Goal: Task Accomplishment & Management: Use online tool/utility

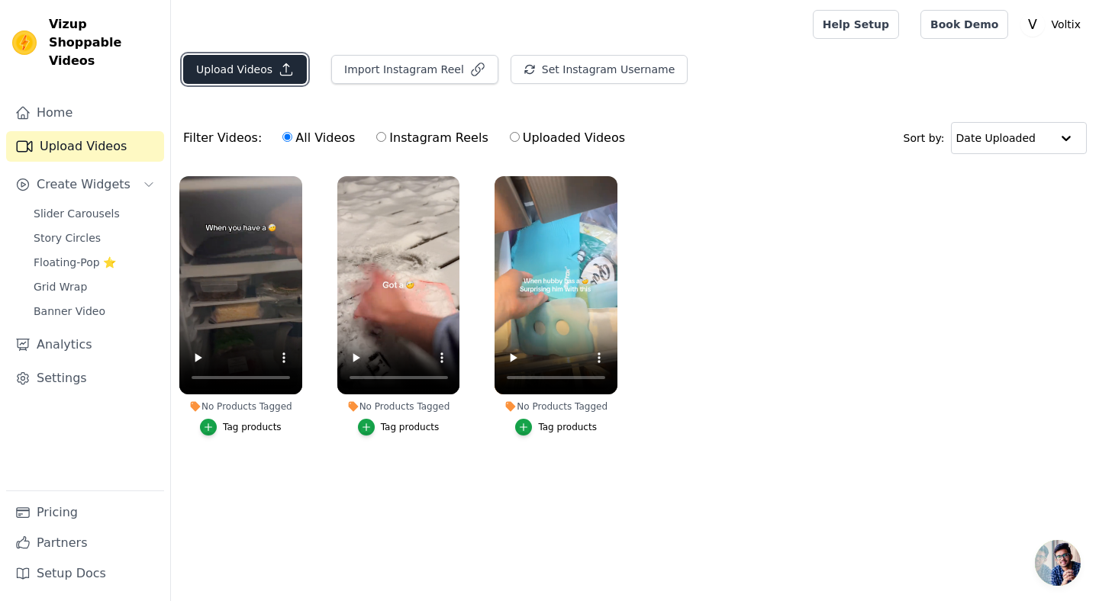
click at [279, 66] on icon "button" at bounding box center [286, 69] width 15 height 15
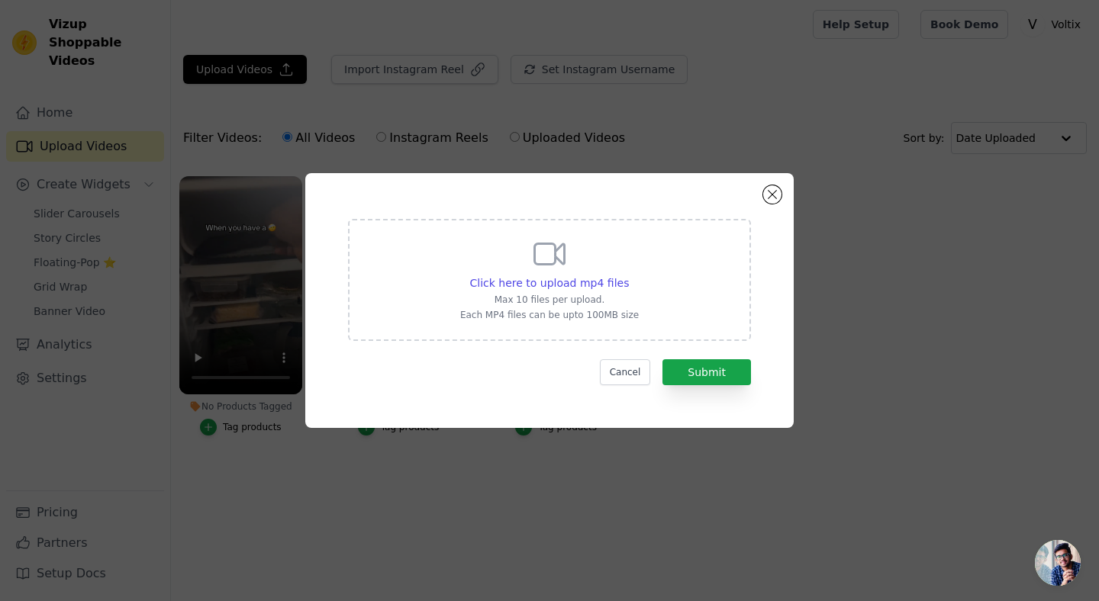
click at [475, 239] on div "Click here to upload mp4 files Max 10 files per upload. Each MP4 files can be u…" at bounding box center [549, 278] width 179 height 85
click at [628, 275] on input "Click here to upload mp4 files Max 10 files per upload. Each MP4 files can be u…" at bounding box center [628, 275] width 1 height 1
click at [769, 189] on button "Close modal" at bounding box center [772, 194] width 18 height 18
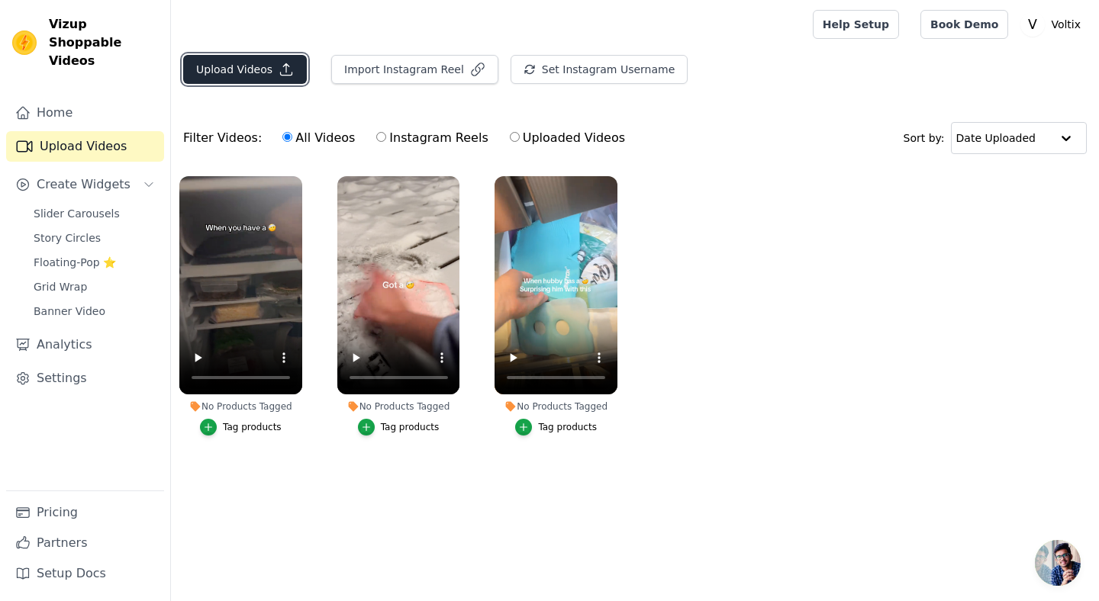
click at [237, 76] on button "Upload Videos" at bounding box center [245, 69] width 124 height 29
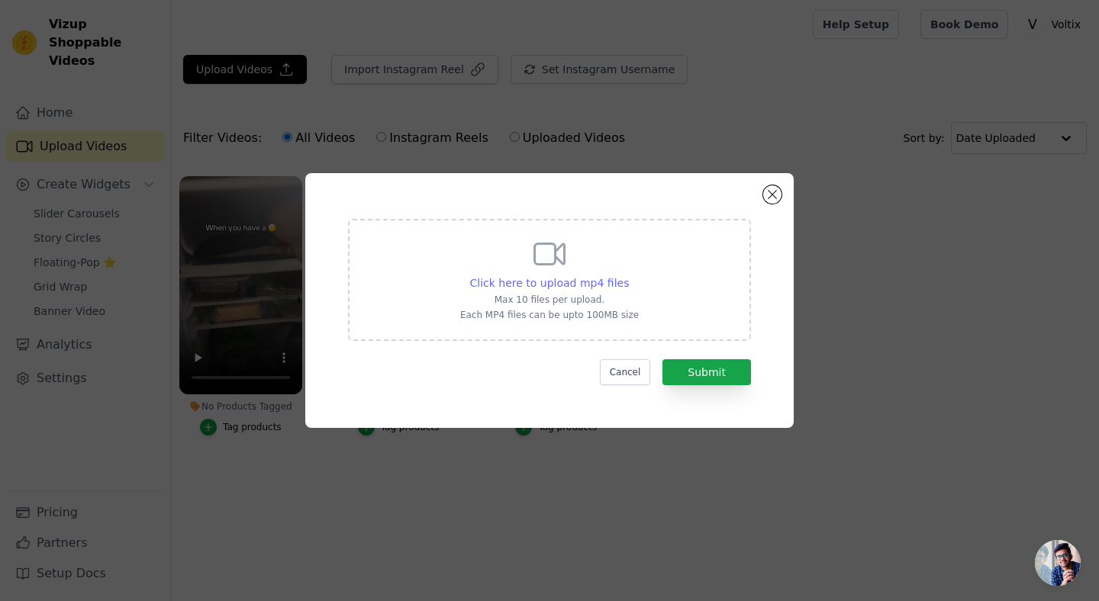
click at [502, 283] on span "Click here to upload mp4 files" at bounding box center [550, 283] width 160 height 12
click at [628, 276] on input "Click here to upload mp4 files Max 10 files per upload. Each MP4 files can be u…" at bounding box center [628, 275] width 1 height 1
type input "C:\fakepath\downloadVideo?videoId=7511229599229955371&country=US 2.MP4"
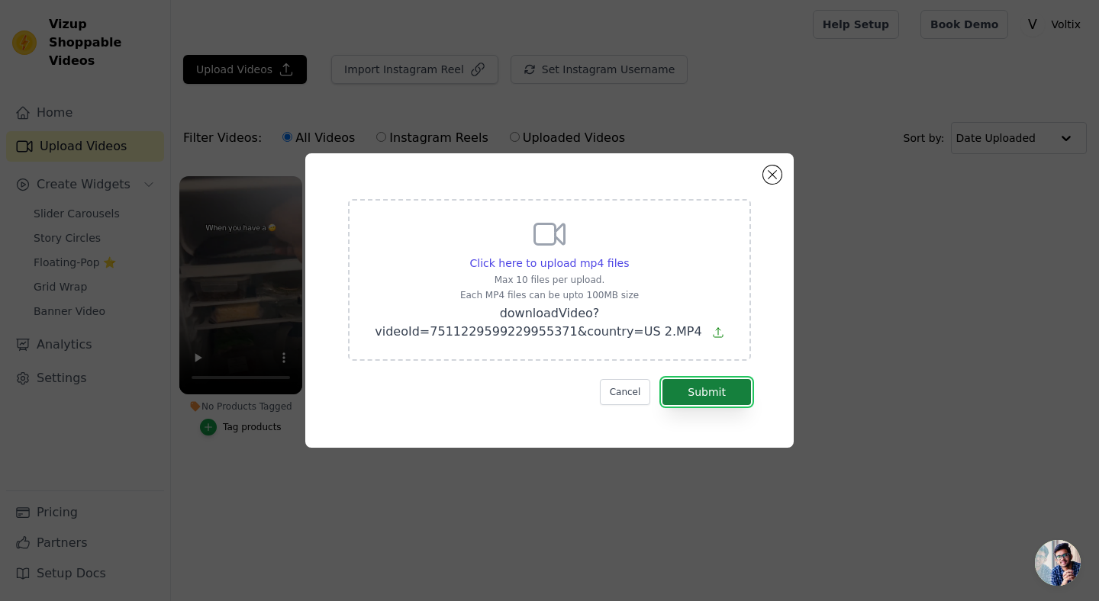
click at [695, 404] on button "Submit" at bounding box center [706, 392] width 89 height 26
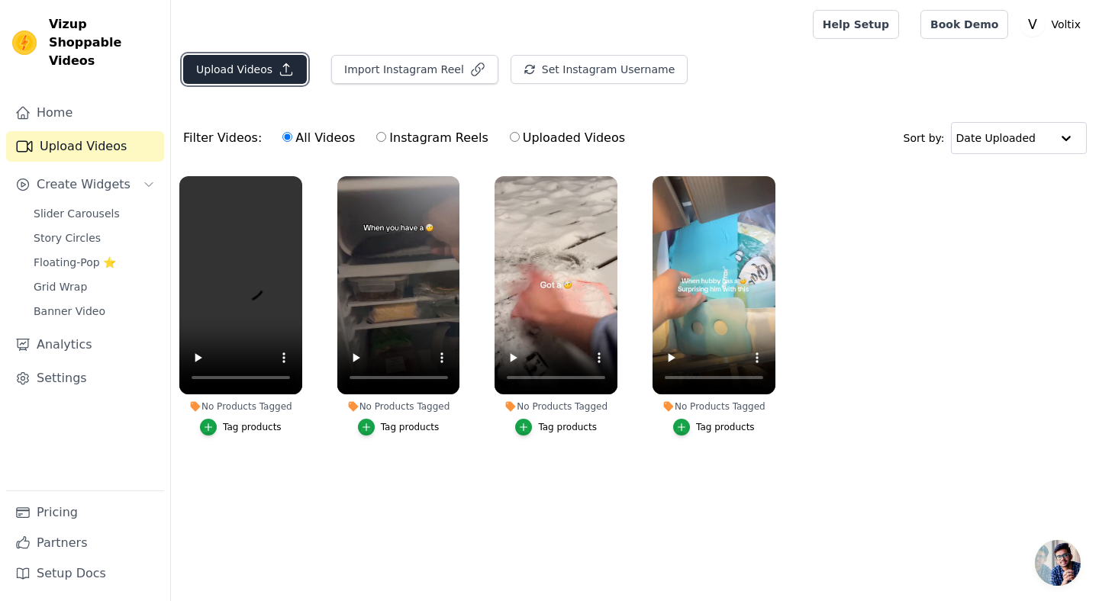
click at [224, 77] on button "Upload Videos" at bounding box center [245, 69] width 124 height 29
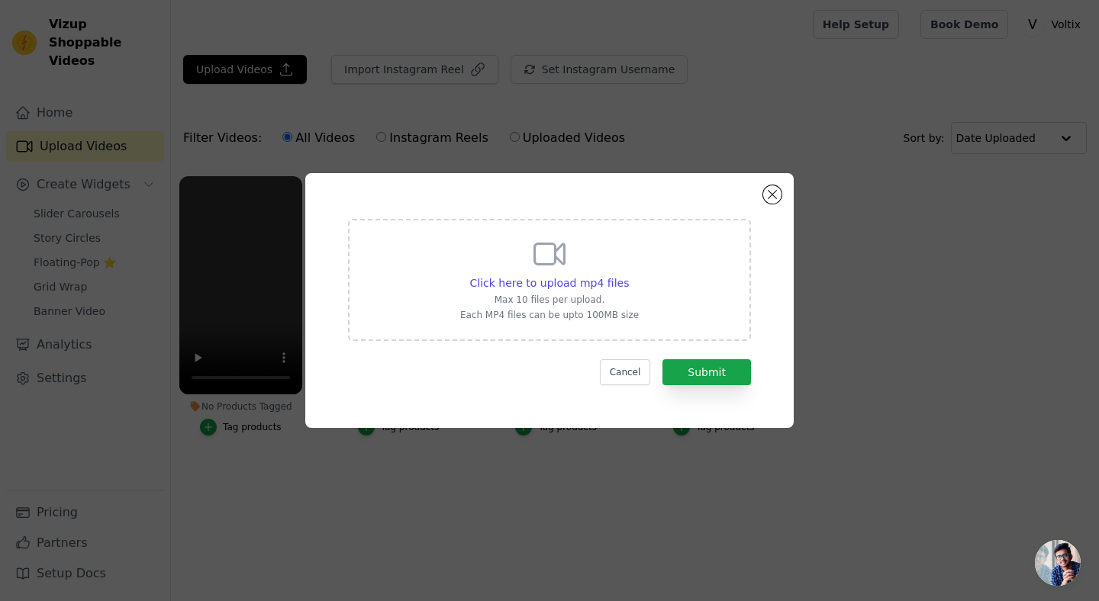
click at [546, 271] on icon at bounding box center [549, 254] width 37 height 37
click at [628, 275] on input "Click here to upload mp4 files Max 10 files per upload. Each MP4 files can be u…" at bounding box center [628, 275] width 1 height 1
click at [633, 372] on button "Cancel" at bounding box center [625, 372] width 51 height 26
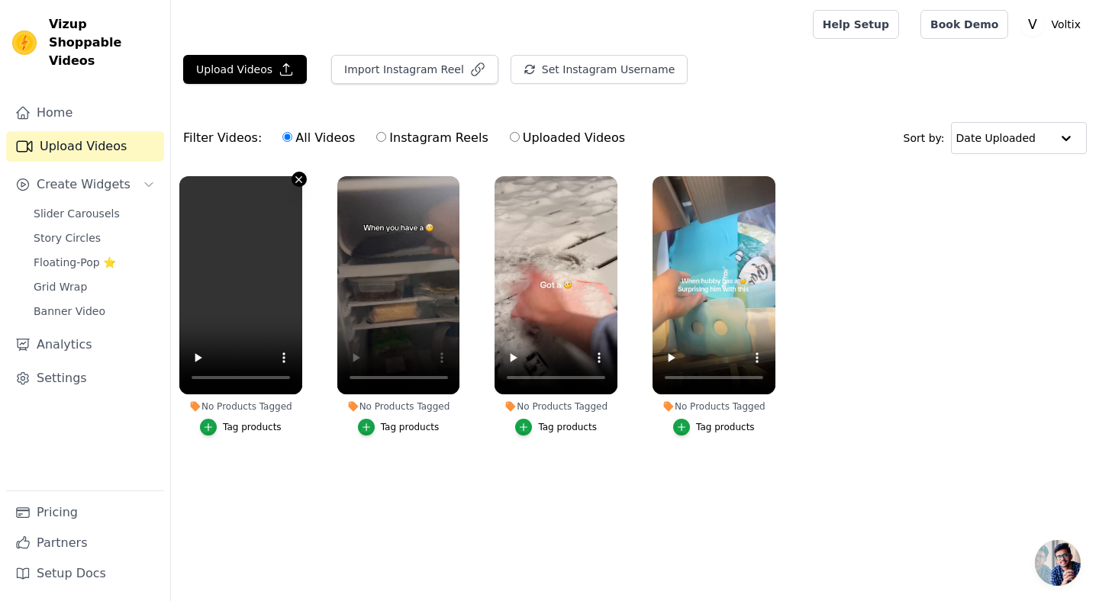
click at [303, 181] on icon "button" at bounding box center [298, 179] width 11 height 11
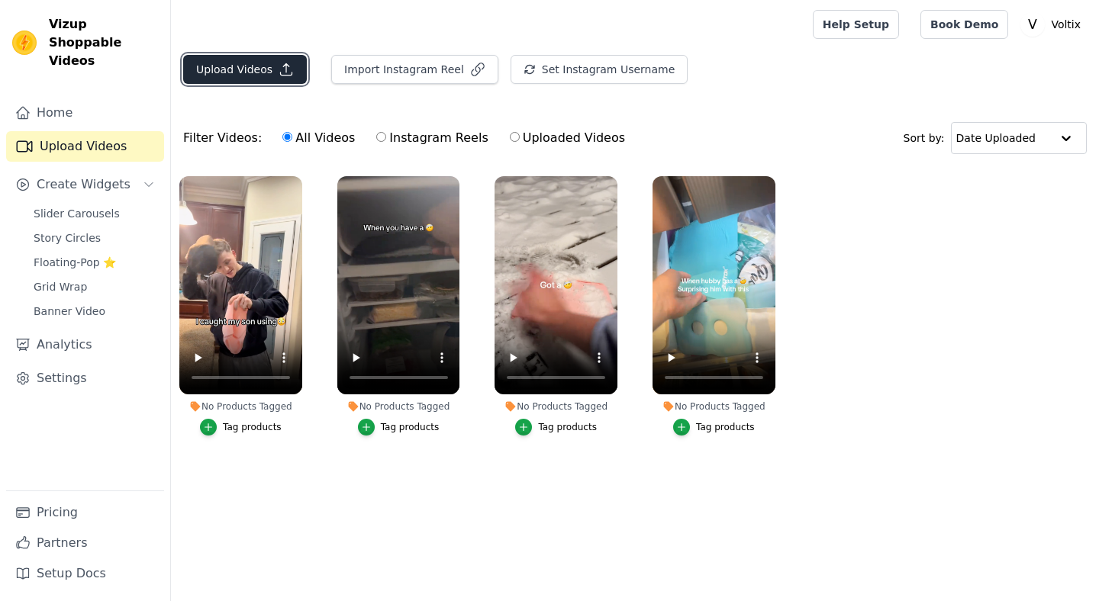
click at [279, 73] on icon "button" at bounding box center [286, 69] width 15 height 15
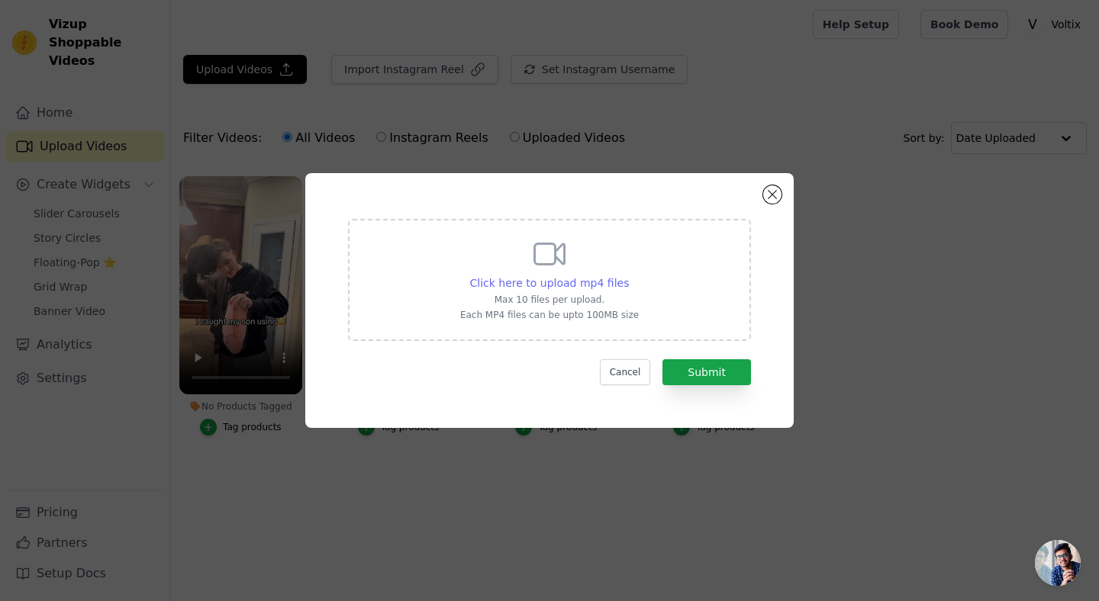
click at [529, 281] on span "Click here to upload mp4 files" at bounding box center [550, 283] width 160 height 12
click at [628, 276] on input "Click here to upload mp4 files Max 10 files per upload. Each MP4 files can be u…" at bounding box center [628, 275] width 1 height 1
type input "C:\fakepath\downloadVideo?videoId=7528791752929463583&country=US 2.MP4"
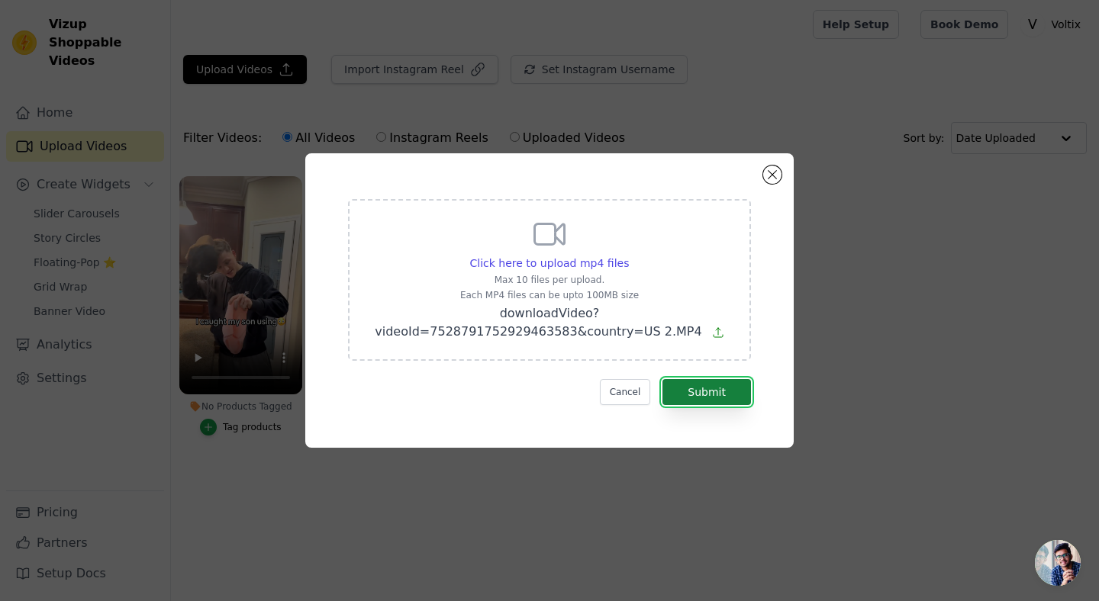
click at [717, 392] on button "Submit" at bounding box center [706, 392] width 89 height 26
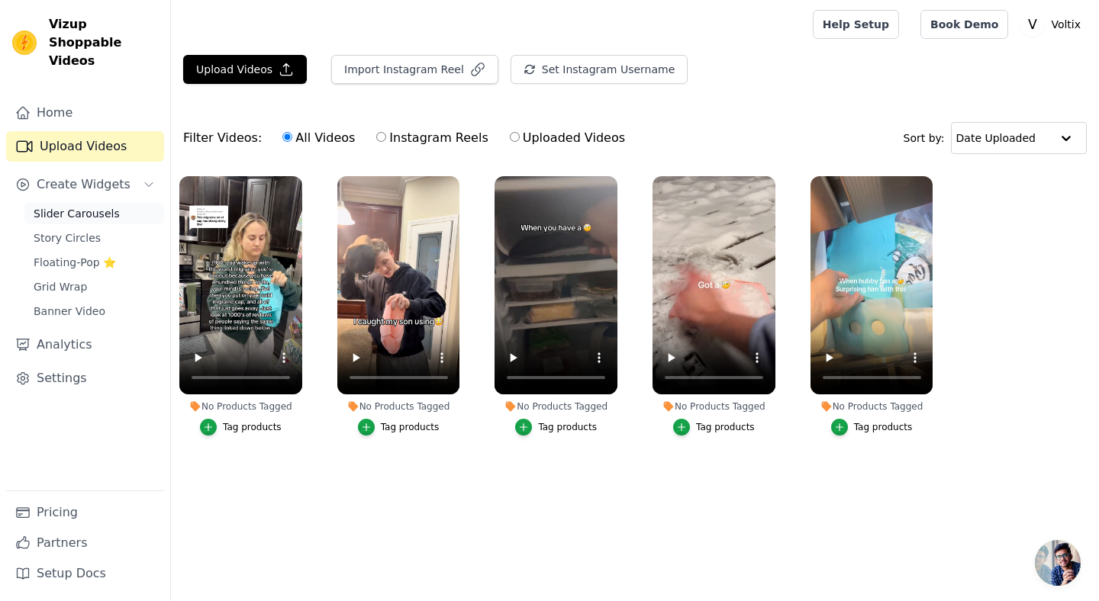
click at [123, 203] on link "Slider Carousels" at bounding box center [94, 213] width 140 height 21
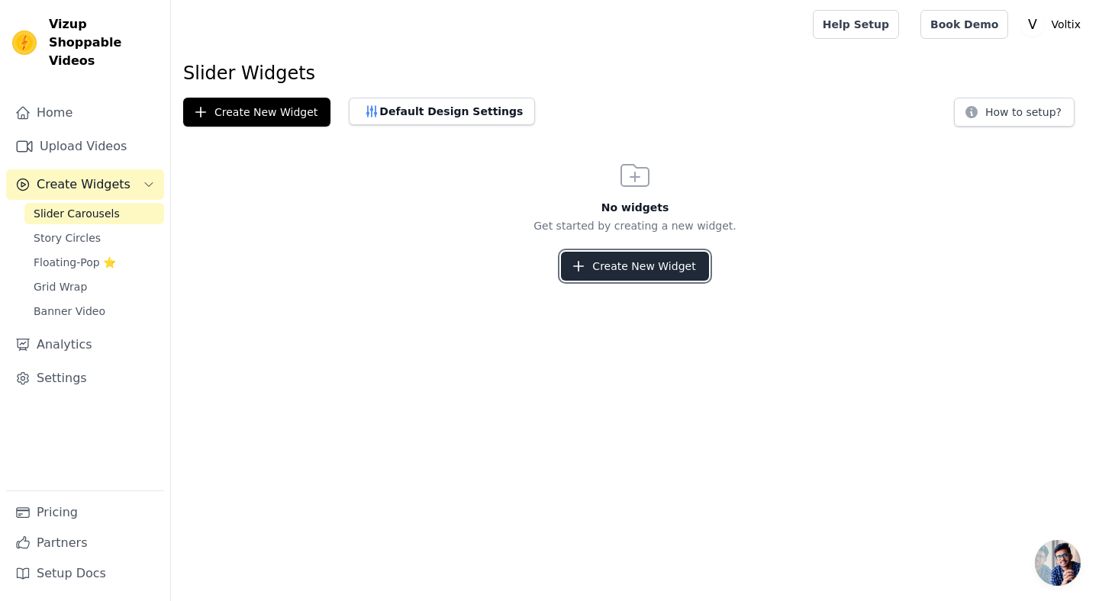
click at [595, 270] on button "Create New Widget" at bounding box center [634, 266] width 147 height 29
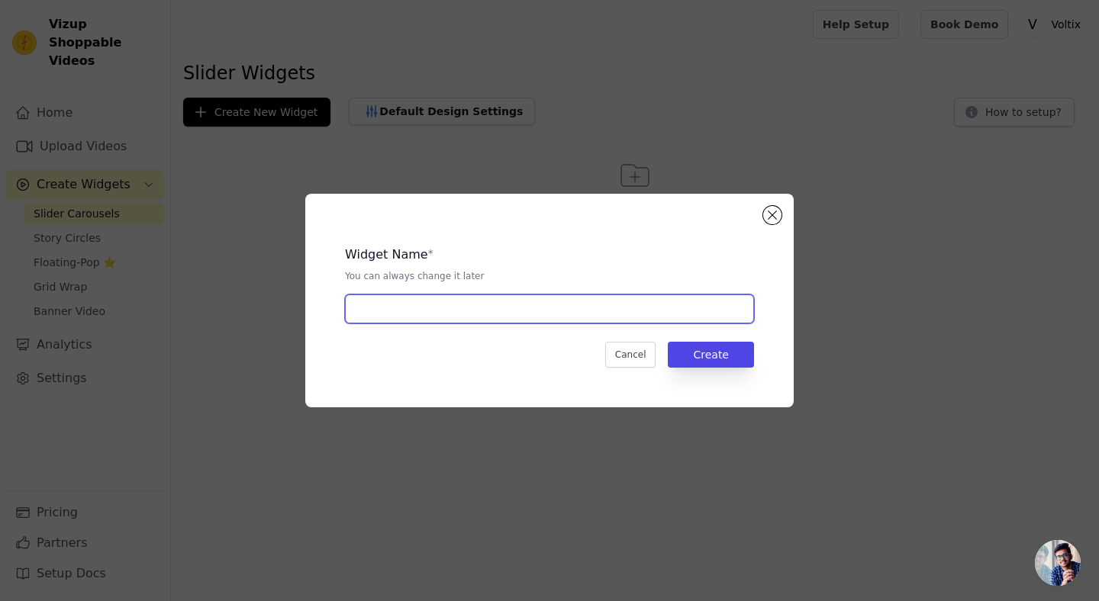
click at [537, 310] on input "text" at bounding box center [549, 309] width 409 height 29
type input "silder"
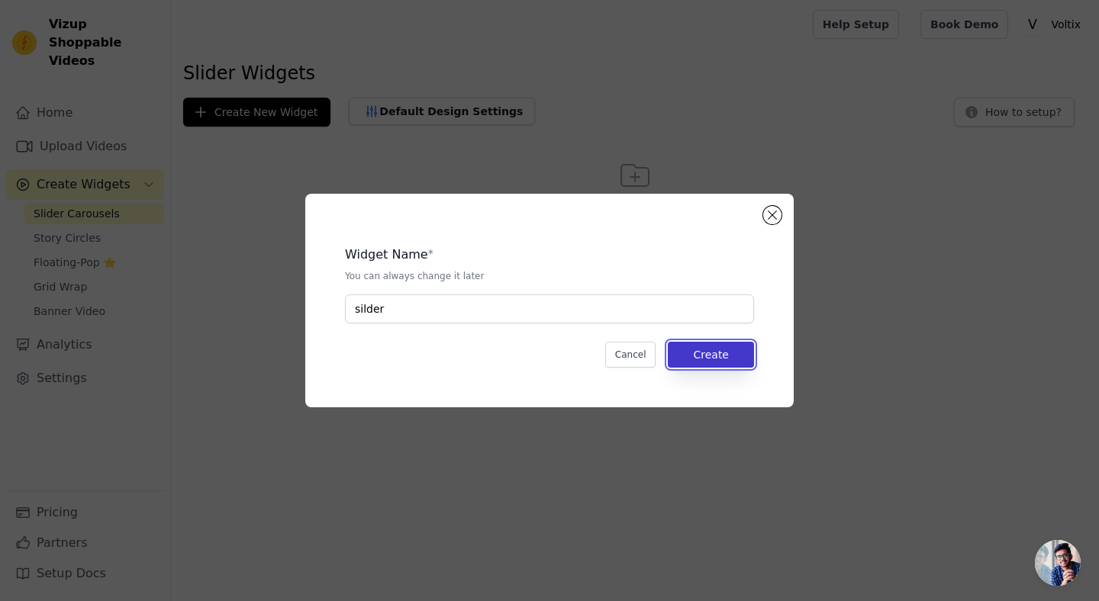
click at [712, 361] on button "Create" at bounding box center [711, 355] width 86 height 26
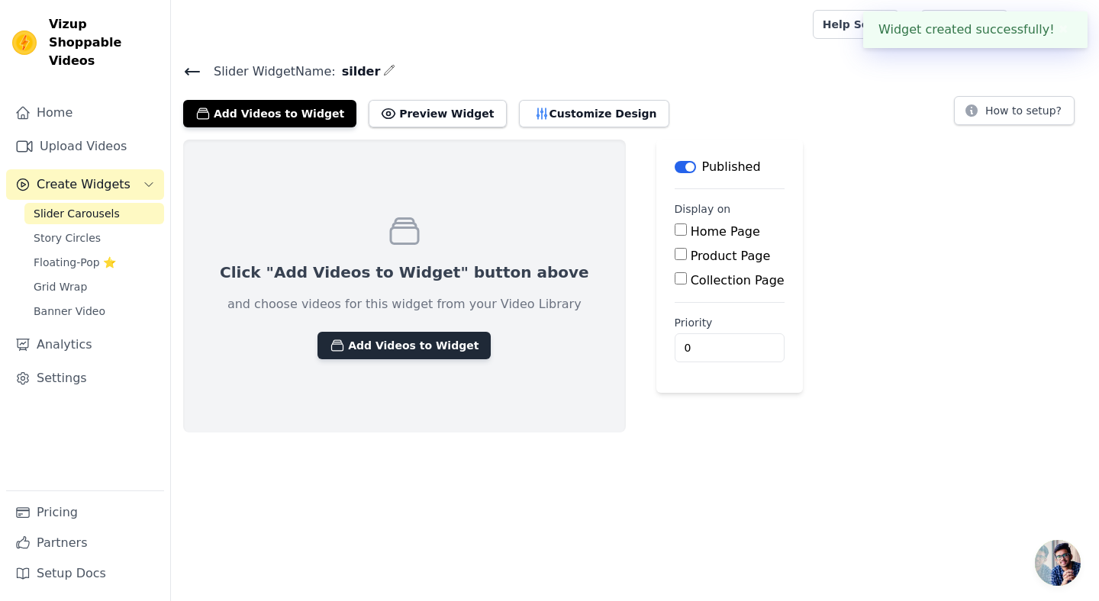
click at [391, 340] on button "Add Videos to Widget" at bounding box center [403, 345] width 173 height 27
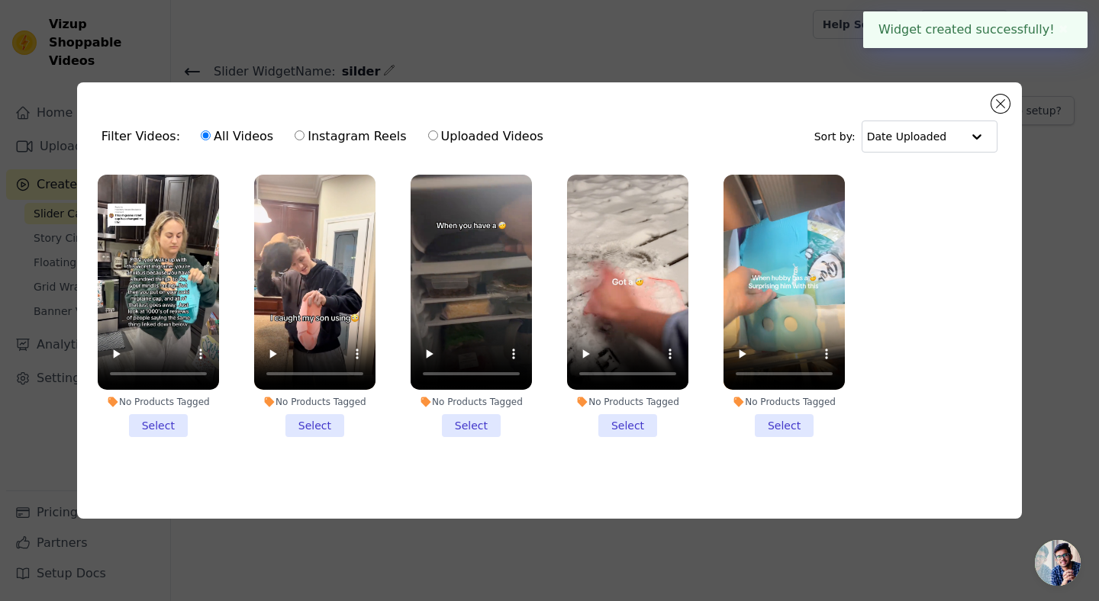
click at [132, 430] on li "No Products Tagged Select" at bounding box center [158, 306] width 121 height 263
click at [0, 0] on input "No Products Tagged Select" at bounding box center [0, 0] width 0 height 0
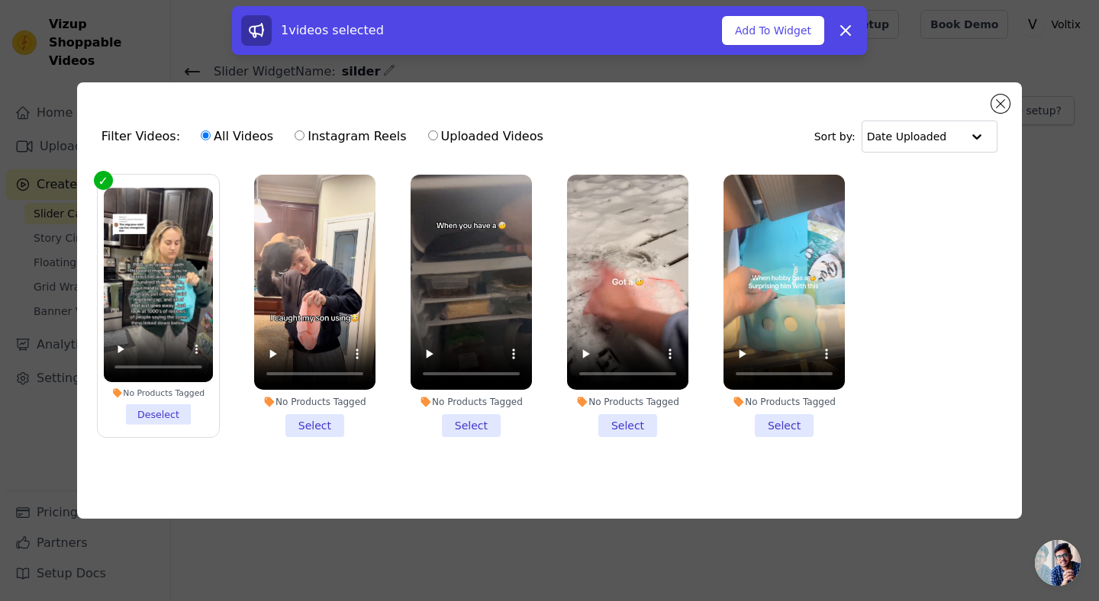
click at [307, 413] on li "No Products Tagged Select" at bounding box center [314, 306] width 121 height 263
click at [0, 0] on input "No Products Tagged Select" at bounding box center [0, 0] width 0 height 0
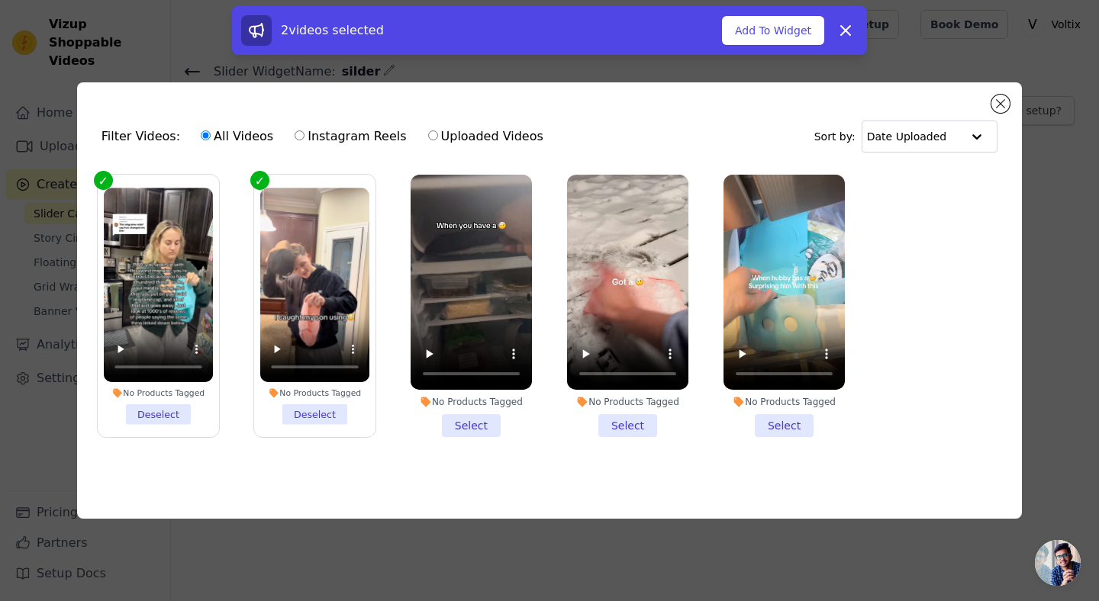
click at [476, 414] on li "No Products Tagged Select" at bounding box center [471, 306] width 121 height 263
click at [0, 0] on input "No Products Tagged Select" at bounding box center [0, 0] width 0 height 0
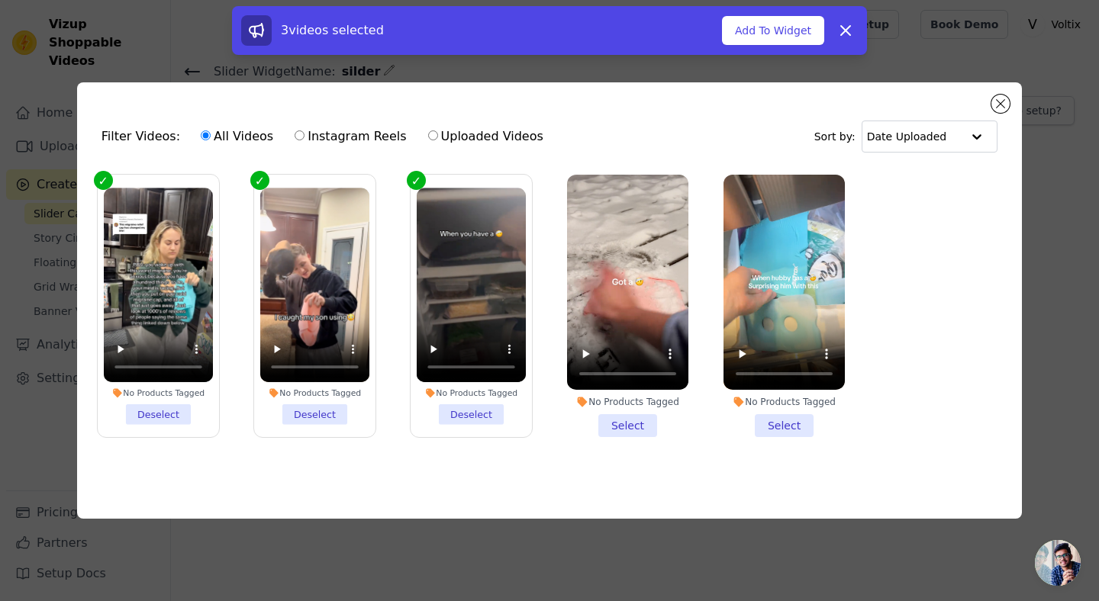
click at [643, 416] on li "No Products Tagged Select" at bounding box center [627, 306] width 121 height 263
click at [0, 0] on input "No Products Tagged Select" at bounding box center [0, 0] width 0 height 0
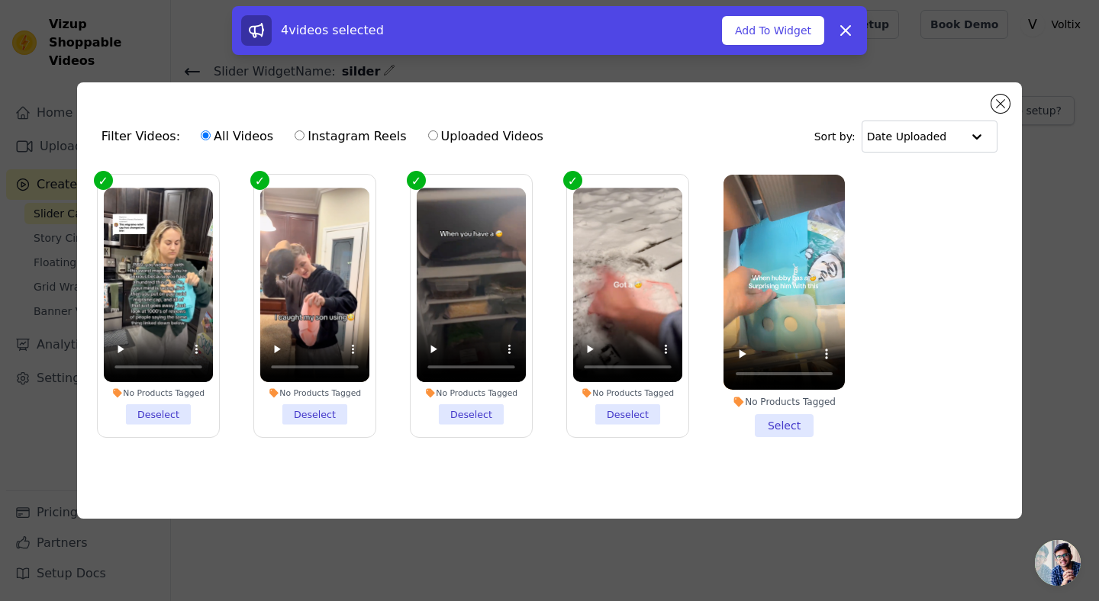
click at [792, 421] on li "No Products Tagged Select" at bounding box center [784, 306] width 121 height 263
click at [0, 0] on input "No Products Tagged Select" at bounding box center [0, 0] width 0 height 0
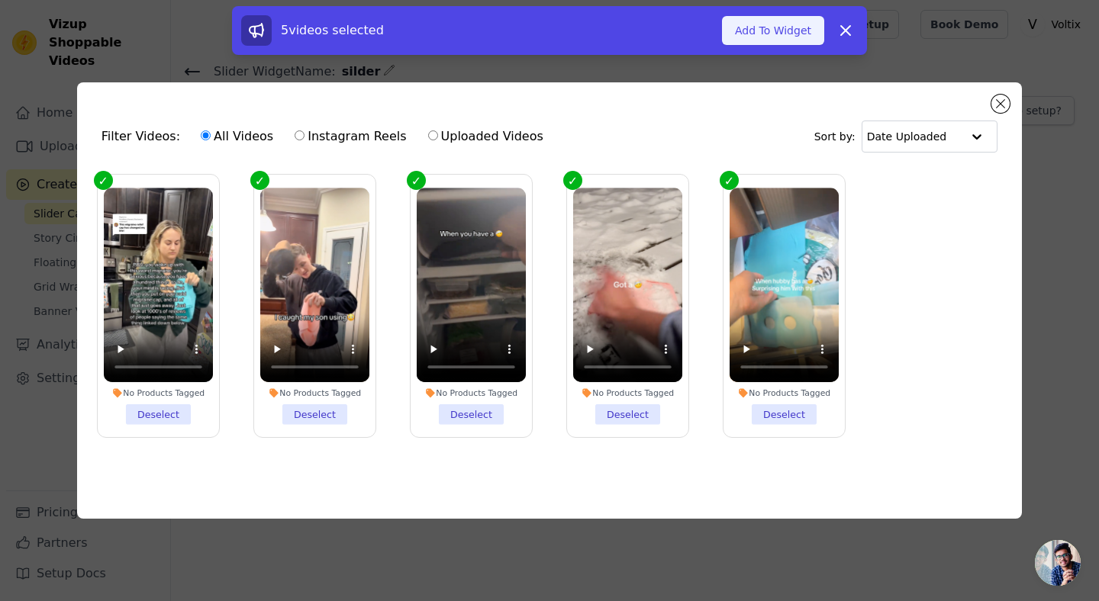
click at [778, 34] on button "Add To Widget" at bounding box center [773, 30] width 102 height 29
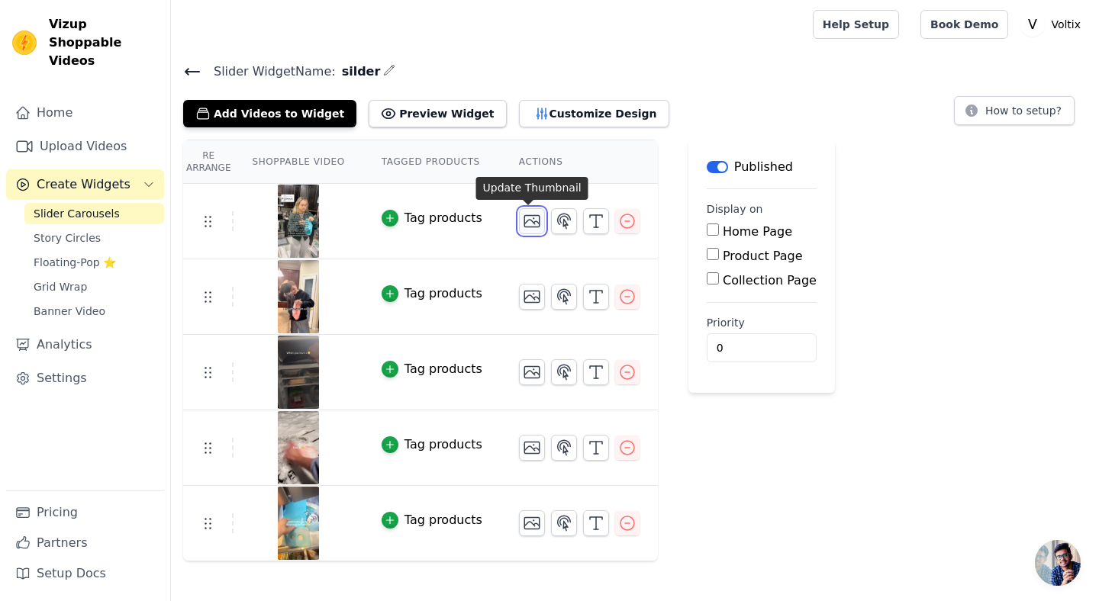
click at [535, 219] on icon "button" at bounding box center [531, 221] width 15 height 11
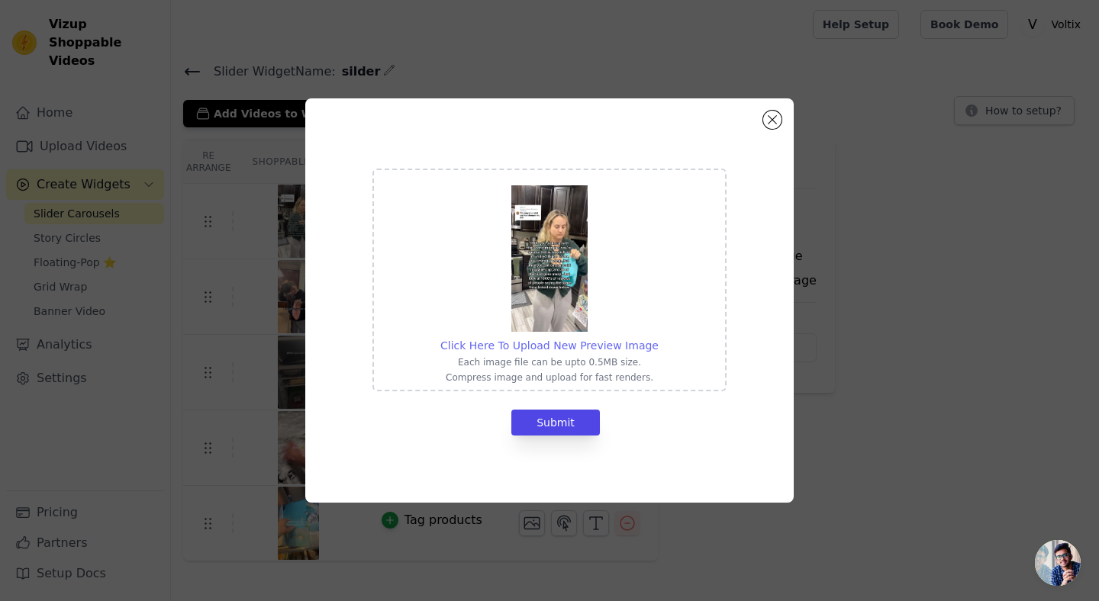
click at [556, 345] on span "Click Here To Upload New Preview Image" at bounding box center [549, 346] width 218 height 12
click at [658, 338] on input "Click Here To Upload New Preview Image Each image file can be upto 0.5MB size. …" at bounding box center [658, 337] width 1 height 1
click at [576, 279] on img at bounding box center [549, 258] width 76 height 147
click at [658, 337] on input "Click Here To Upload New Preview Image Each image file can be upto 0.5MB size. …" at bounding box center [658, 337] width 1 height 1
click at [775, 119] on button "Close modal" at bounding box center [772, 120] width 18 height 18
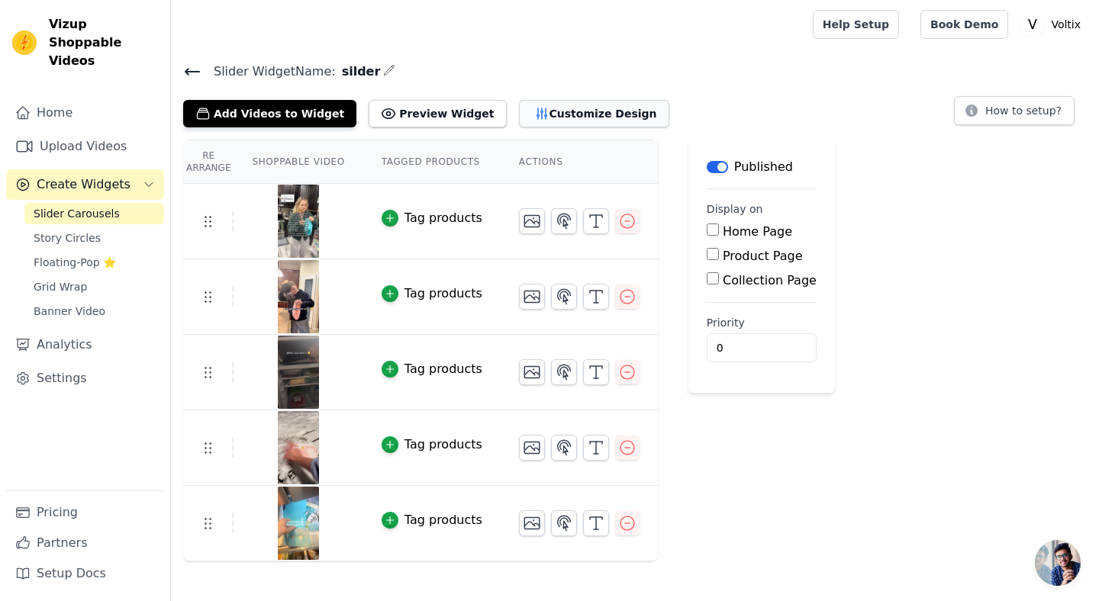
click at [523, 120] on button "Customize Design" at bounding box center [594, 113] width 150 height 27
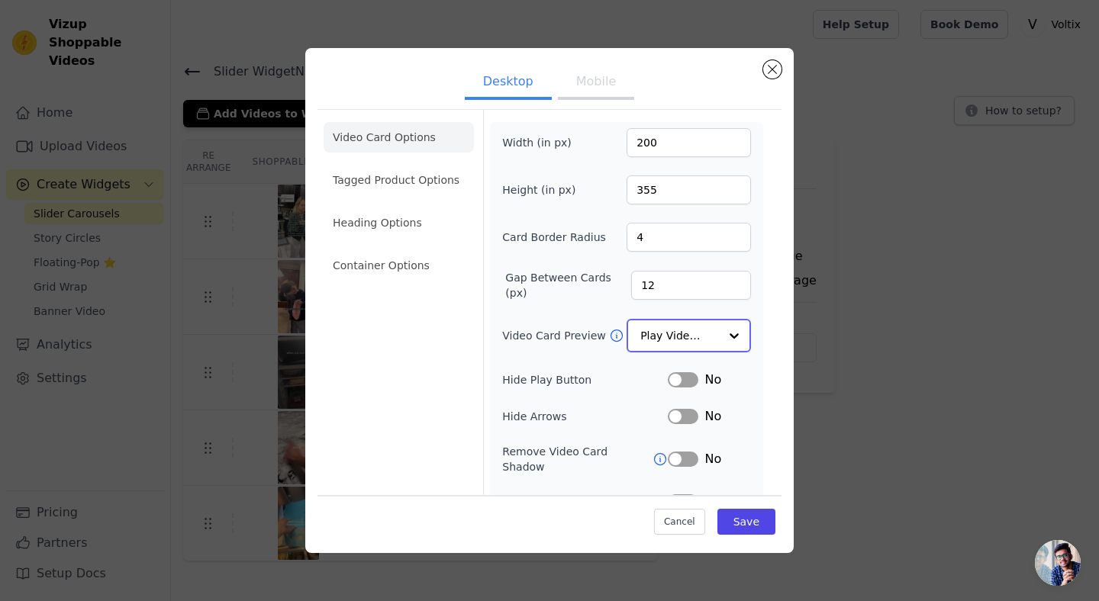
click at [656, 345] on input "Video Card Preview" at bounding box center [679, 336] width 79 height 31
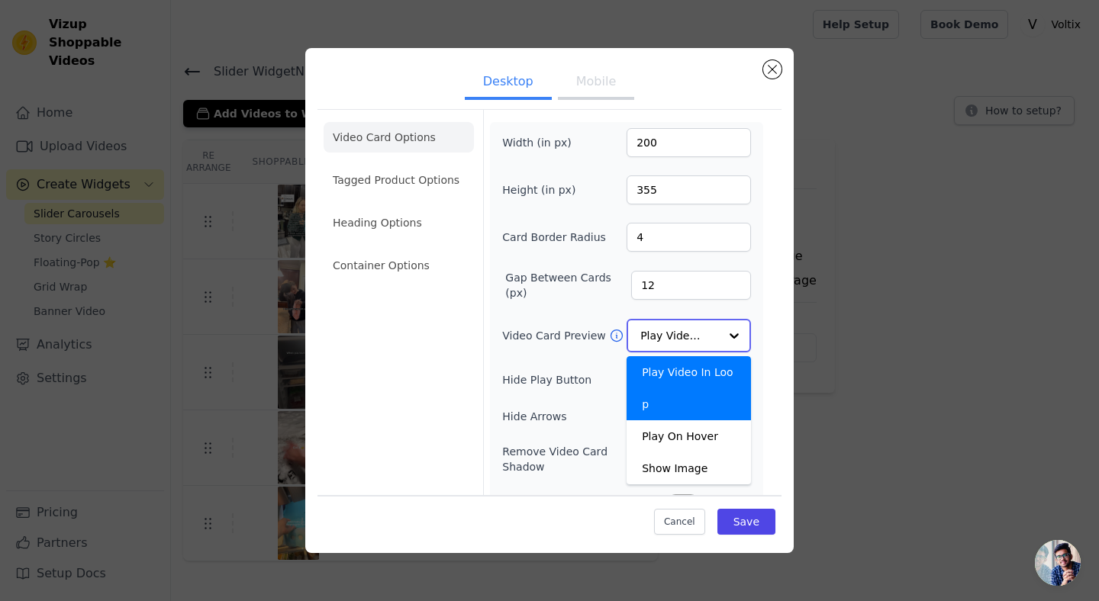
click at [656, 345] on input "Video Card Preview" at bounding box center [679, 336] width 79 height 31
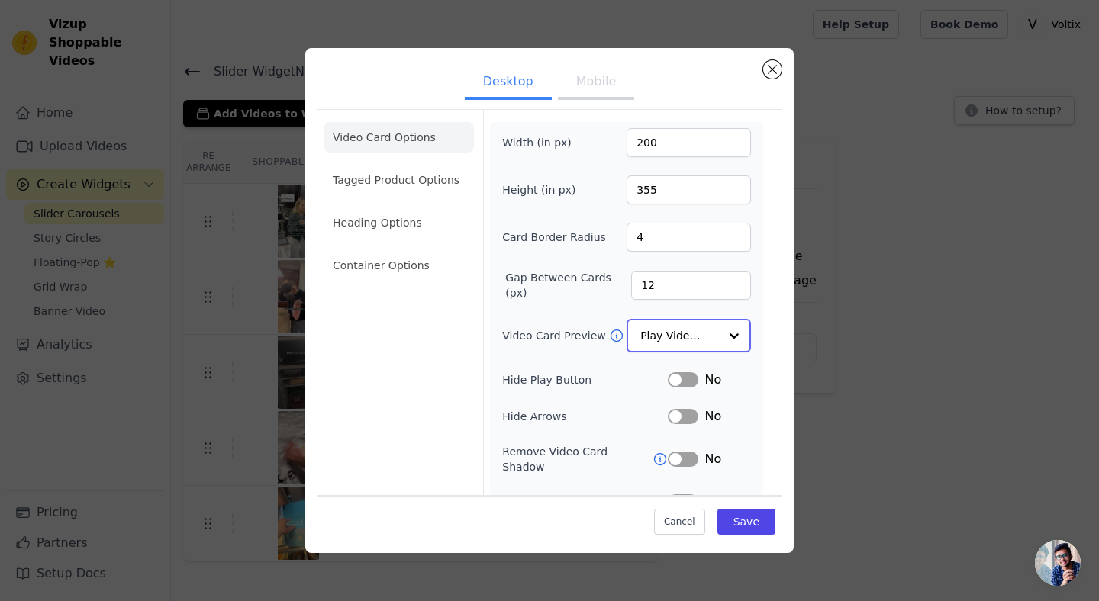
click at [656, 345] on input "Video Card Preview" at bounding box center [679, 336] width 79 height 31
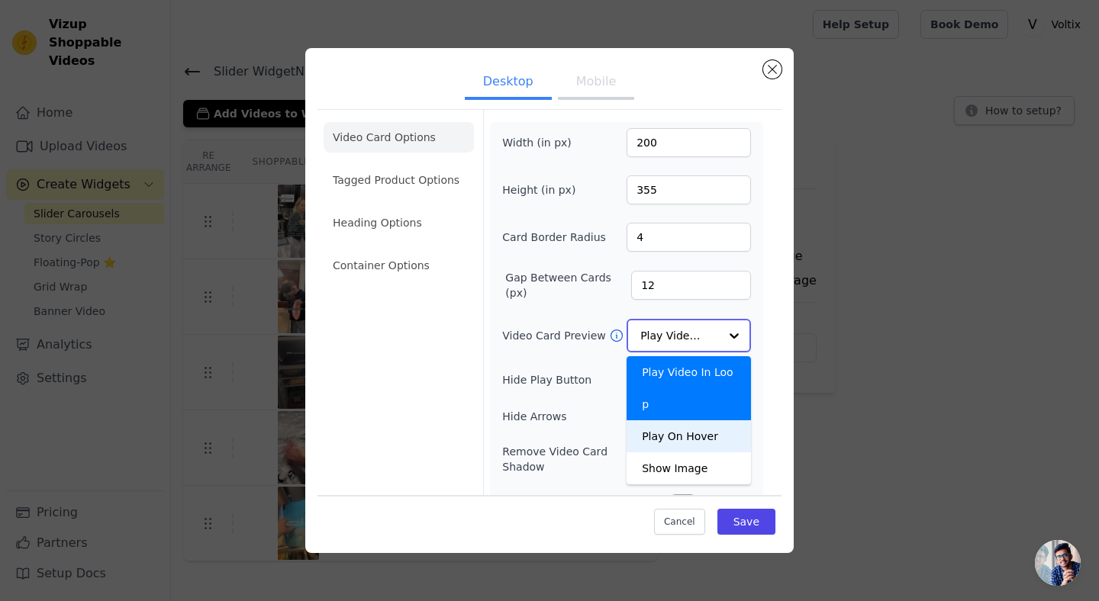
click at [652, 421] on div "Play On Hover" at bounding box center [689, 437] width 124 height 32
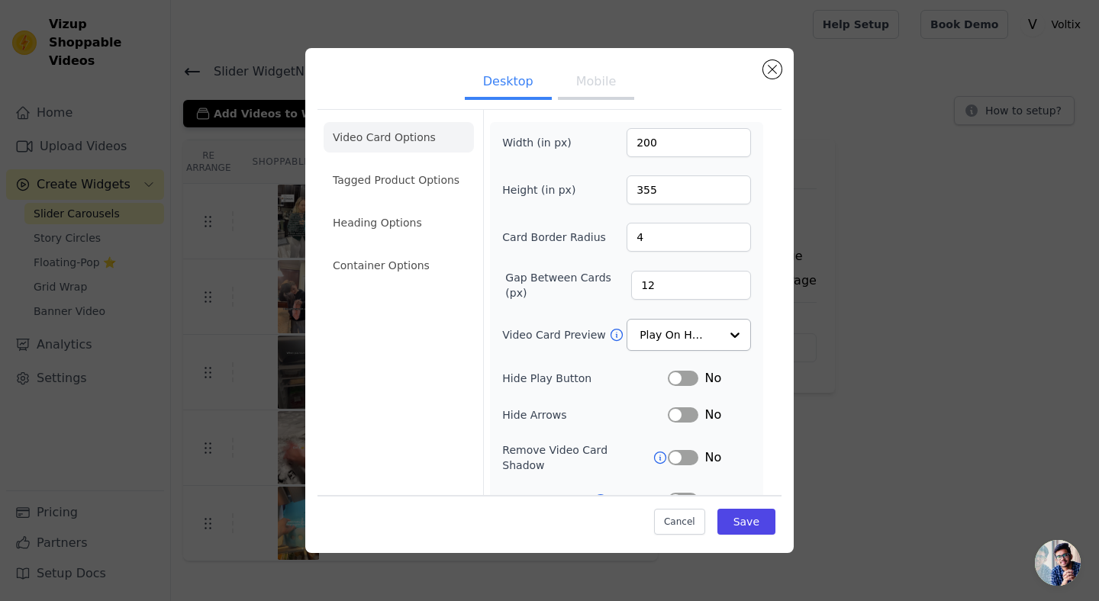
click at [562, 94] on button "Mobile" at bounding box center [596, 83] width 76 height 34
click at [516, 94] on button "Desktop" at bounding box center [508, 83] width 87 height 34
click at [443, 172] on li "Tagged Product Options" at bounding box center [399, 180] width 150 height 31
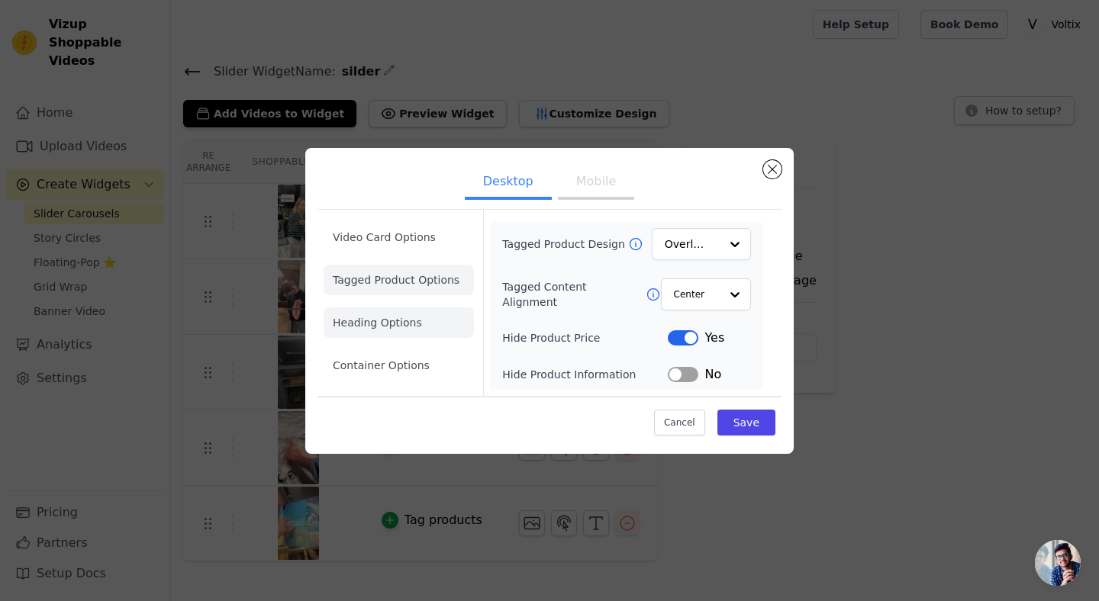
click at [424, 319] on li "Heading Options" at bounding box center [399, 323] width 150 height 31
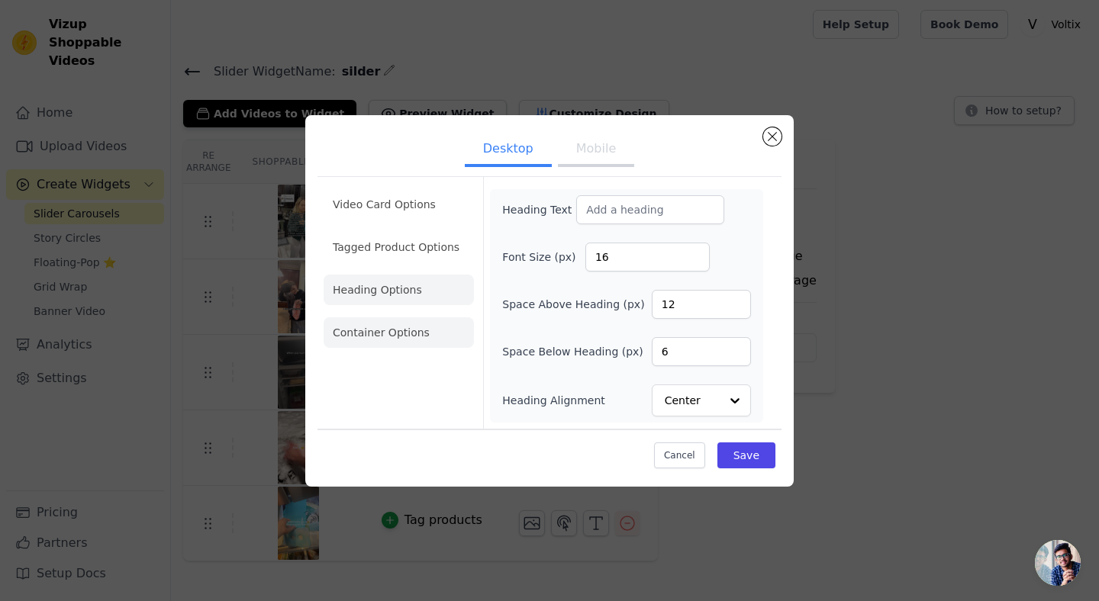
click at [424, 326] on li "Container Options" at bounding box center [399, 332] width 150 height 31
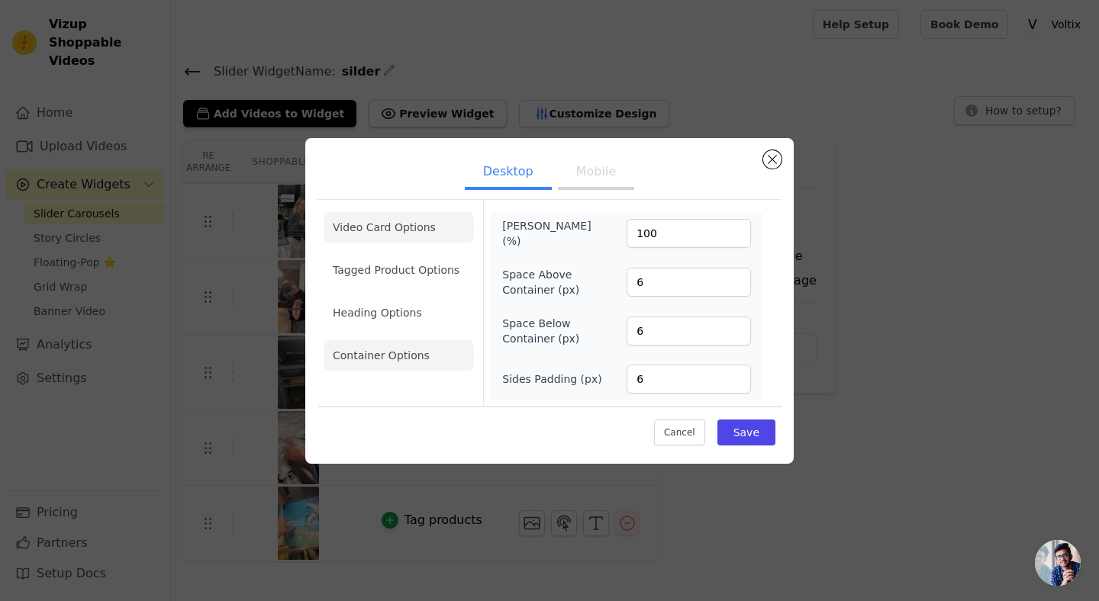
click at [440, 236] on li "Video Card Options" at bounding box center [399, 227] width 150 height 31
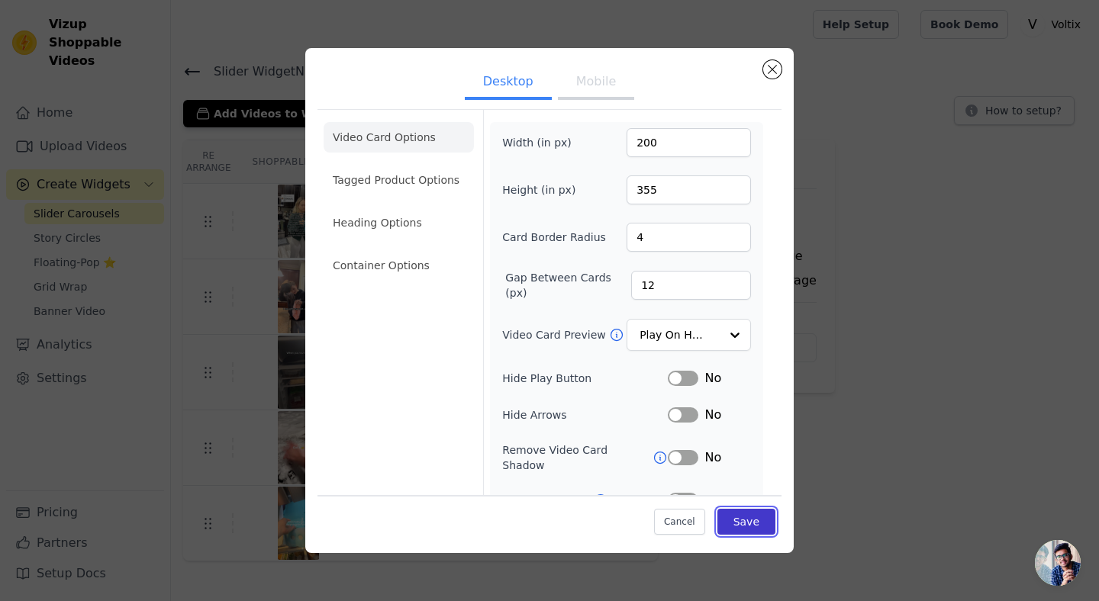
click at [730, 521] on button "Save" at bounding box center [746, 522] width 58 height 26
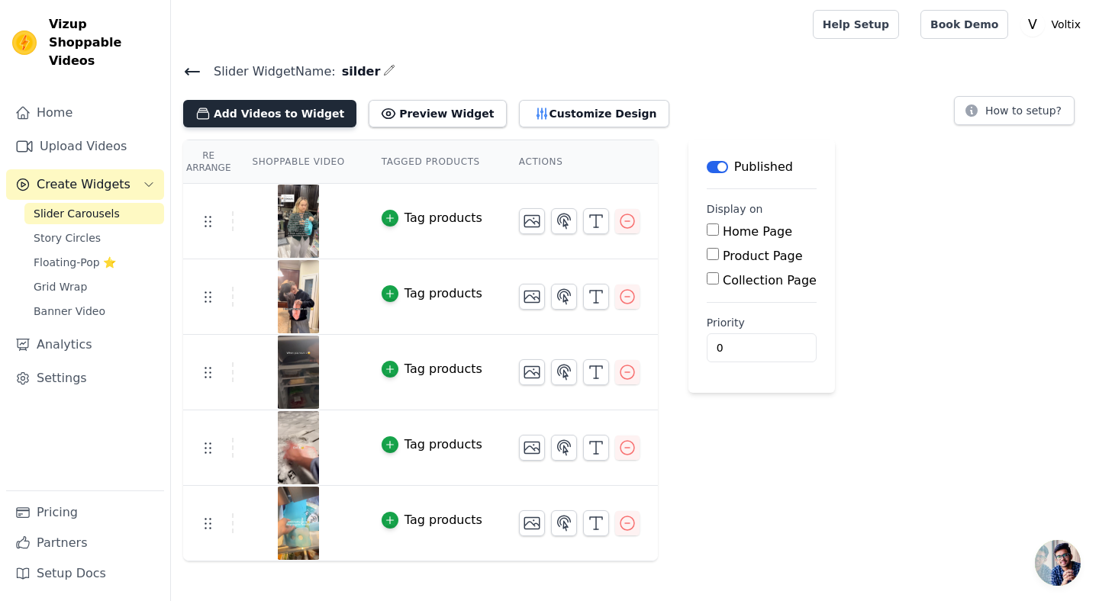
click at [299, 109] on button "Add Videos to Widget" at bounding box center [269, 113] width 173 height 27
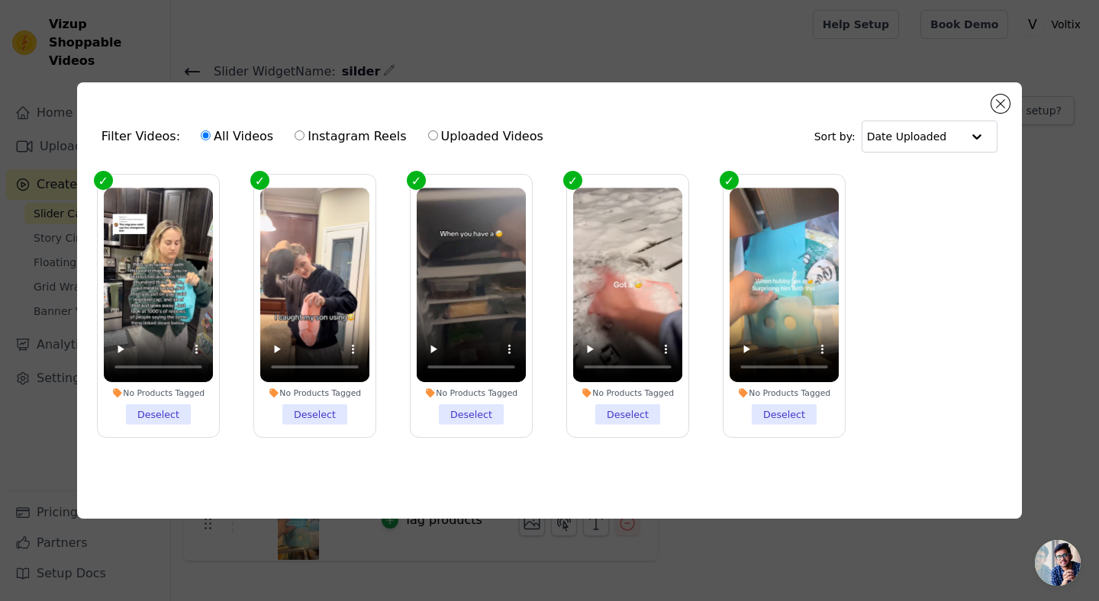
click at [1001, 113] on div "Filter Videos: All Videos Instagram Reels Uploaded Videos Sort by: Date Uploaded" at bounding box center [549, 137] width 920 height 60
click at [1003, 107] on button "Close modal" at bounding box center [1000, 104] width 18 height 18
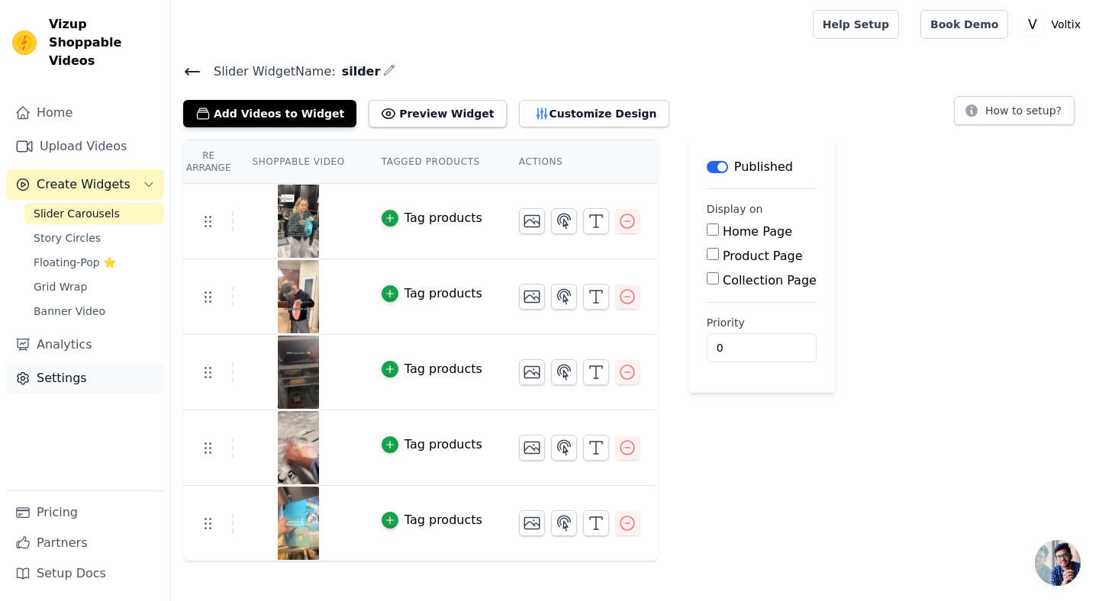
click at [94, 363] on link "Settings" at bounding box center [85, 378] width 158 height 31
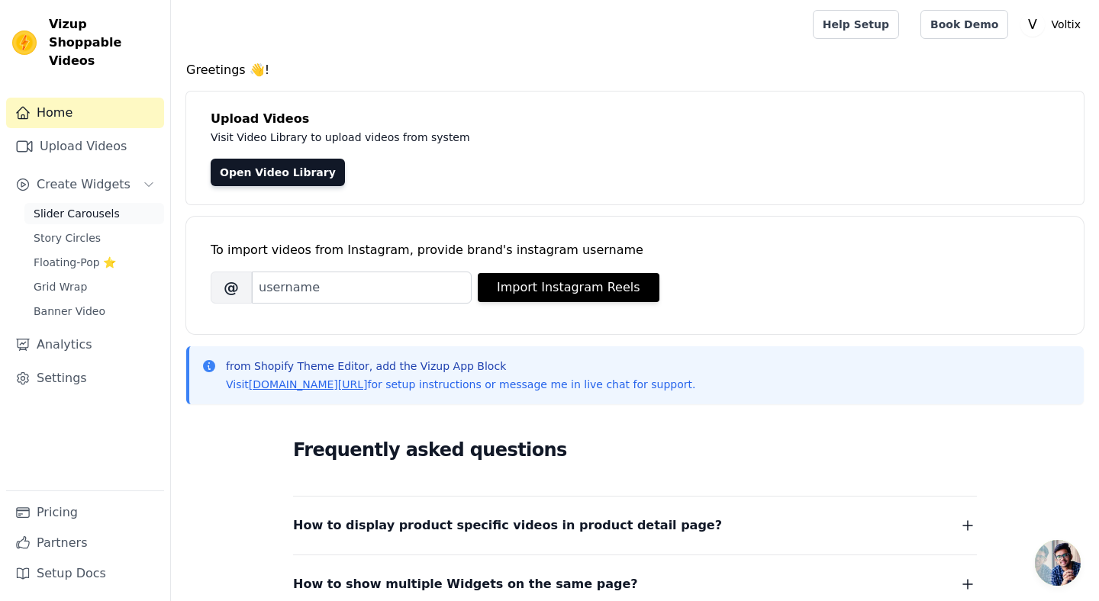
click at [99, 206] on span "Slider Carousels" at bounding box center [77, 213] width 86 height 15
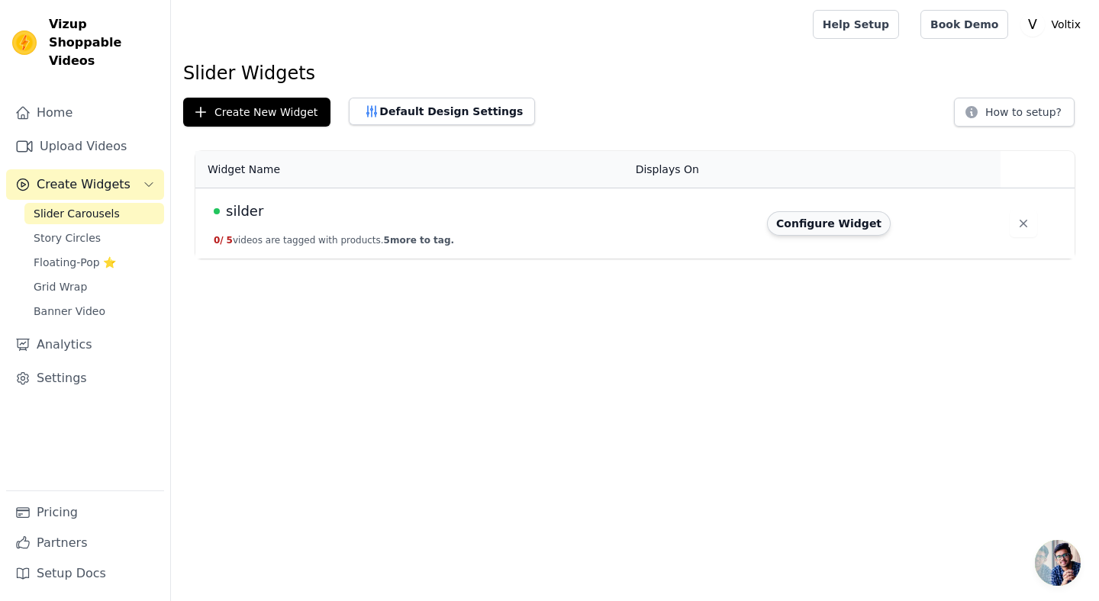
click at [803, 222] on button "Configure Widget" at bounding box center [829, 223] width 124 height 24
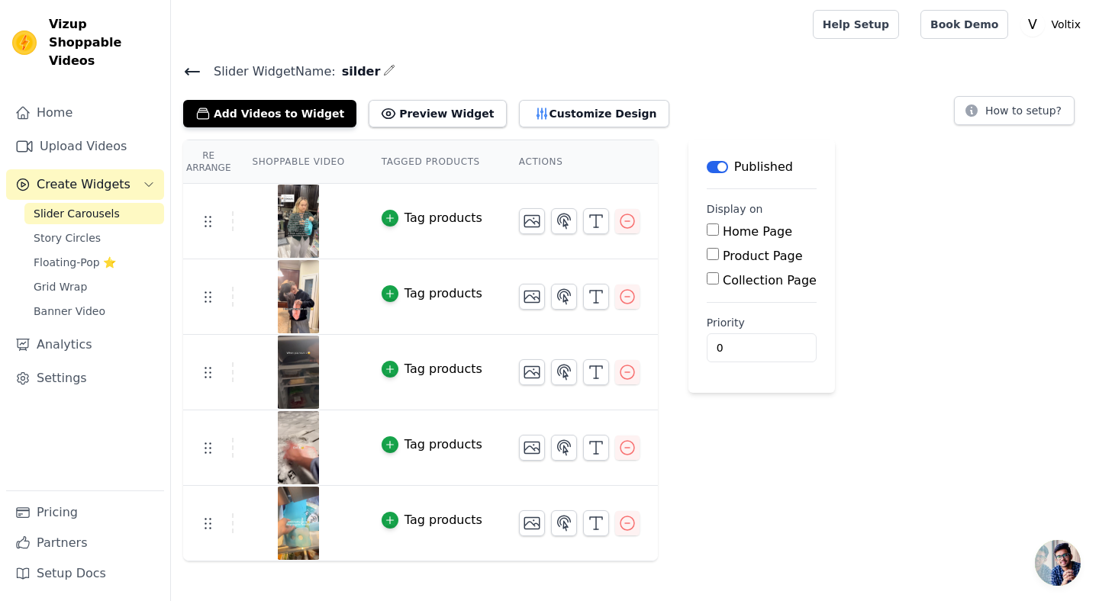
click at [453, 214] on div "Tag products" at bounding box center [443, 218] width 78 height 18
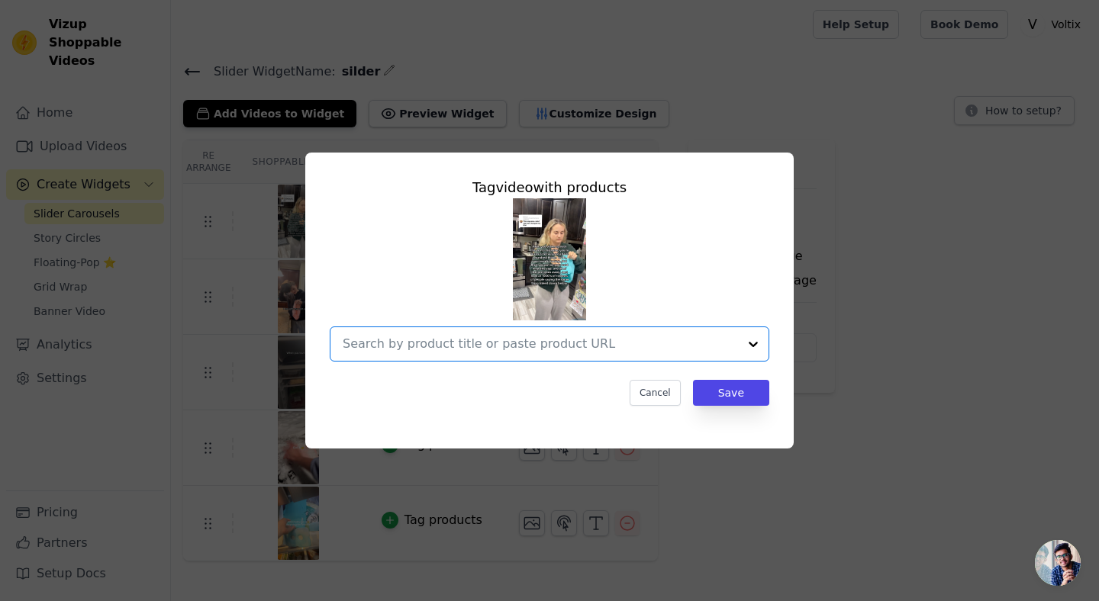
click at [543, 346] on input "text" at bounding box center [540, 344] width 395 height 18
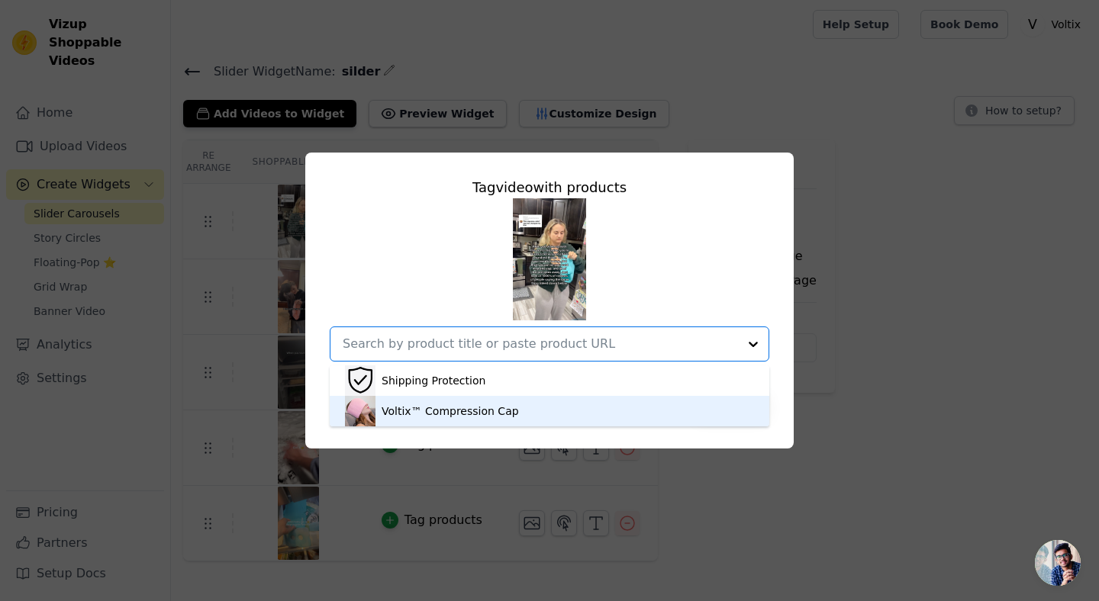
click at [550, 404] on div "Voltix™ Compression Cap" at bounding box center [549, 411] width 409 height 31
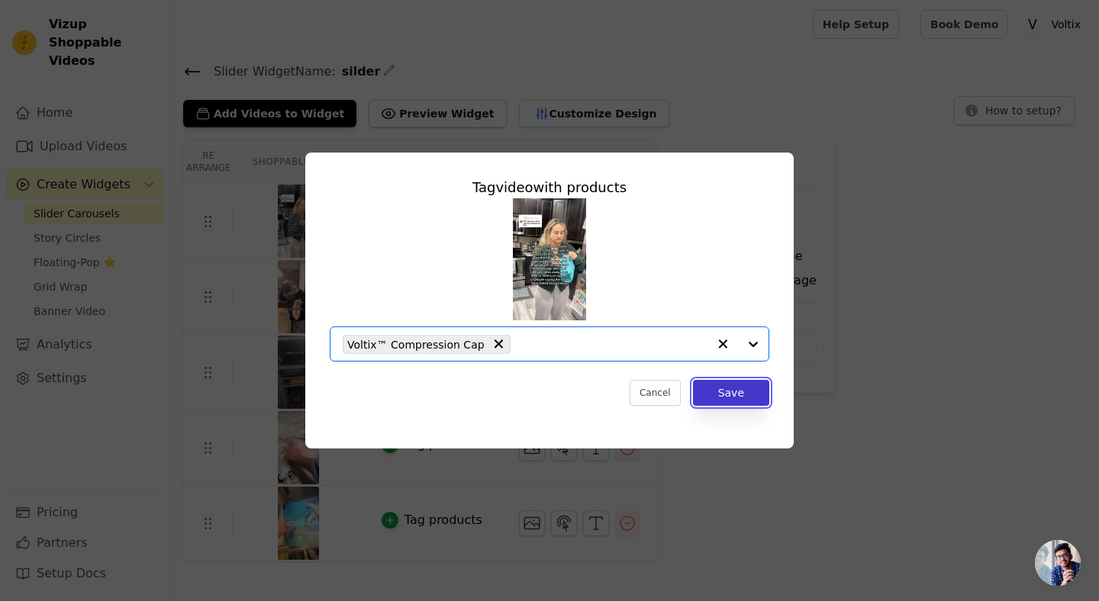
click at [706, 395] on button "Save" at bounding box center [731, 393] width 76 height 26
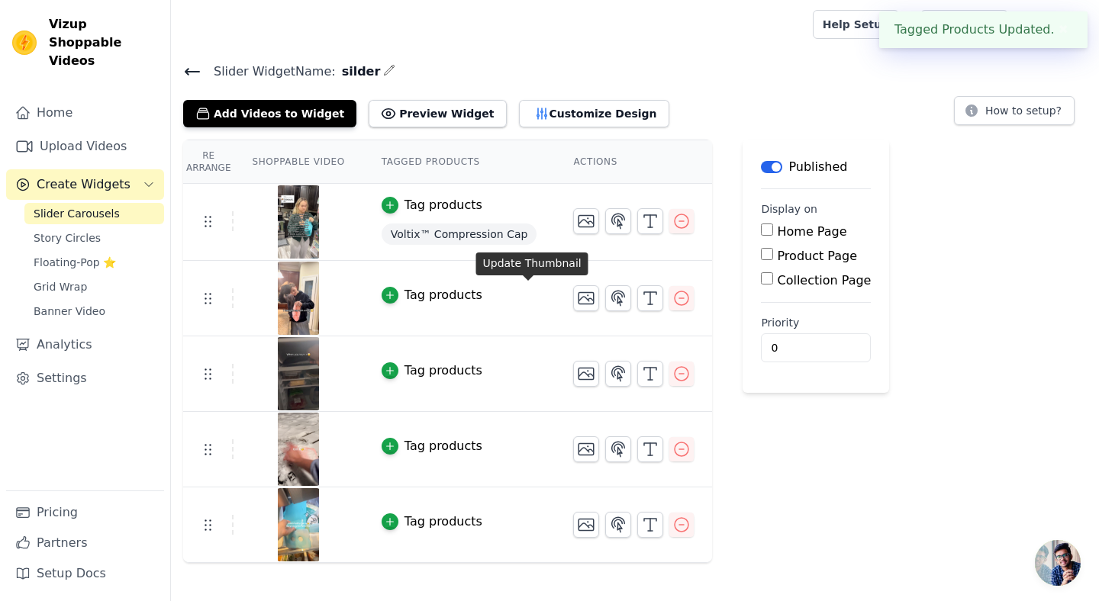
click at [424, 295] on div "Tag products" at bounding box center [443, 295] width 78 height 18
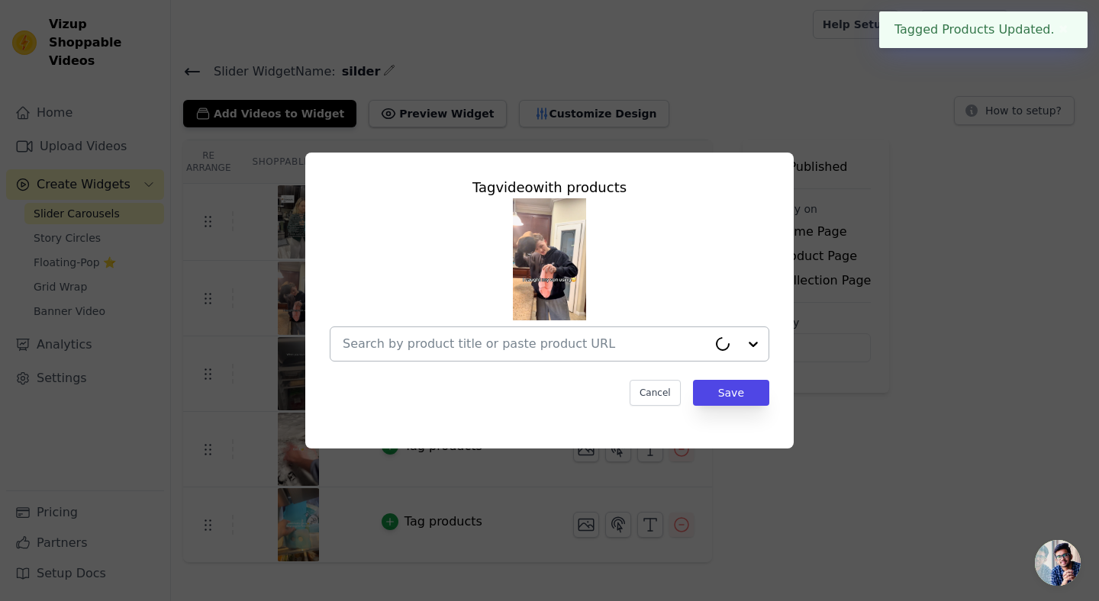
click at [576, 357] on div at bounding box center [525, 344] width 365 height 34
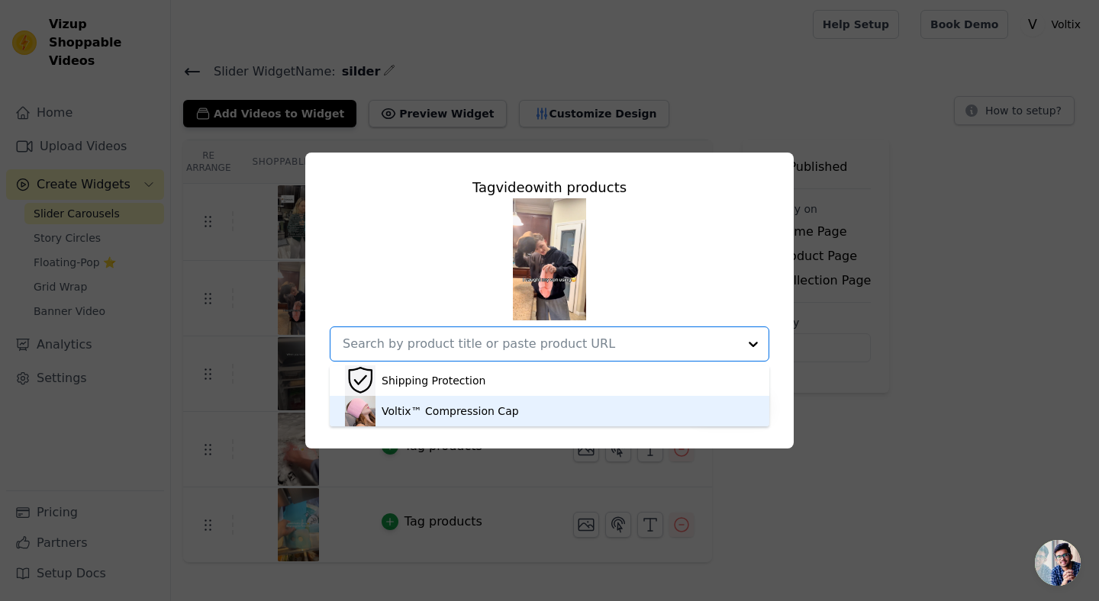
click at [548, 409] on div "Voltix™ Compression Cap" at bounding box center [549, 411] width 409 height 31
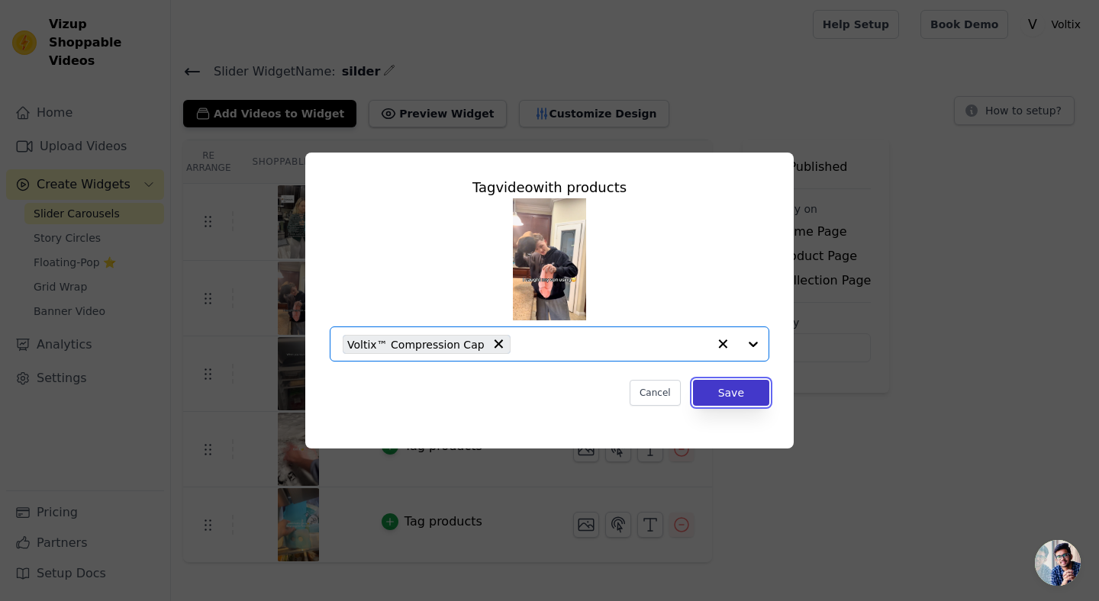
click at [725, 389] on button "Save" at bounding box center [731, 393] width 76 height 26
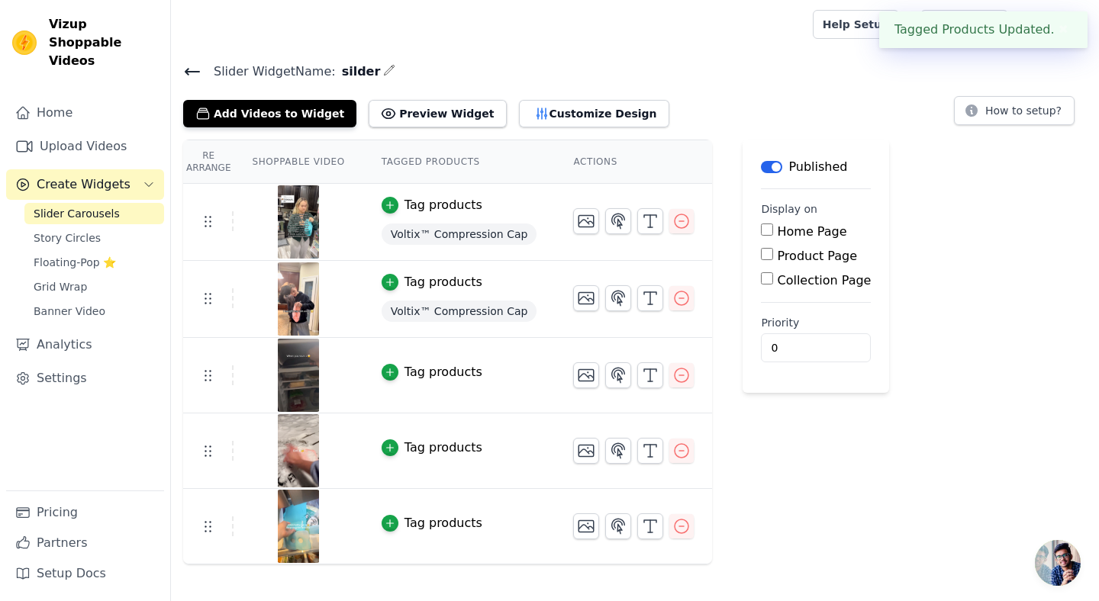
click at [414, 356] on td "Tag products" at bounding box center [459, 376] width 192 height 76
click at [405, 371] on div "Tag products" at bounding box center [443, 372] width 78 height 18
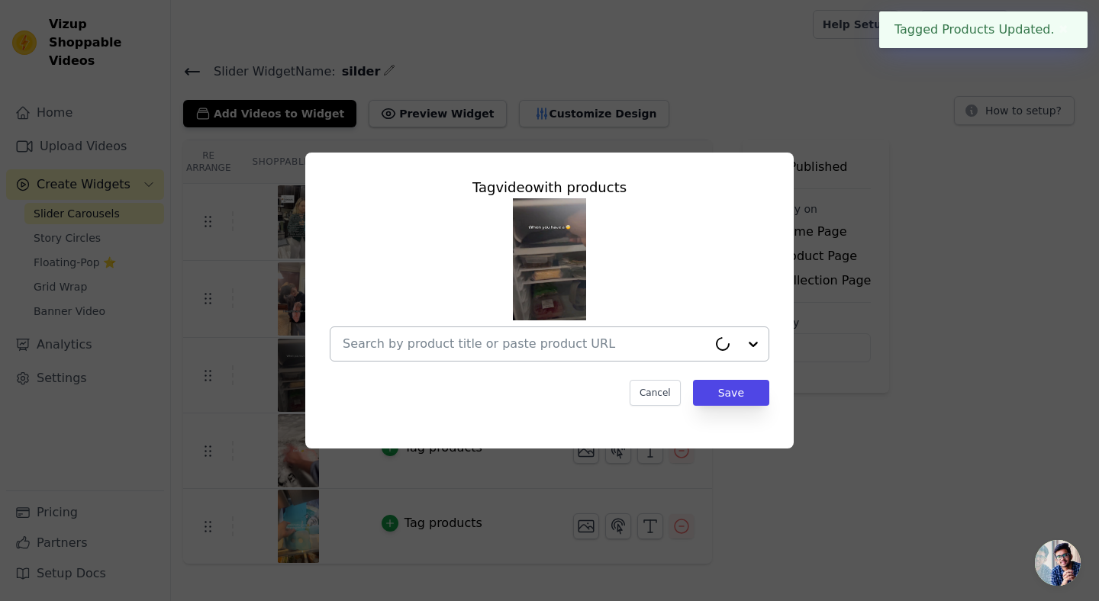
click at [531, 337] on input "text" at bounding box center [525, 344] width 365 height 18
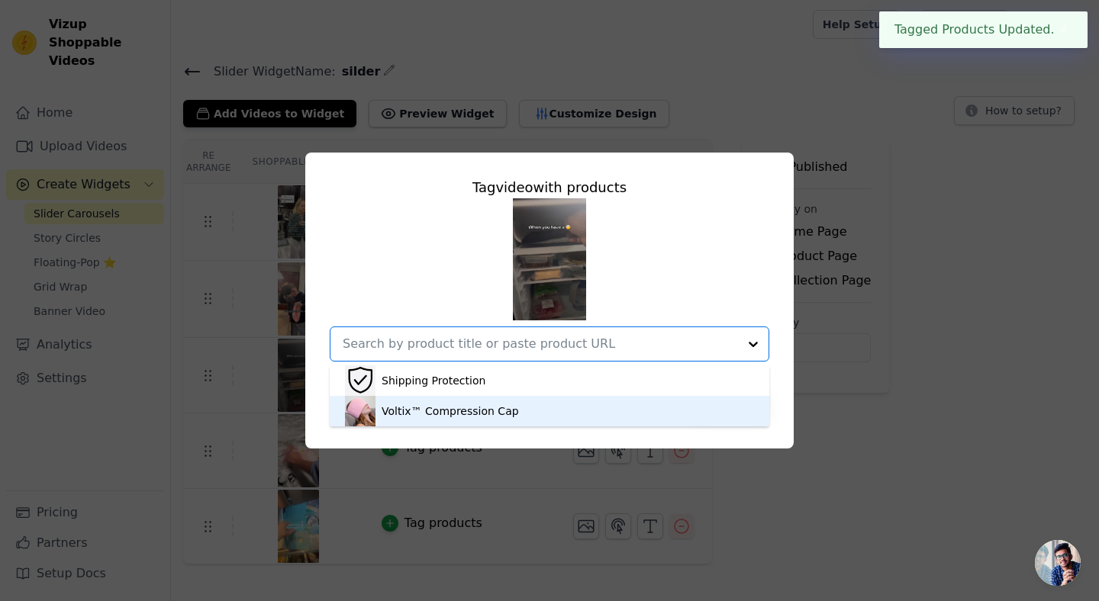
click at [515, 415] on div "Voltix™ Compression Cap" at bounding box center [549, 411] width 409 height 31
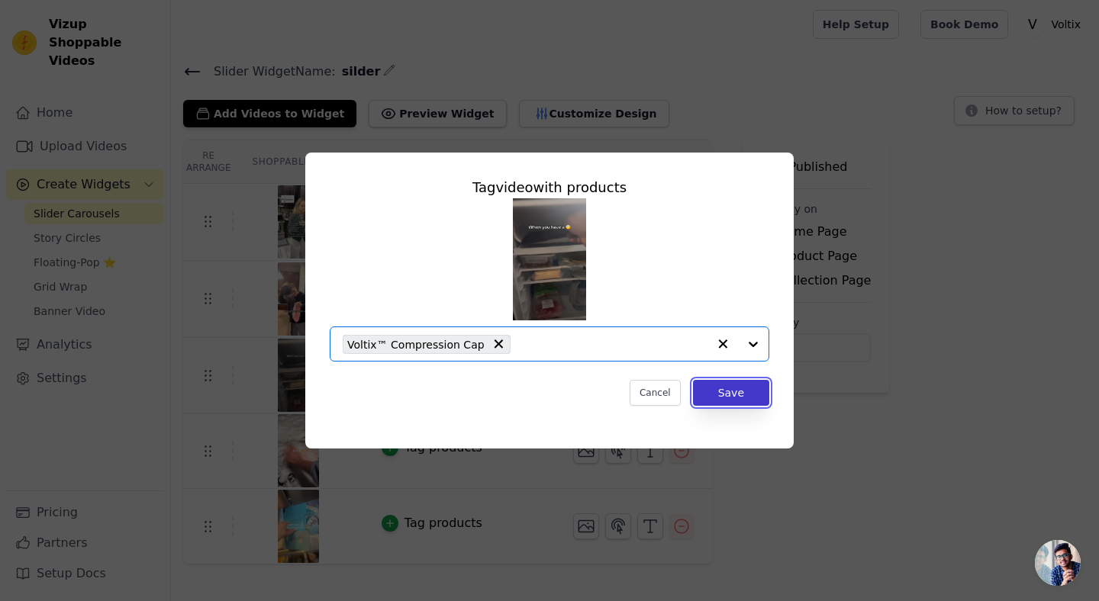
click at [700, 391] on button "Save" at bounding box center [731, 393] width 76 height 26
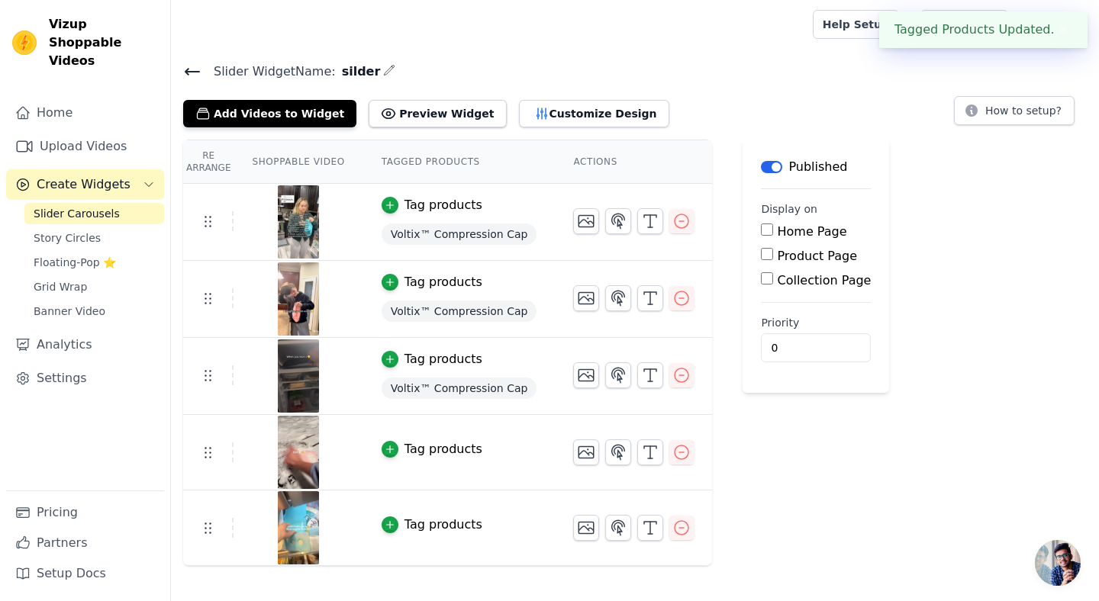
click at [433, 449] on div "Tag products" at bounding box center [443, 449] width 78 height 18
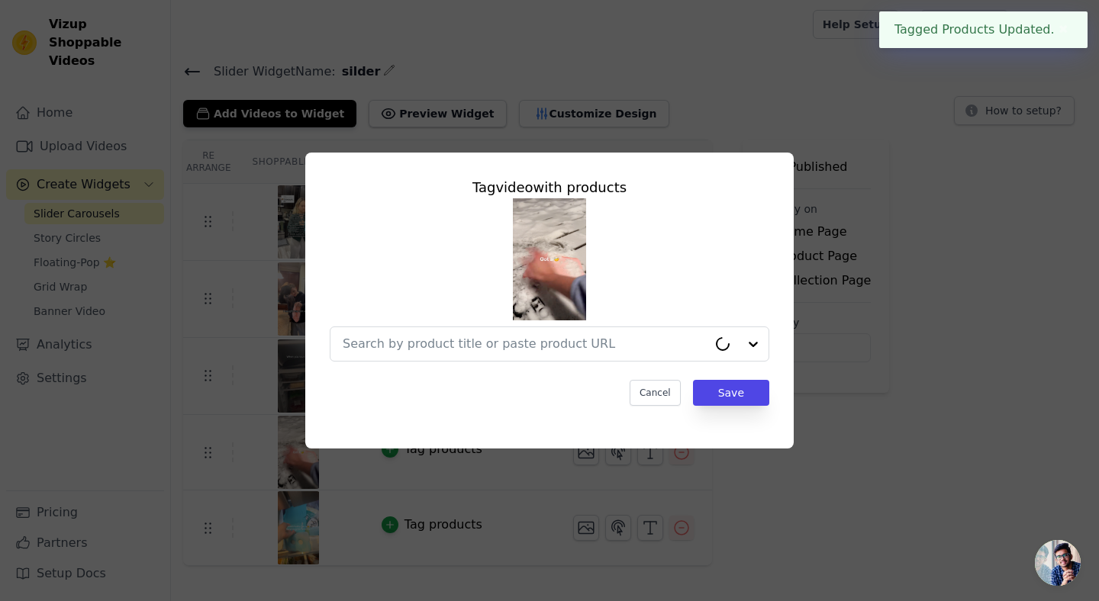
click at [637, 372] on div "Tag video with products Cancel Save" at bounding box center [549, 291] width 464 height 253
click at [630, 353] on input "text" at bounding box center [540, 344] width 395 height 18
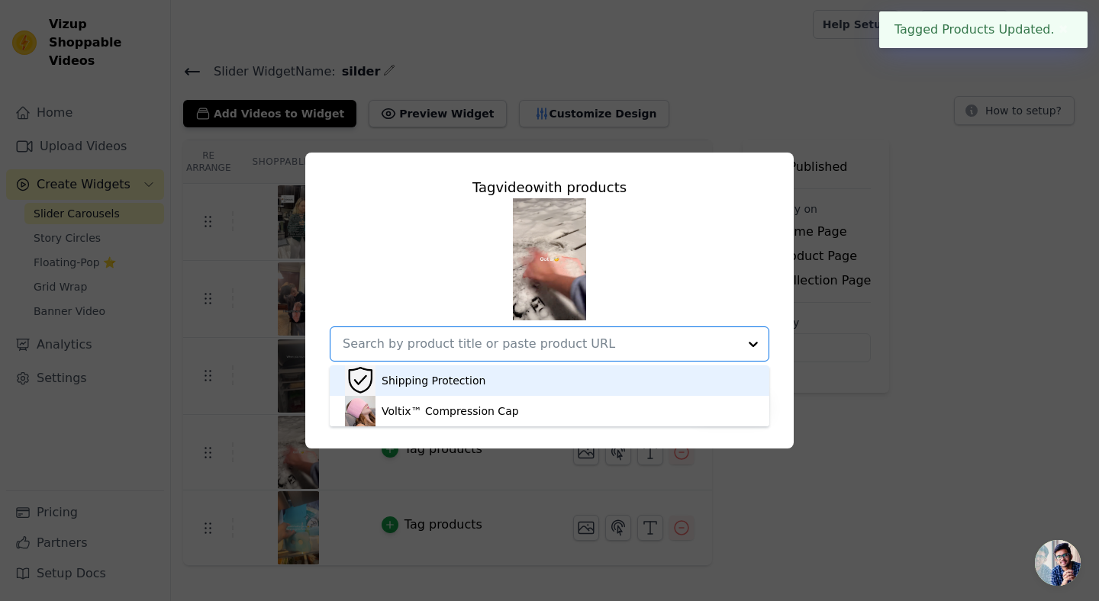
click at [608, 392] on div "Shipping Protection" at bounding box center [549, 381] width 409 height 31
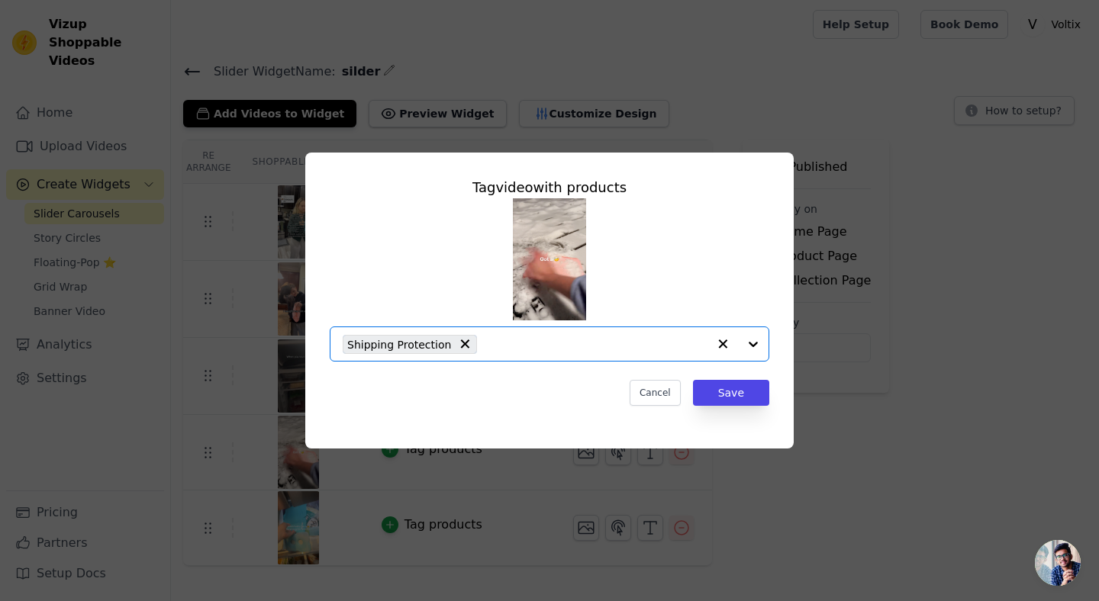
click at [609, 343] on input "text" at bounding box center [596, 344] width 223 height 18
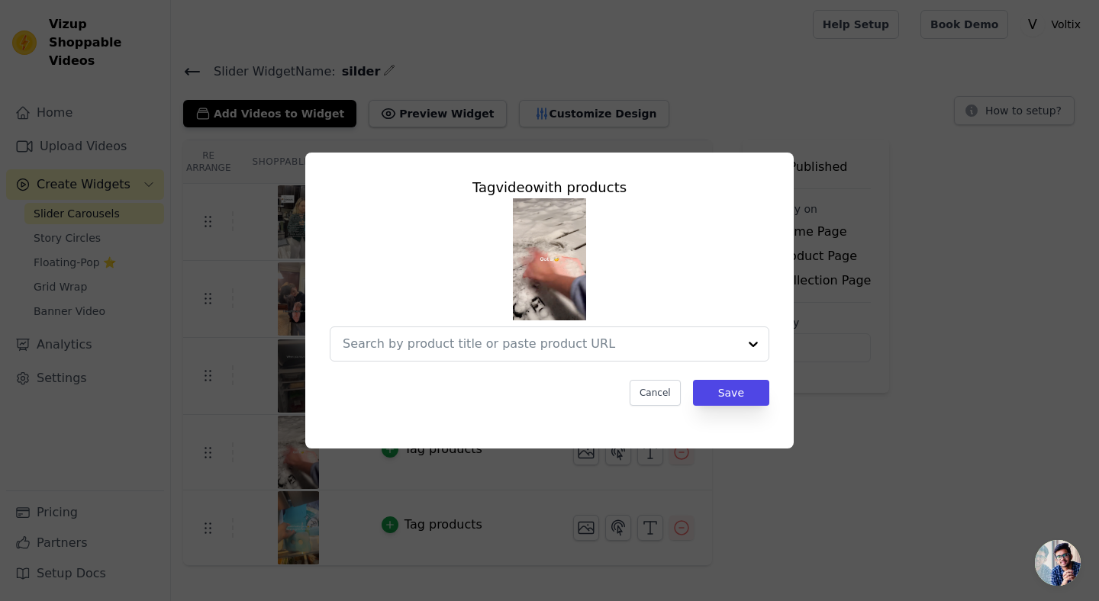
click at [459, 339] on input "text" at bounding box center [540, 344] width 395 height 18
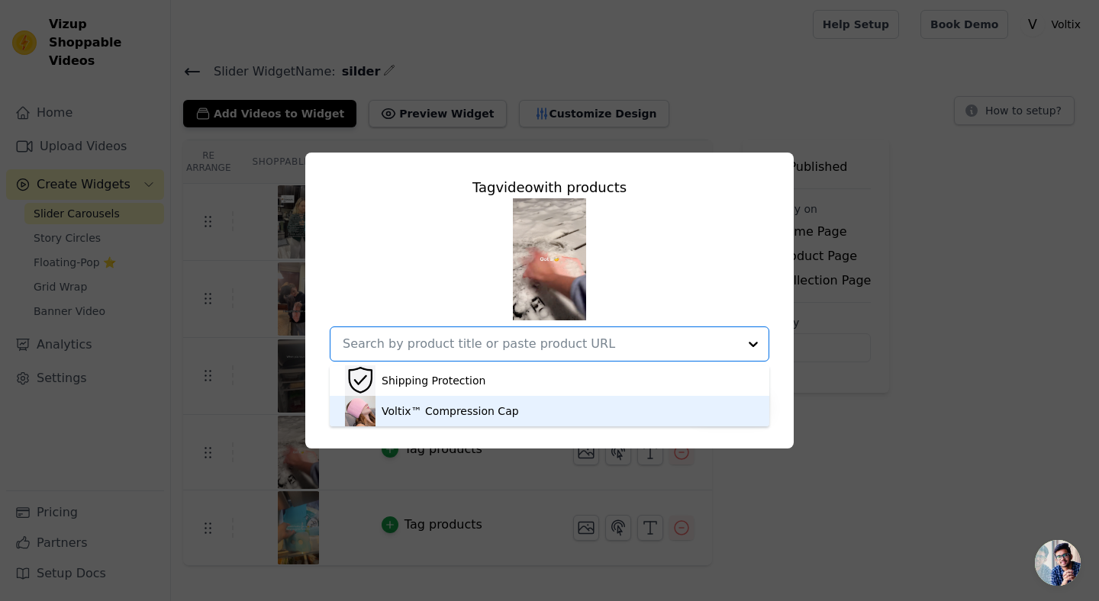
click at [495, 405] on div "Voltix™ Compression Cap" at bounding box center [450, 411] width 137 height 15
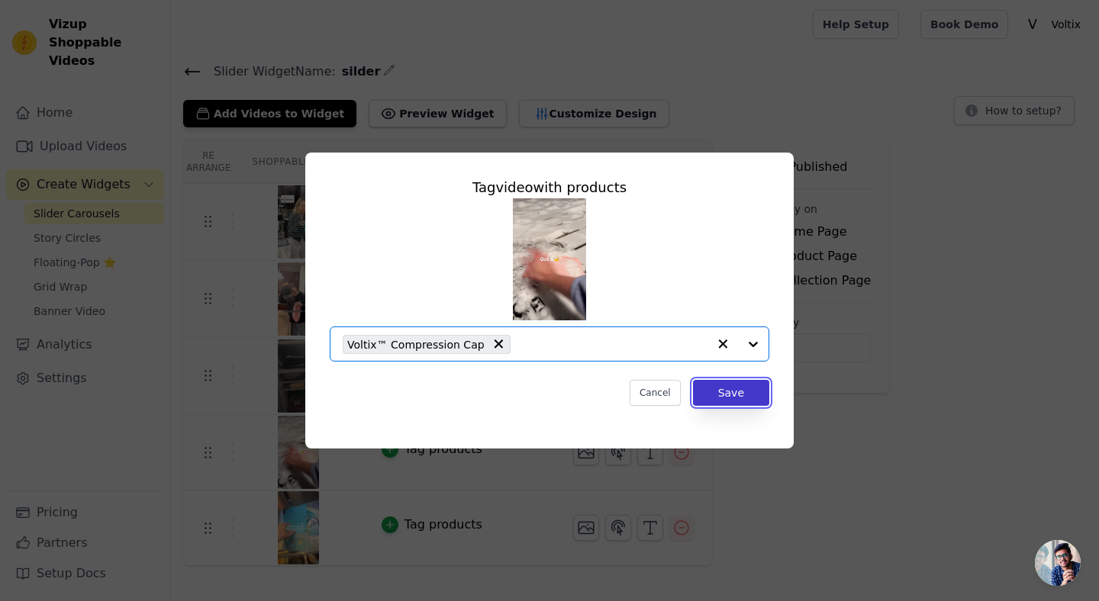
click at [714, 391] on button "Save" at bounding box center [731, 393] width 76 height 26
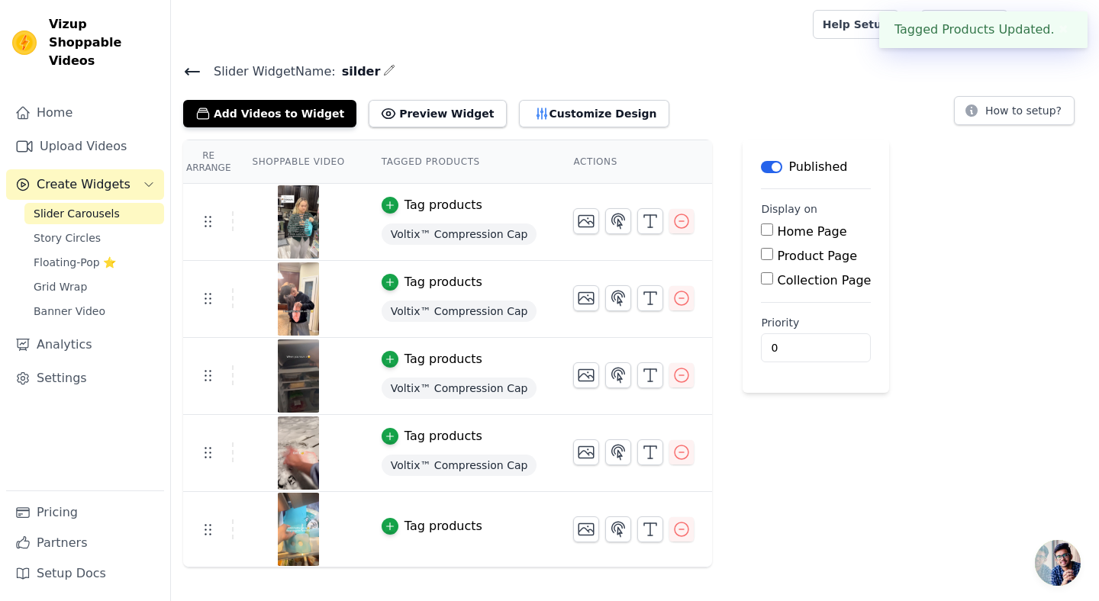
click at [442, 519] on div "Tag products" at bounding box center [443, 526] width 78 height 18
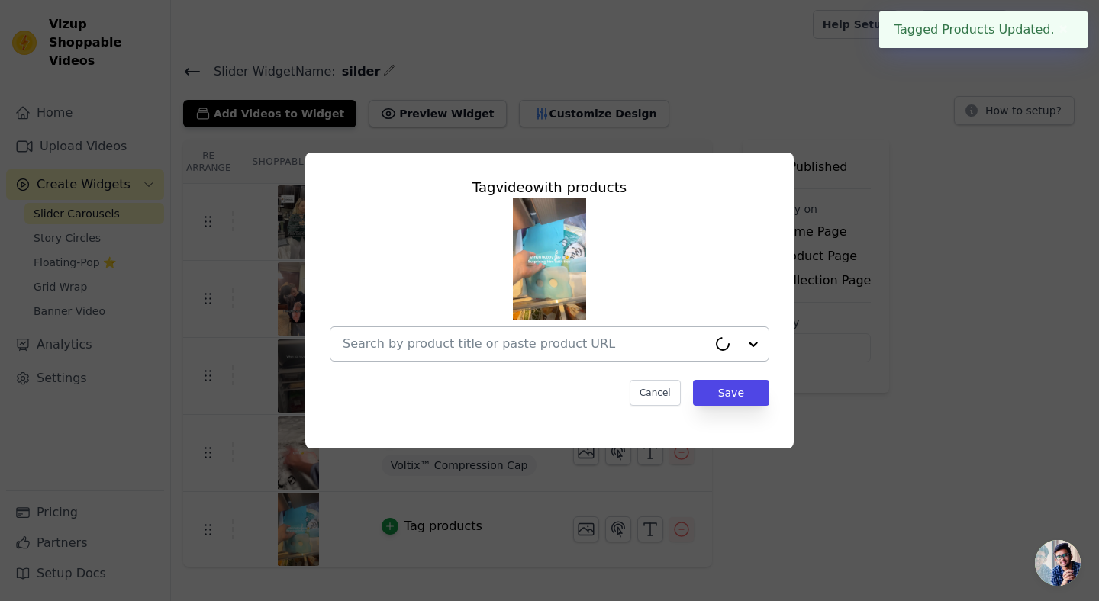
click at [523, 353] on input "text" at bounding box center [525, 344] width 365 height 18
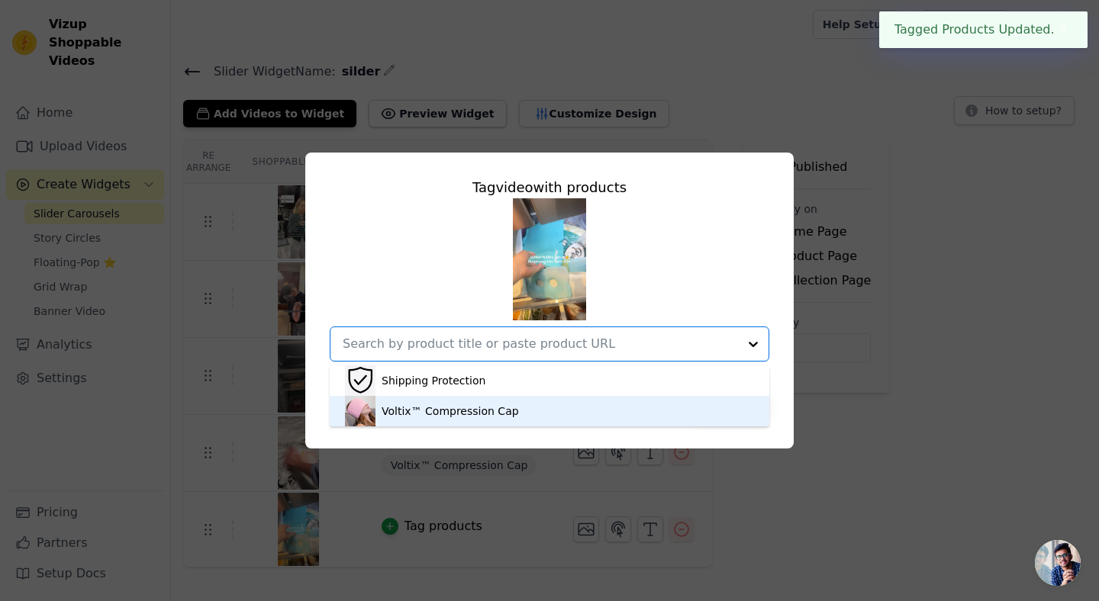
click at [500, 416] on div "Voltix™ Compression Cap" at bounding box center [450, 411] width 137 height 15
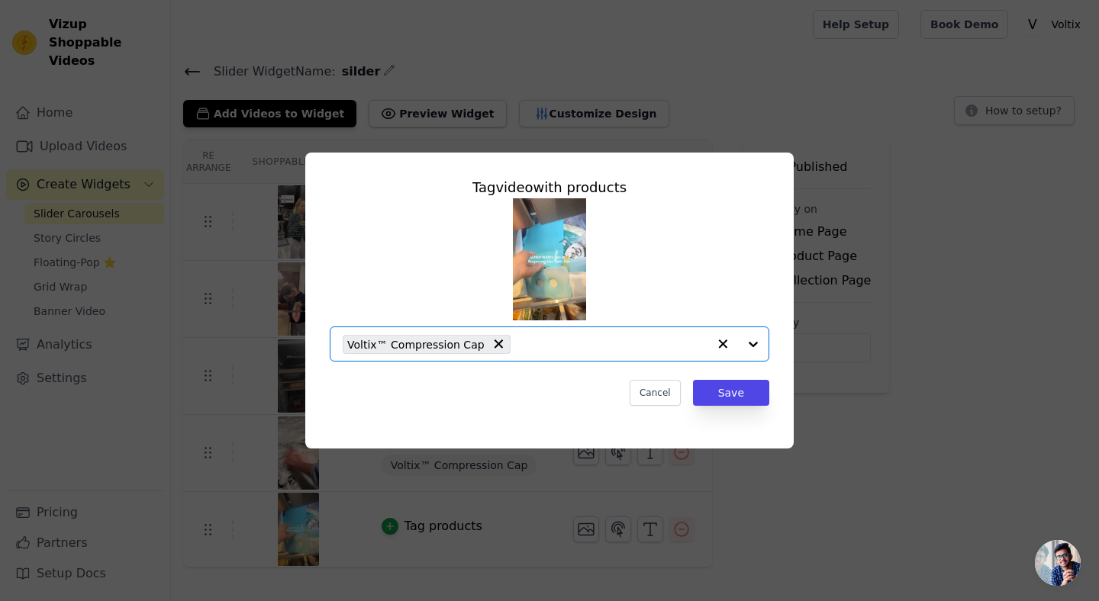
click at [725, 407] on div "Tag video with products Option Voltix™ Compression Cap, selected. Select is foc…" at bounding box center [549, 291] width 464 height 253
click at [725, 390] on button "Save" at bounding box center [731, 393] width 76 height 26
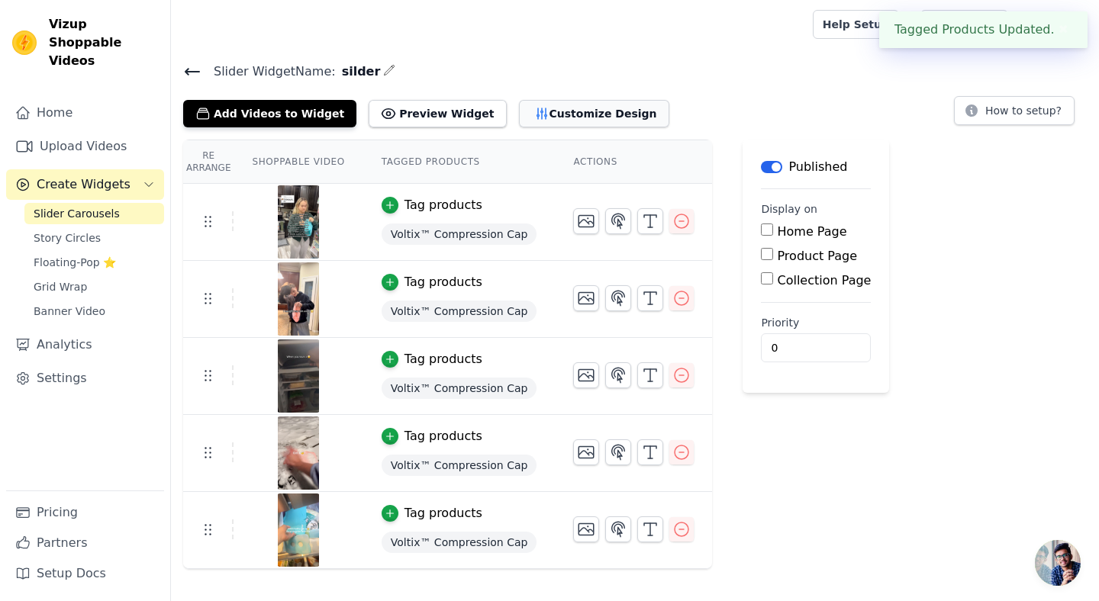
click at [538, 111] on button "Customize Design" at bounding box center [594, 113] width 150 height 27
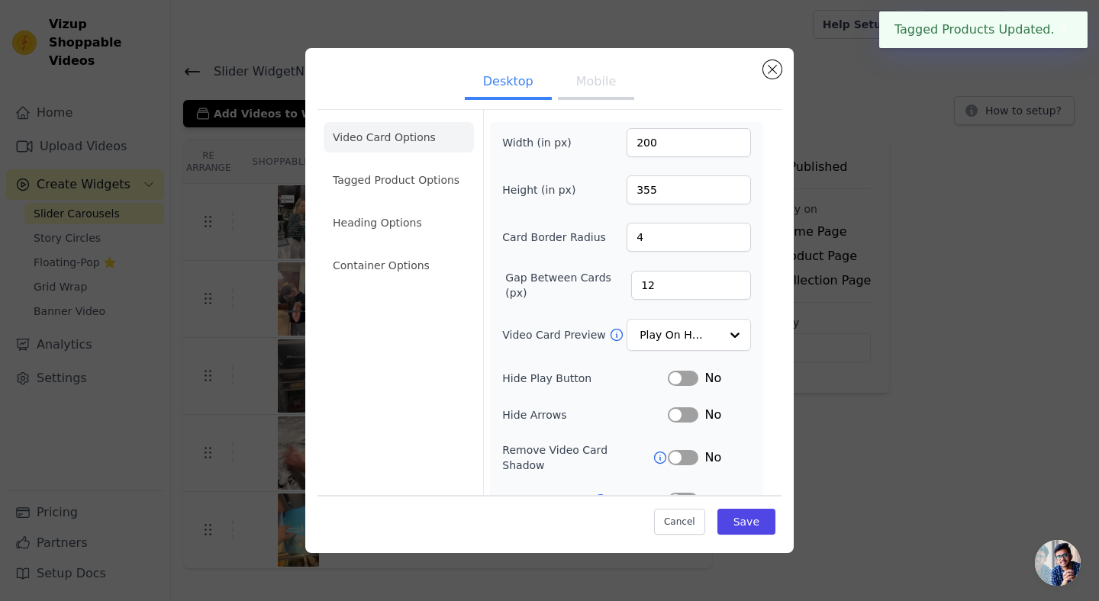
click at [765, 81] on ul "Desktop Mobile" at bounding box center [549, 83] width 464 height 46
click at [765, 74] on button "Close modal" at bounding box center [772, 69] width 18 height 18
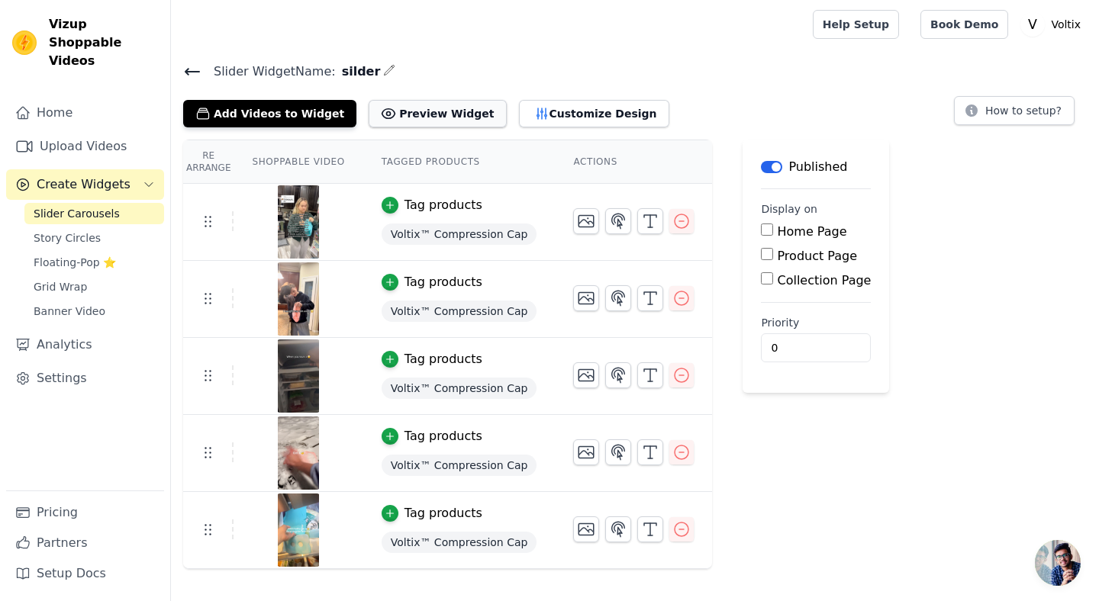
click at [453, 118] on button "Preview Widget" at bounding box center [437, 113] width 137 height 27
click at [427, 229] on span "Voltix™ Compression Cap" at bounding box center [460, 234] width 156 height 21
click at [411, 209] on div "Tag products" at bounding box center [443, 205] width 78 height 18
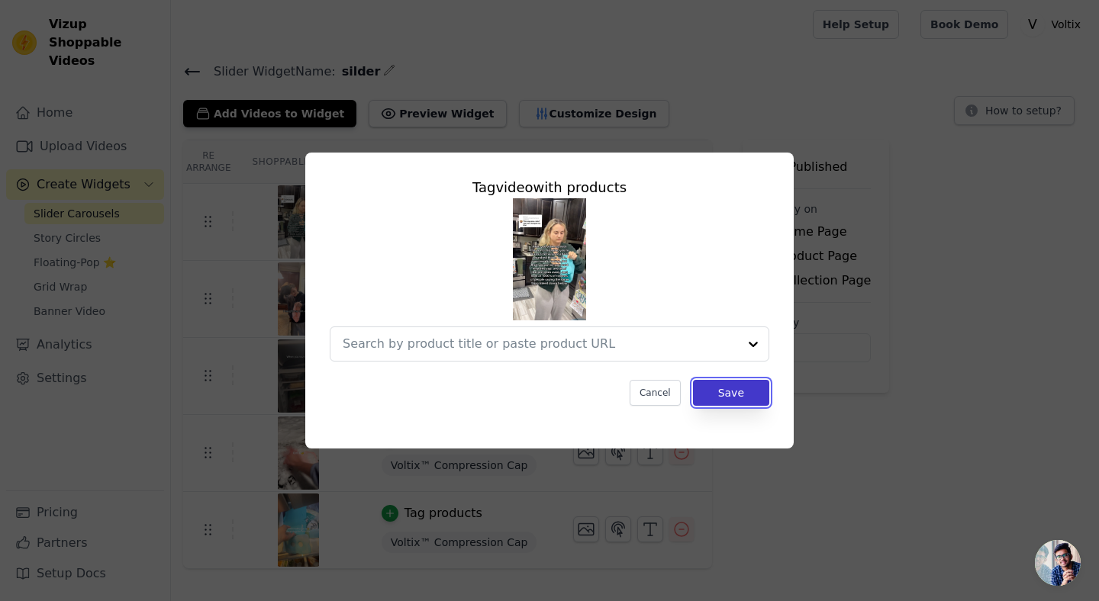
click at [721, 391] on button "Save" at bounding box center [731, 393] width 76 height 26
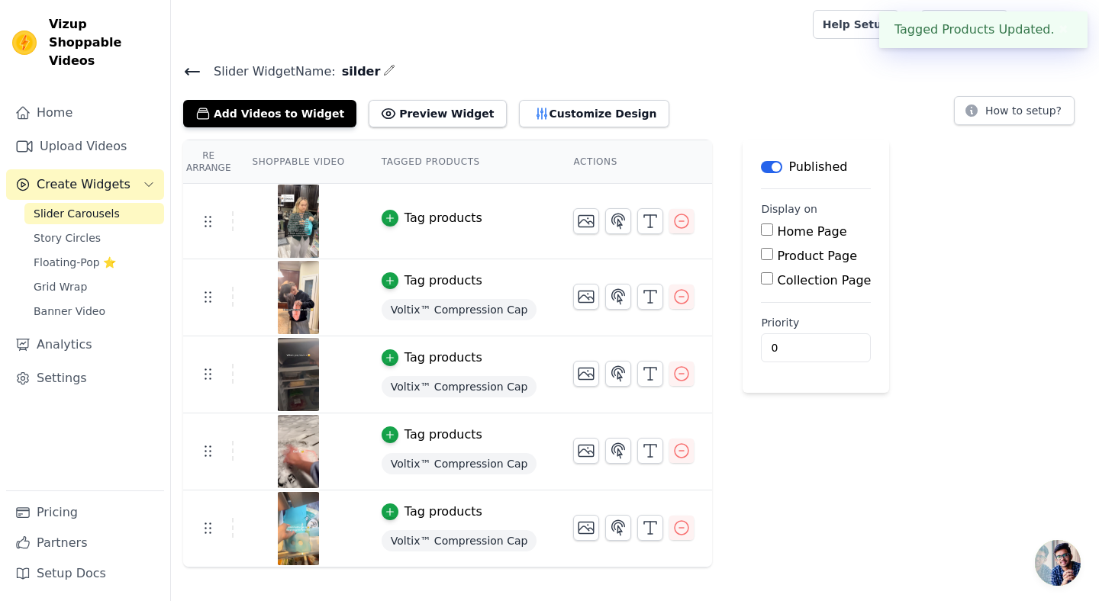
click at [404, 303] on span "Voltix™ Compression Cap" at bounding box center [460, 309] width 156 height 21
click at [394, 281] on icon "button" at bounding box center [390, 281] width 11 height 11
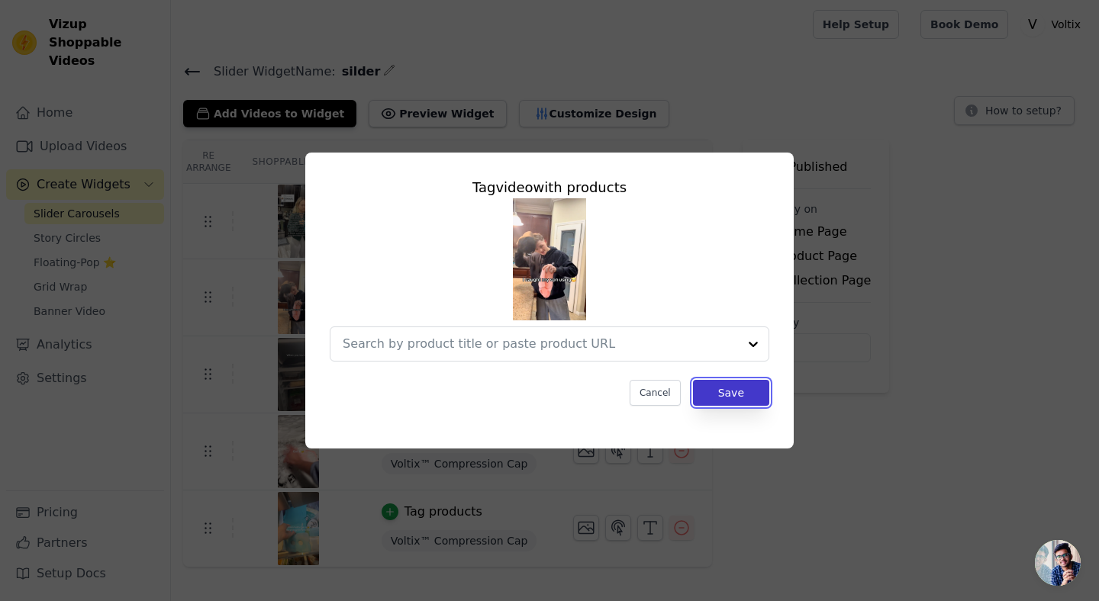
click at [707, 390] on button "Save" at bounding box center [731, 393] width 76 height 26
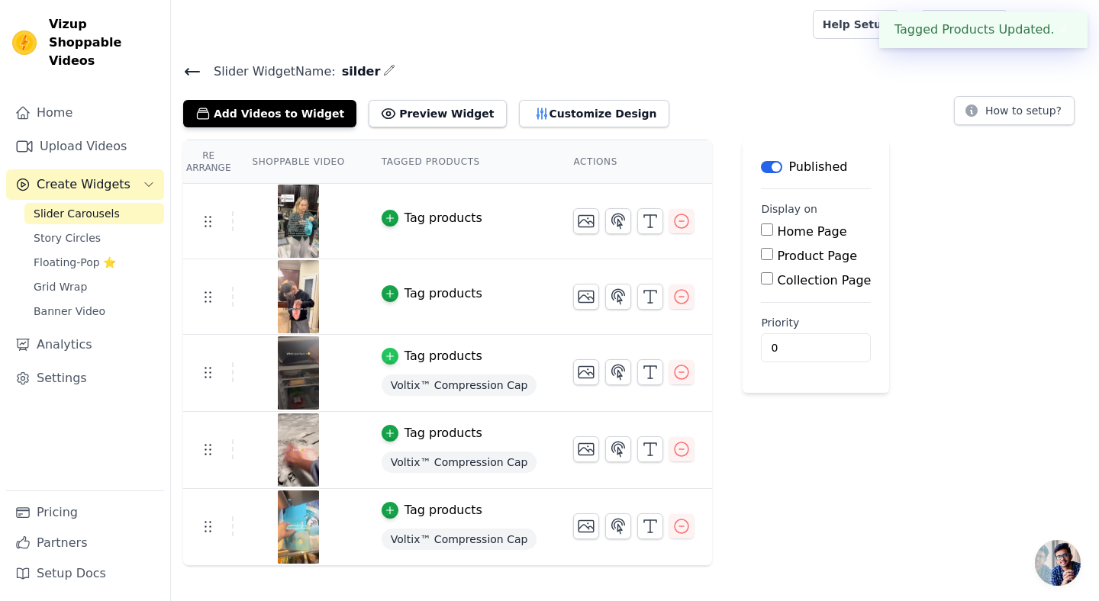
click at [390, 359] on icon "button" at bounding box center [390, 356] width 11 height 11
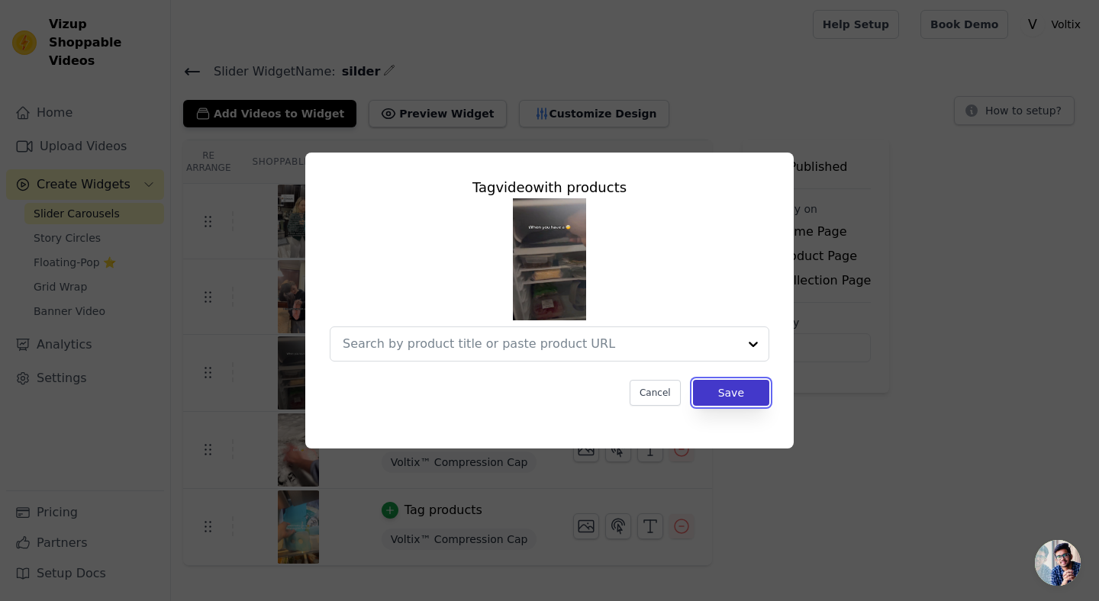
click at [727, 385] on button "Save" at bounding box center [731, 393] width 76 height 26
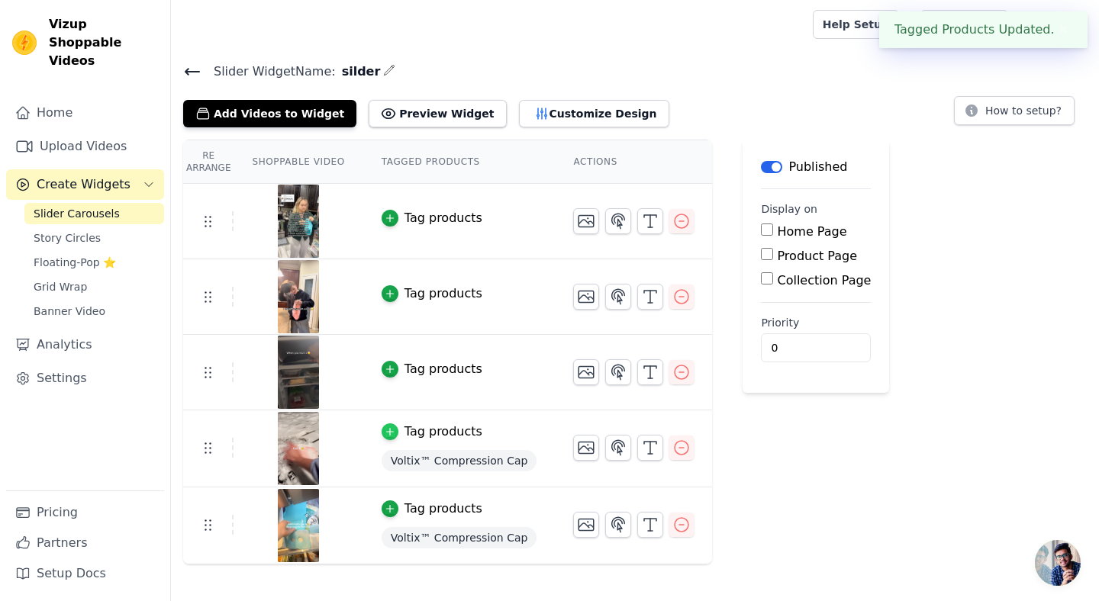
click at [392, 430] on icon "button" at bounding box center [390, 432] width 11 height 11
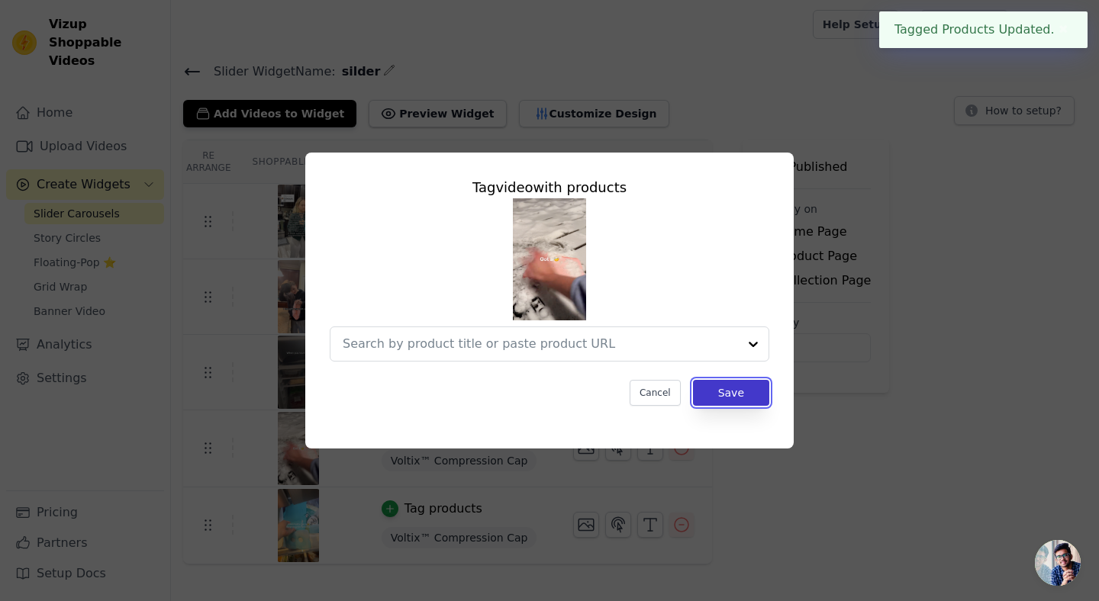
click at [753, 403] on button "Save" at bounding box center [731, 393] width 76 height 26
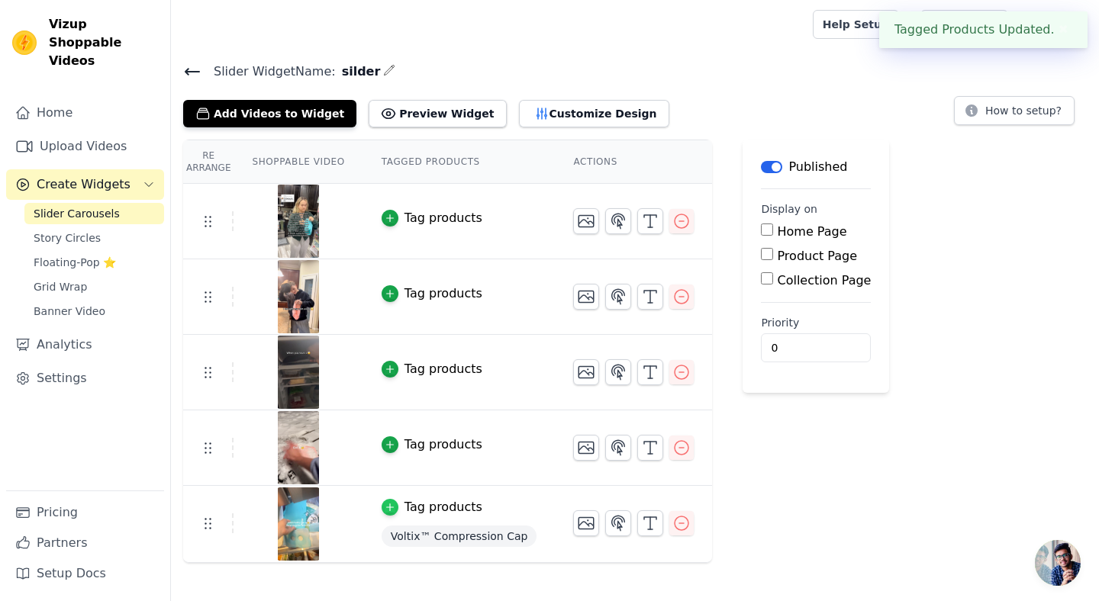
click at [390, 499] on div "button" at bounding box center [390, 507] width 17 height 17
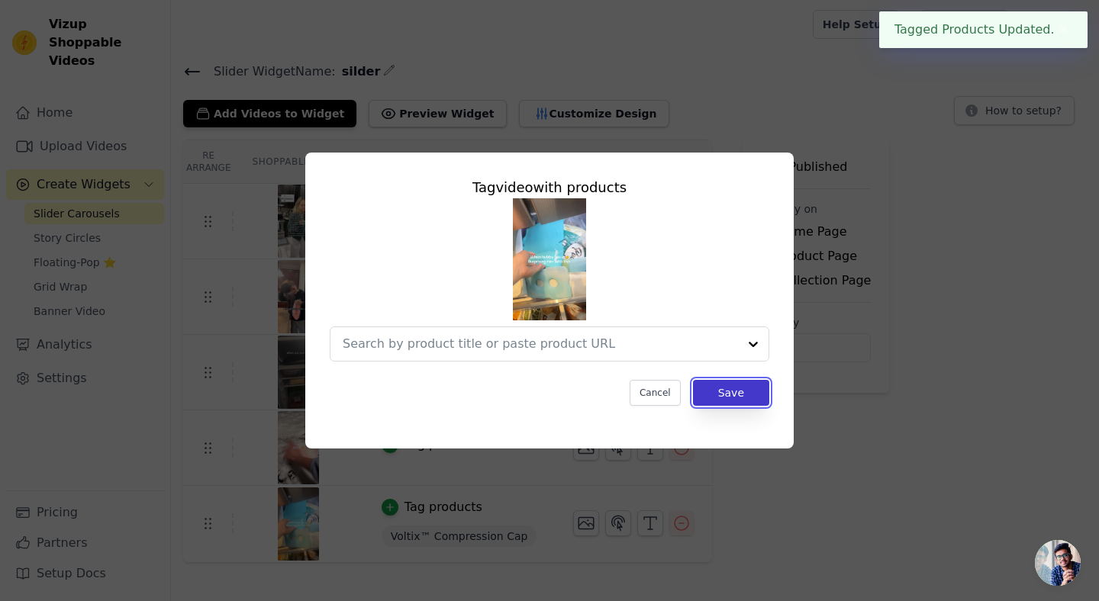
click at [732, 388] on button "Save" at bounding box center [731, 393] width 76 height 26
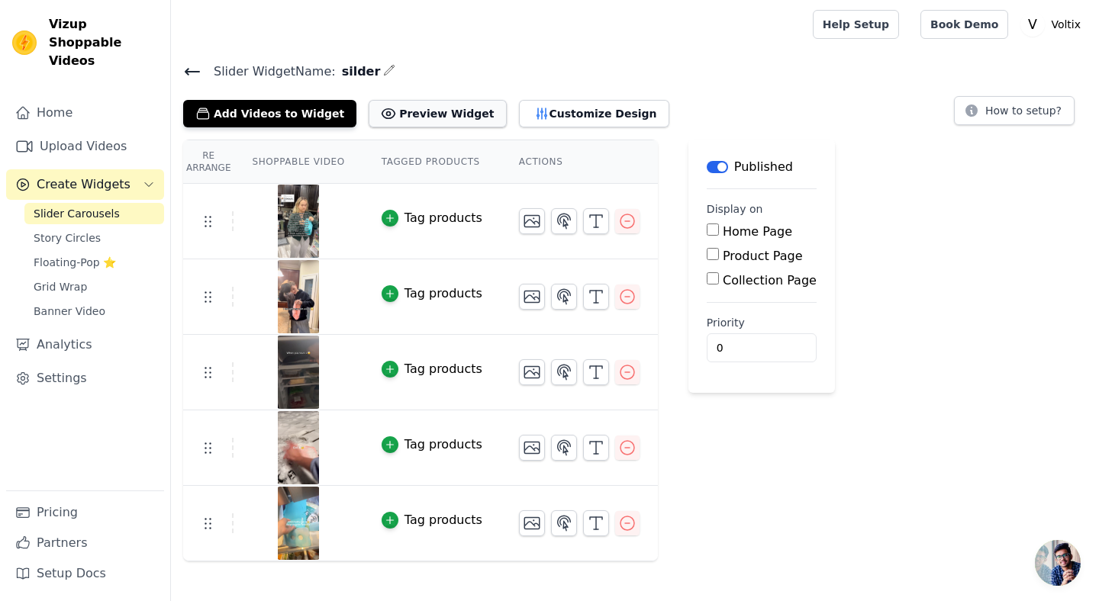
click at [453, 105] on button "Preview Widget" at bounding box center [437, 113] width 137 height 27
click at [530, 224] on icon "button" at bounding box center [532, 221] width 18 height 18
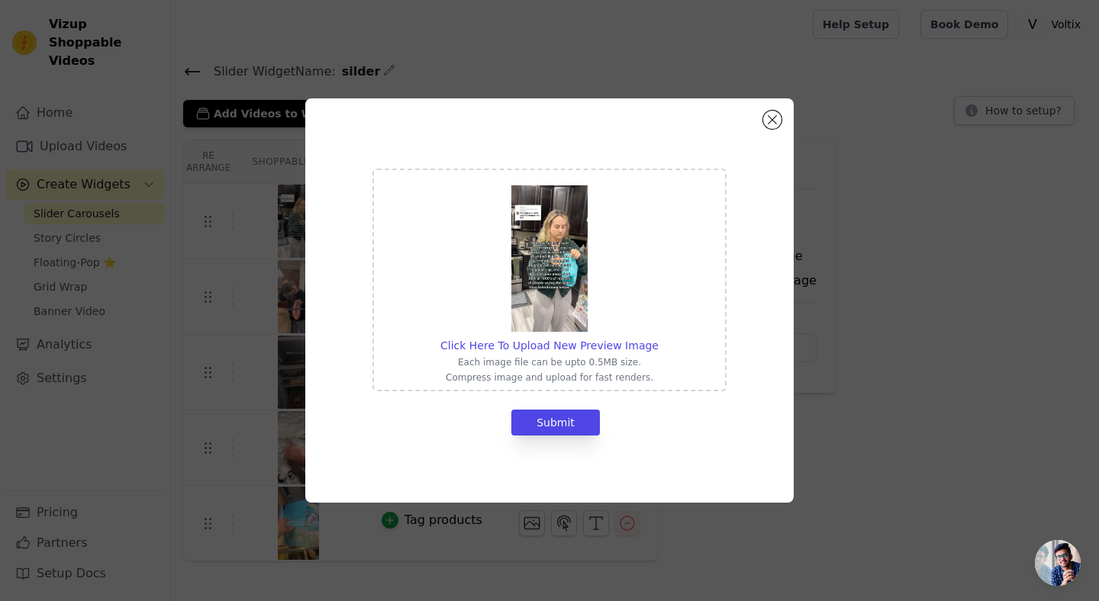
click at [542, 256] on img at bounding box center [549, 258] width 76 height 147
click at [658, 337] on input "Click Here To Upload New Preview Image Each image file can be upto 0.5MB size. …" at bounding box center [658, 337] width 1 height 1
click at [774, 126] on button "Close modal" at bounding box center [772, 120] width 18 height 18
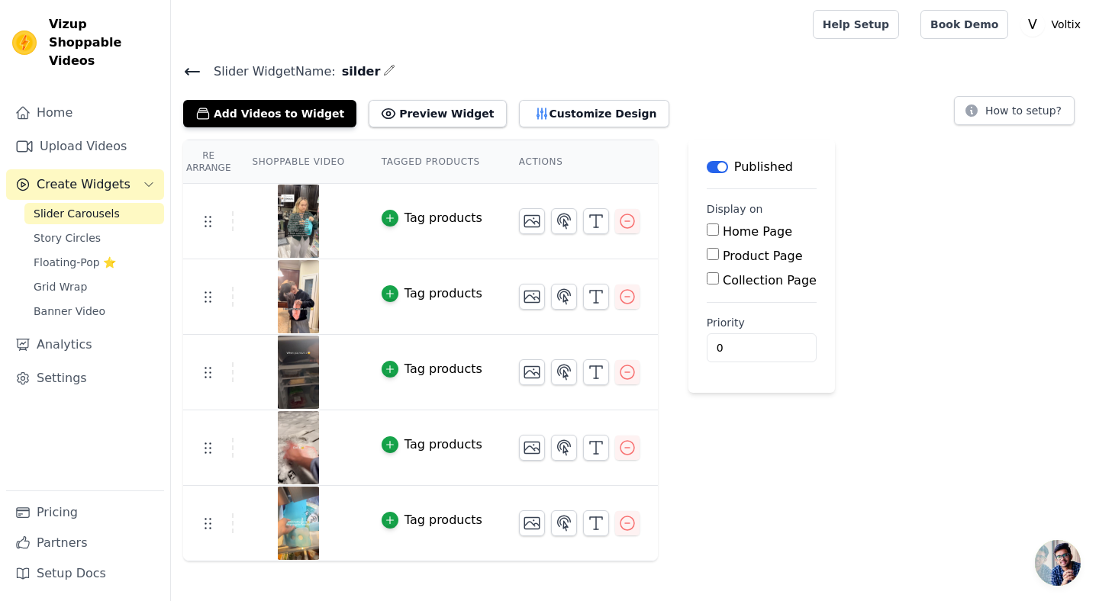
click at [443, 442] on div "Tag products" at bounding box center [443, 445] width 78 height 18
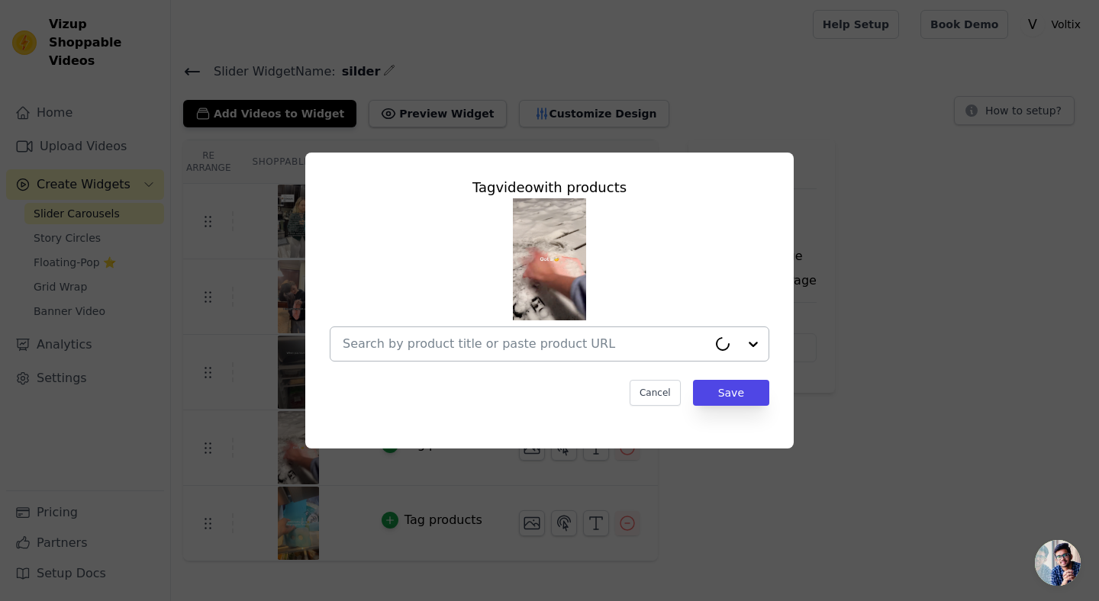
click at [534, 344] on input "text" at bounding box center [525, 344] width 365 height 18
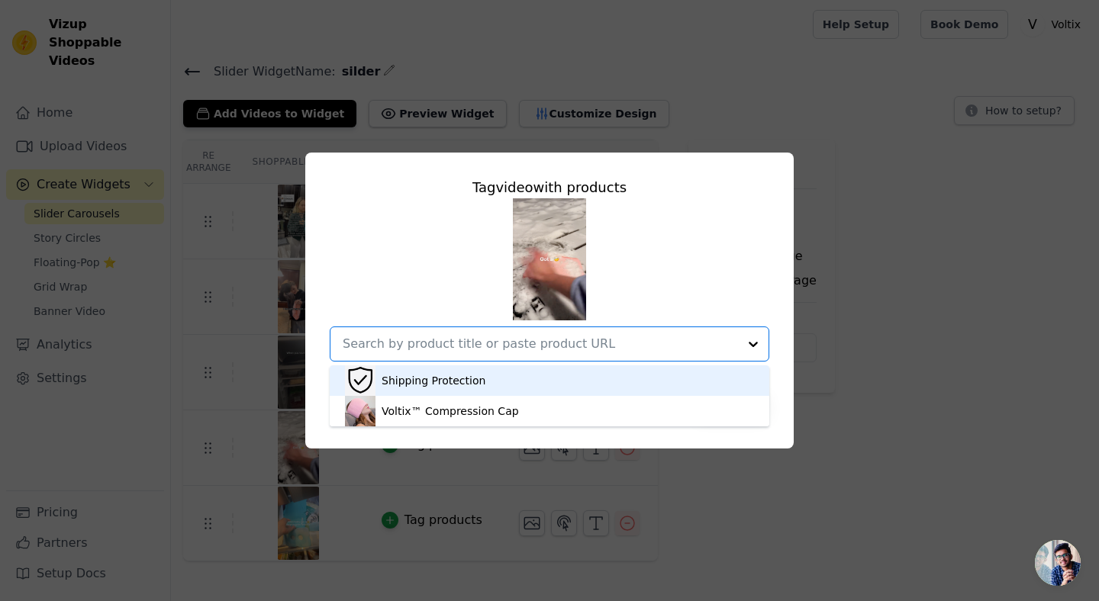
click at [534, 344] on input "text" at bounding box center [540, 344] width 395 height 18
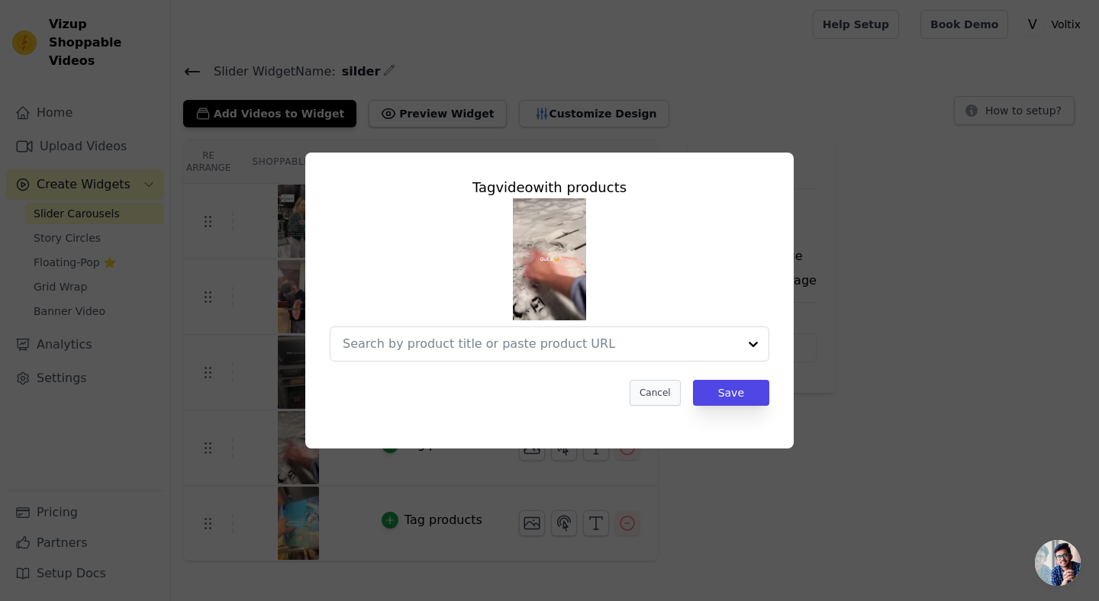
click at [653, 379] on div "Tag video with products Cancel Save" at bounding box center [549, 291] width 464 height 253
click at [653, 388] on button "Cancel" at bounding box center [655, 393] width 51 height 26
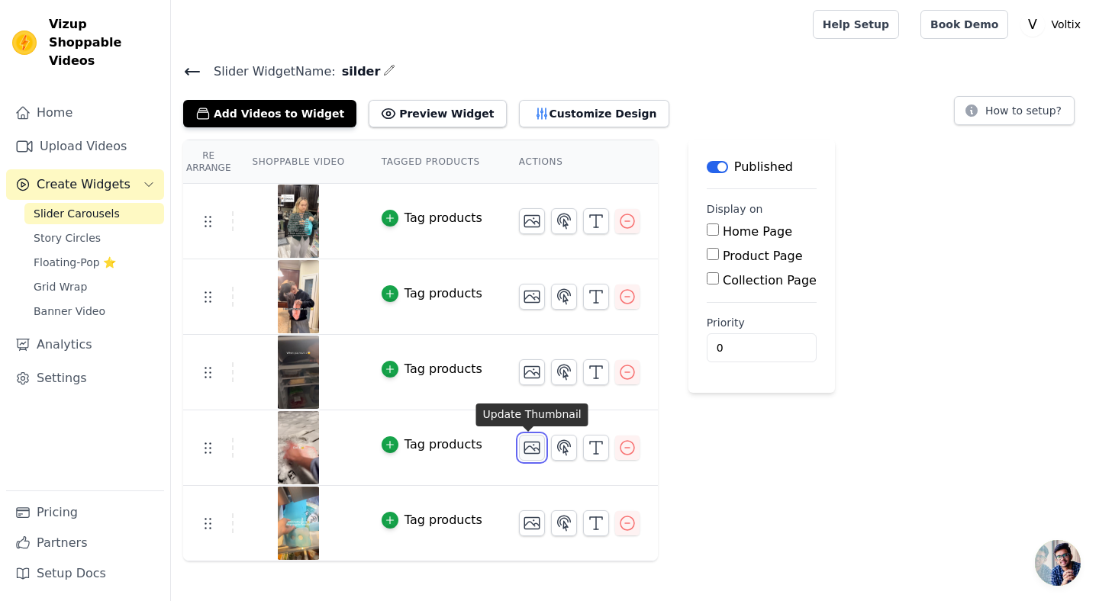
click at [523, 449] on icon "button" at bounding box center [532, 448] width 18 height 18
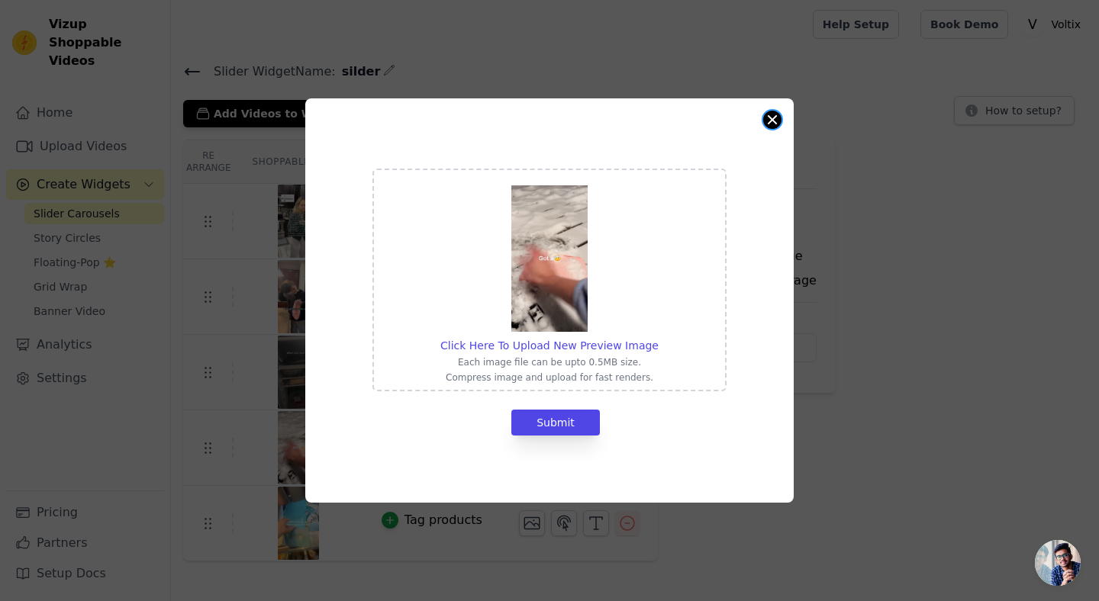
click at [769, 118] on button "Close modal" at bounding box center [772, 120] width 18 height 18
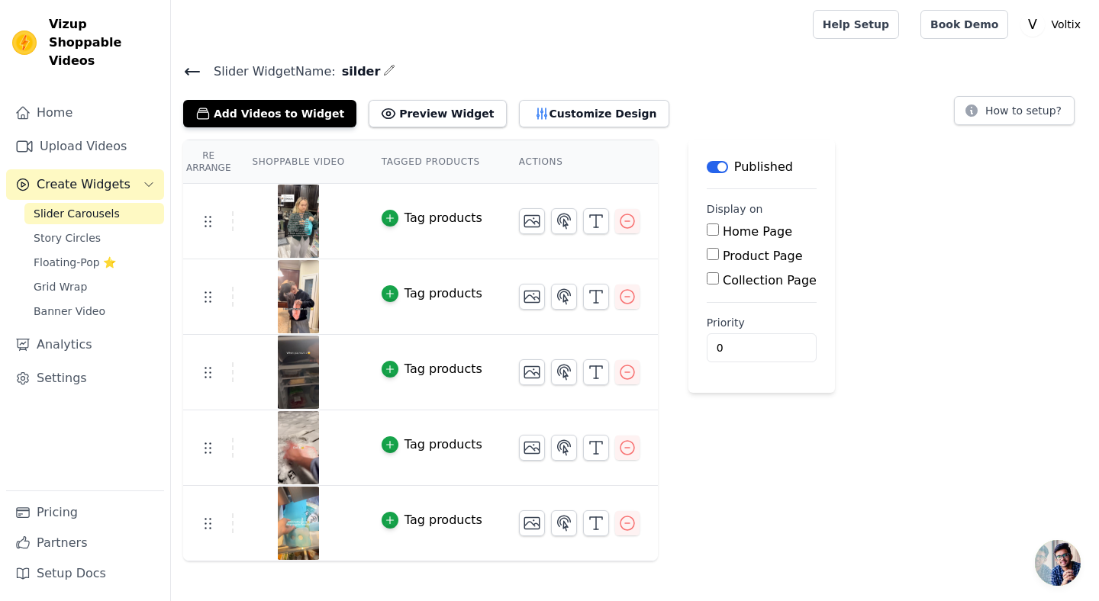
click at [756, 256] on label "Product Page" at bounding box center [763, 256] width 80 height 15
click at [719, 256] on input "Product Page" at bounding box center [713, 254] width 12 height 12
checkbox input "true"
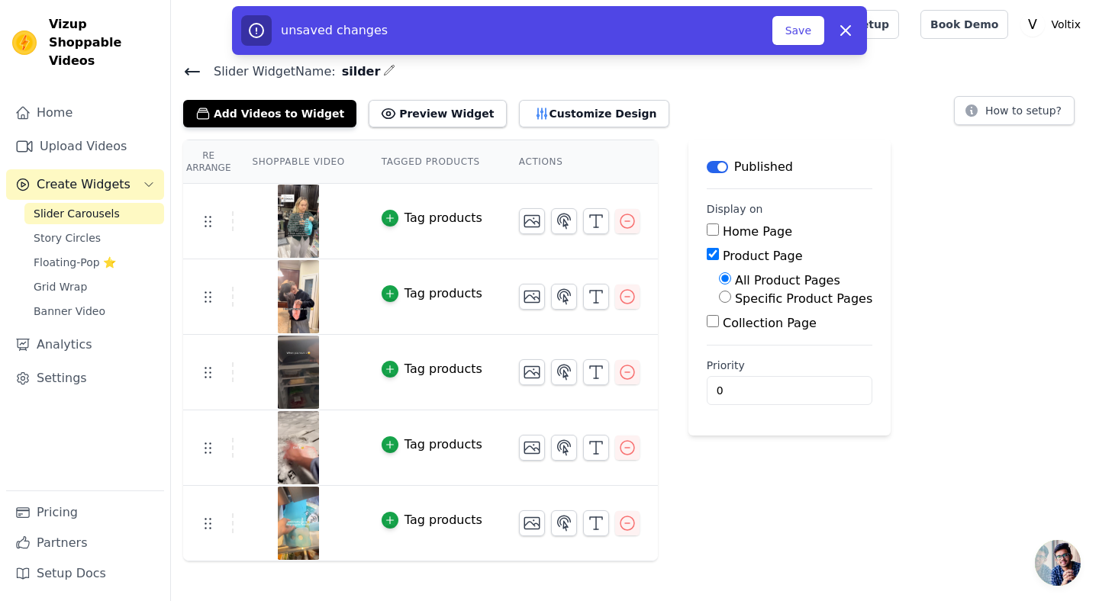
click at [767, 297] on label "Specific Product Pages" at bounding box center [803, 299] width 137 height 15
click at [731, 297] on input "Specific Product Pages" at bounding box center [725, 297] width 12 height 12
radio input "true"
click at [761, 335] on button "Select Products" at bounding box center [770, 334] width 102 height 26
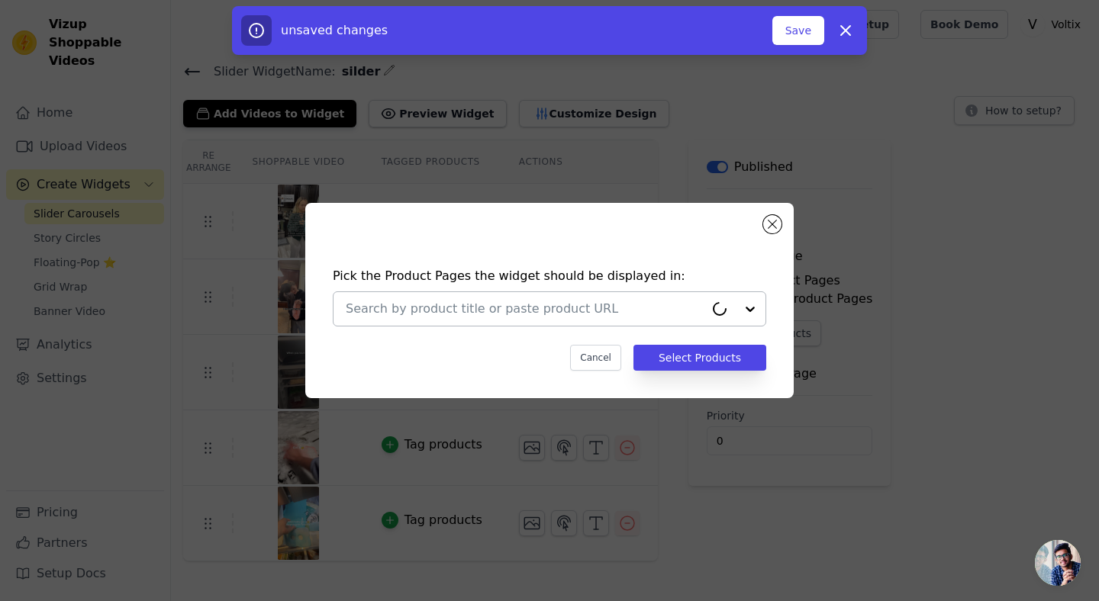
click at [665, 319] on div at bounding box center [525, 309] width 359 height 34
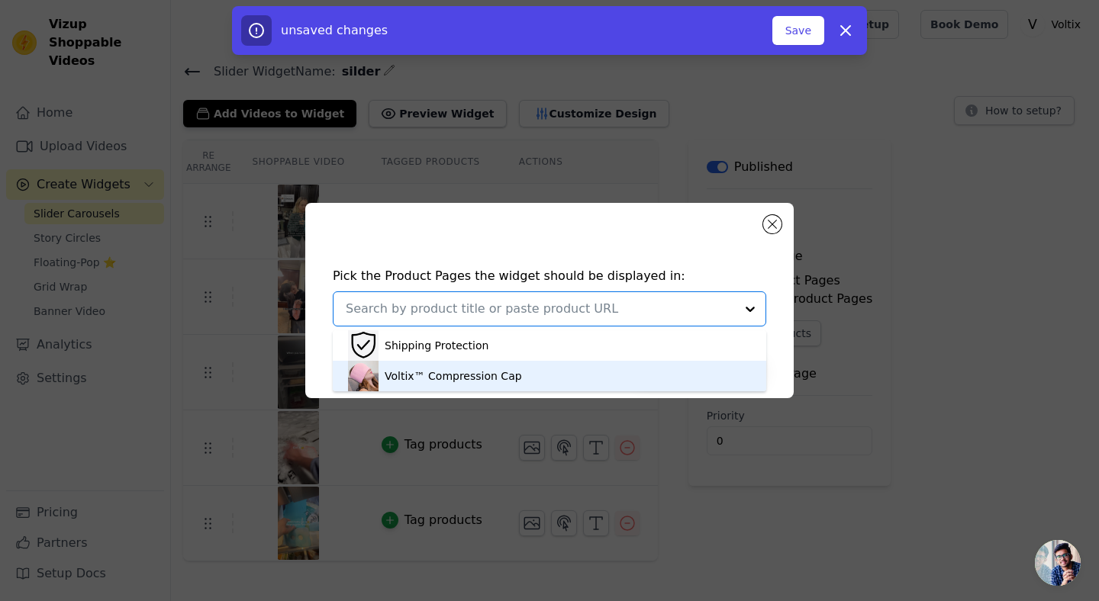
click at [645, 362] on div "Voltix™ Compression Cap" at bounding box center [549, 376] width 403 height 31
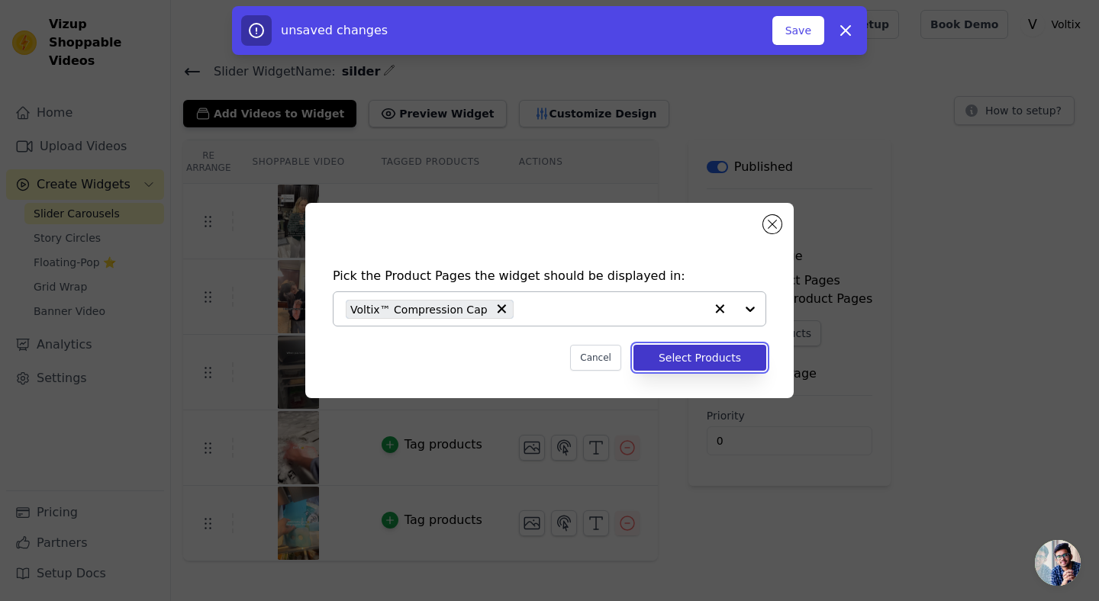
click at [688, 359] on button "Select Products" at bounding box center [699, 358] width 133 height 26
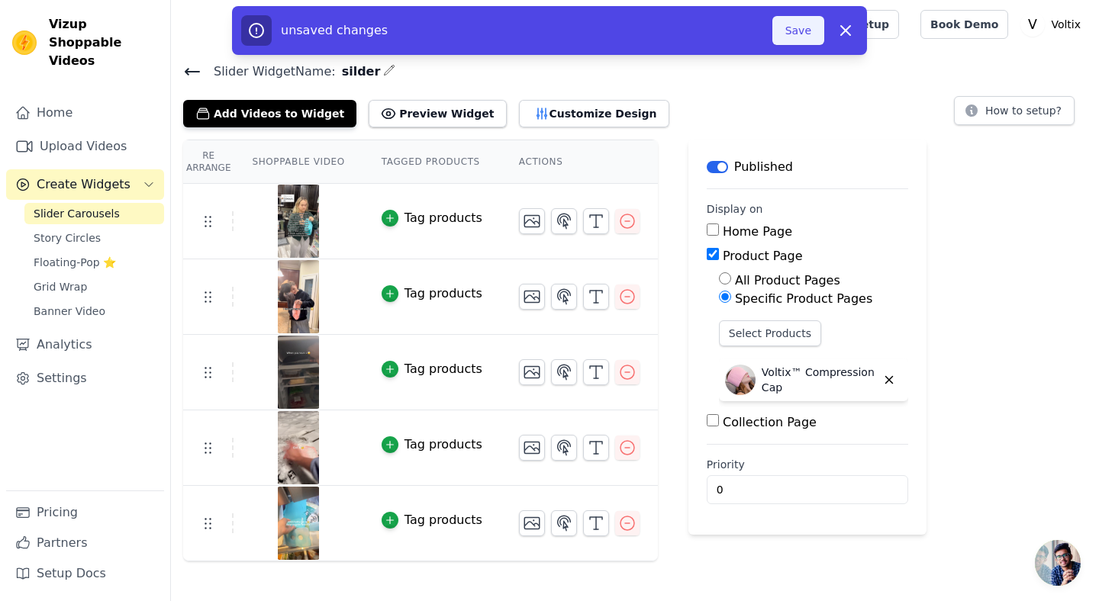
click at [799, 38] on button "Save" at bounding box center [798, 30] width 52 height 29
click at [804, 39] on button "Save" at bounding box center [798, 30] width 52 height 29
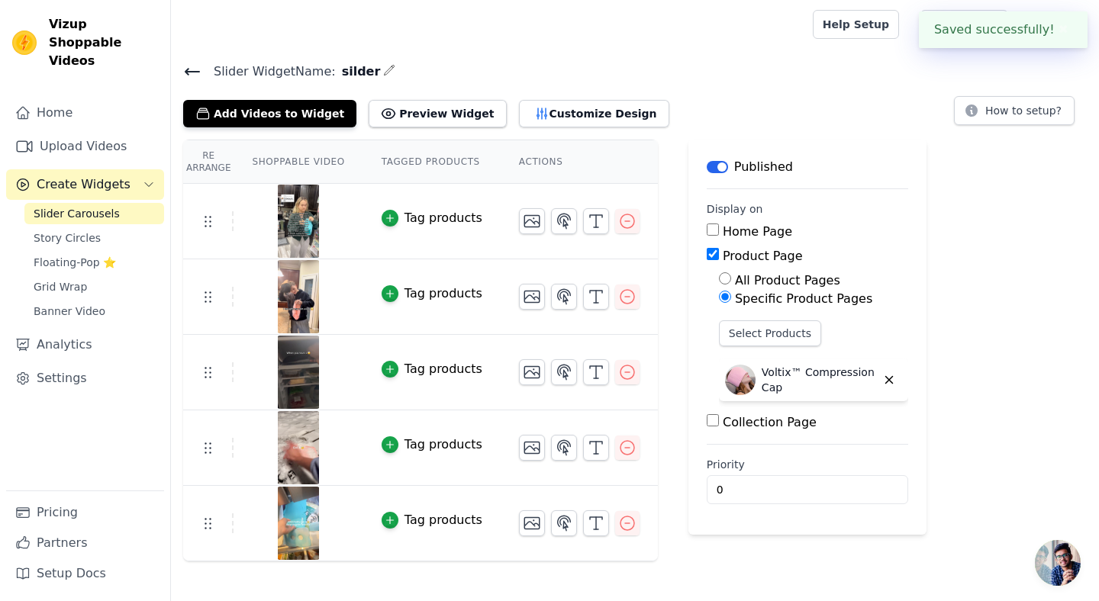
click at [966, 301] on div "Re Arrange Shoppable Video Tagged Products Actions Tag products Tag products Ta…" at bounding box center [635, 351] width 928 height 422
click at [1007, 111] on button "How to setup?" at bounding box center [1014, 110] width 121 height 29
click at [519, 115] on button "Customize Design" at bounding box center [594, 113] width 150 height 27
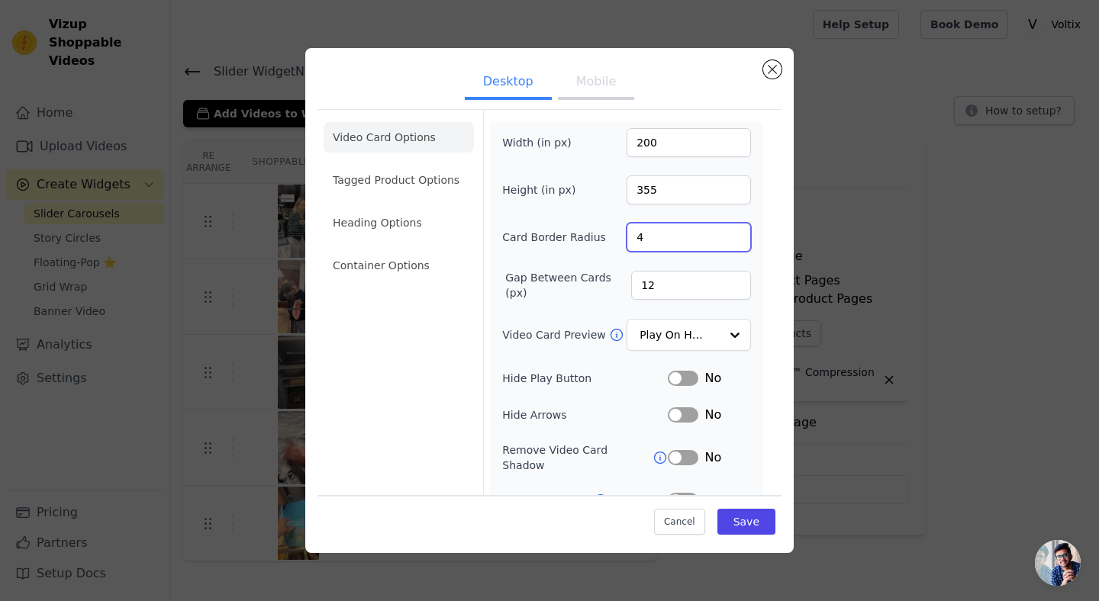
click at [651, 239] on input "4" at bounding box center [689, 237] width 124 height 29
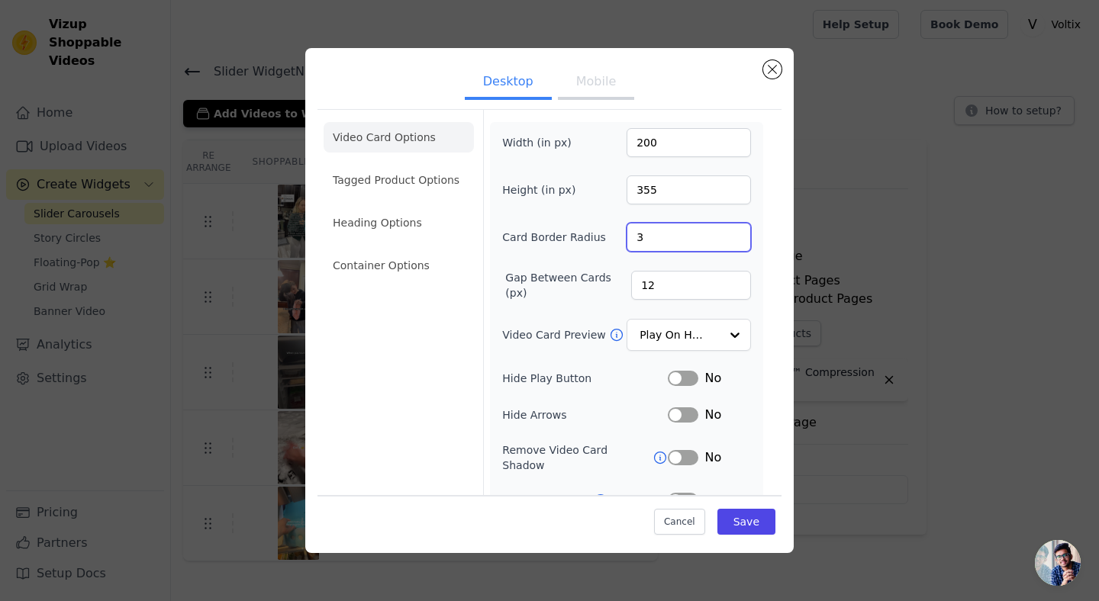
type input "3"
click at [734, 238] on input "3" at bounding box center [689, 237] width 124 height 29
click at [682, 279] on input "12" at bounding box center [691, 285] width 120 height 29
click at [698, 340] on input "Video Card Preview" at bounding box center [679, 336] width 79 height 31
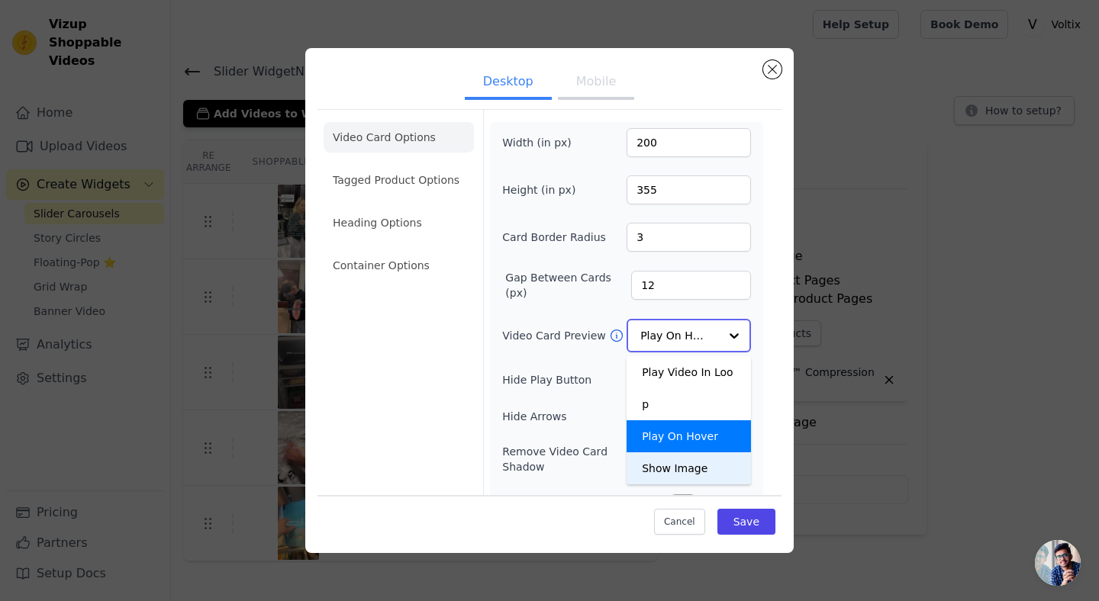
click at [683, 453] on div "Show Image" at bounding box center [689, 469] width 124 height 32
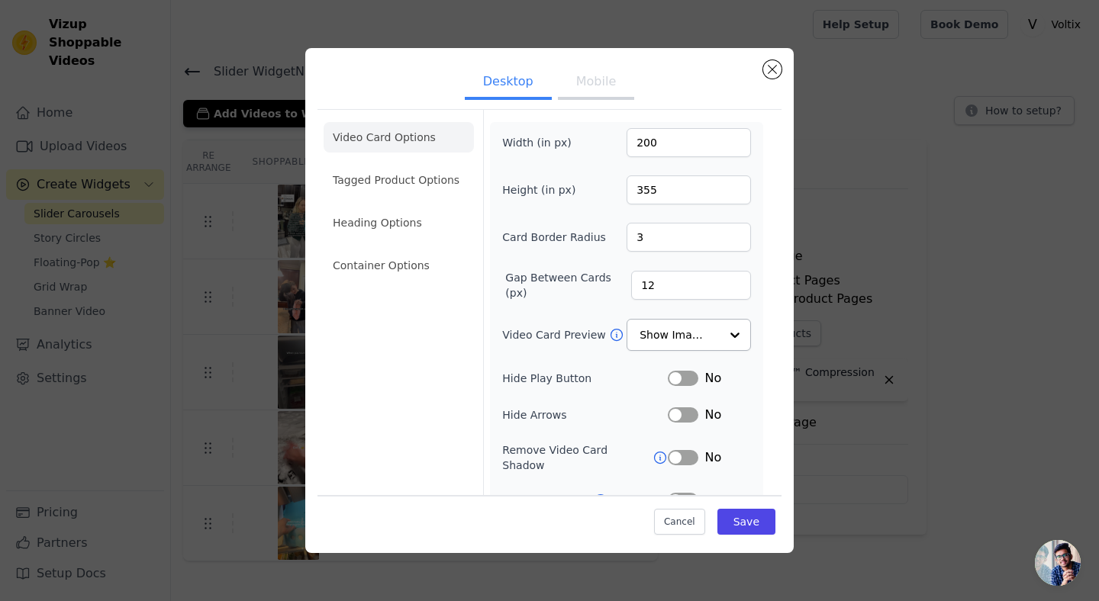
click at [615, 333] on icon at bounding box center [616, 334] width 15 height 15
click at [429, 224] on li "Heading Options" at bounding box center [399, 223] width 150 height 31
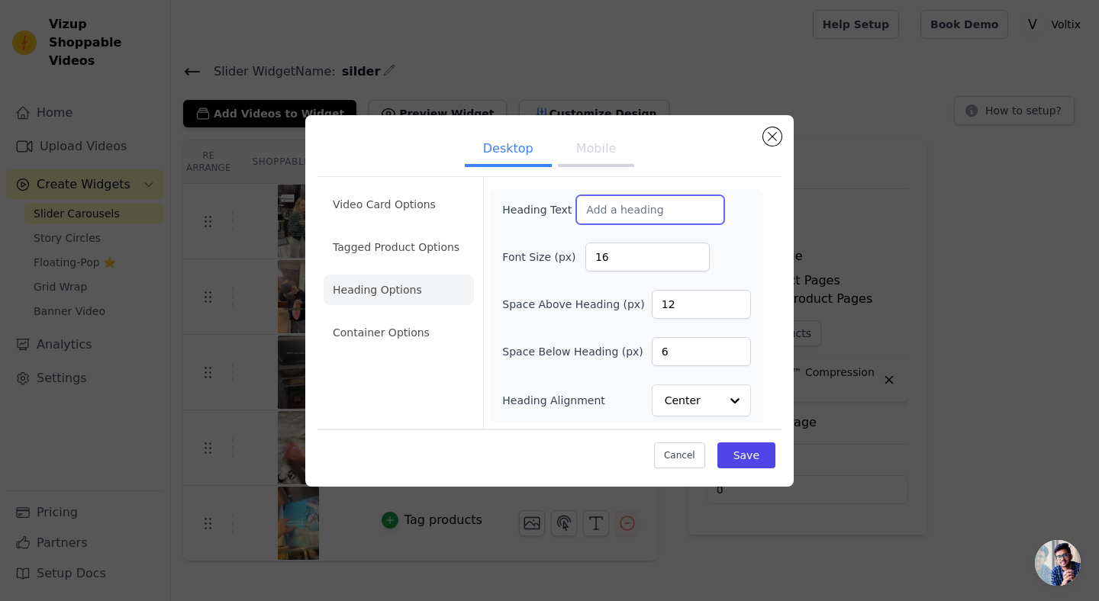
click at [655, 213] on input "Heading Text" at bounding box center [650, 209] width 148 height 29
type input "s"
type input "See it in action!"
click at [433, 317] on li "Container Options" at bounding box center [399, 332] width 150 height 31
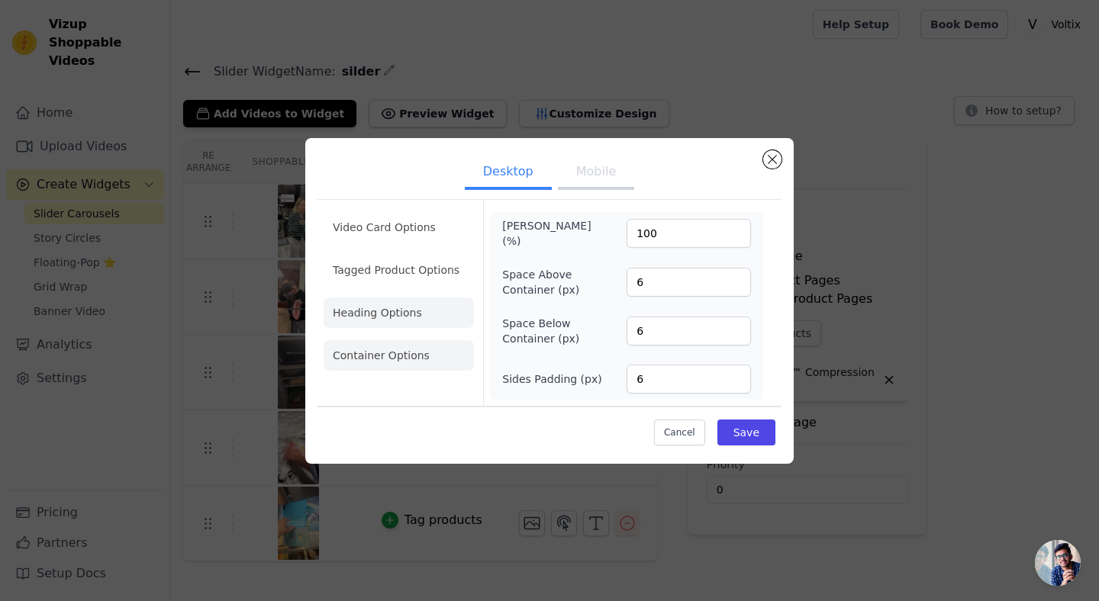
click at [437, 304] on li "Heading Options" at bounding box center [399, 313] width 150 height 31
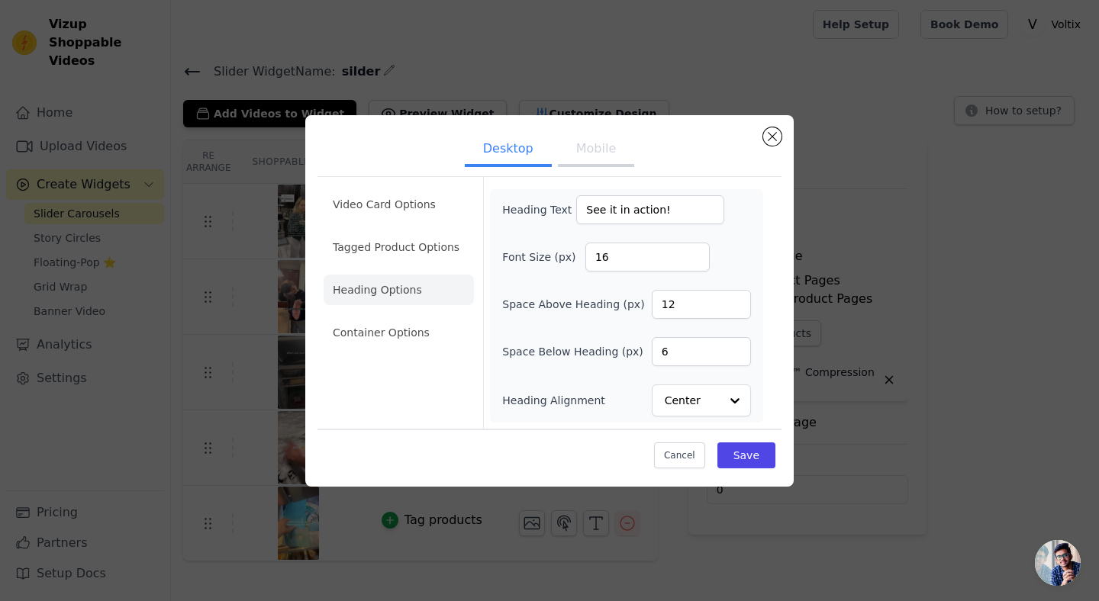
click at [573, 171] on ul "Desktop Mobile" at bounding box center [549, 150] width 464 height 46
click at [582, 156] on button "Mobile" at bounding box center [596, 151] width 76 height 34
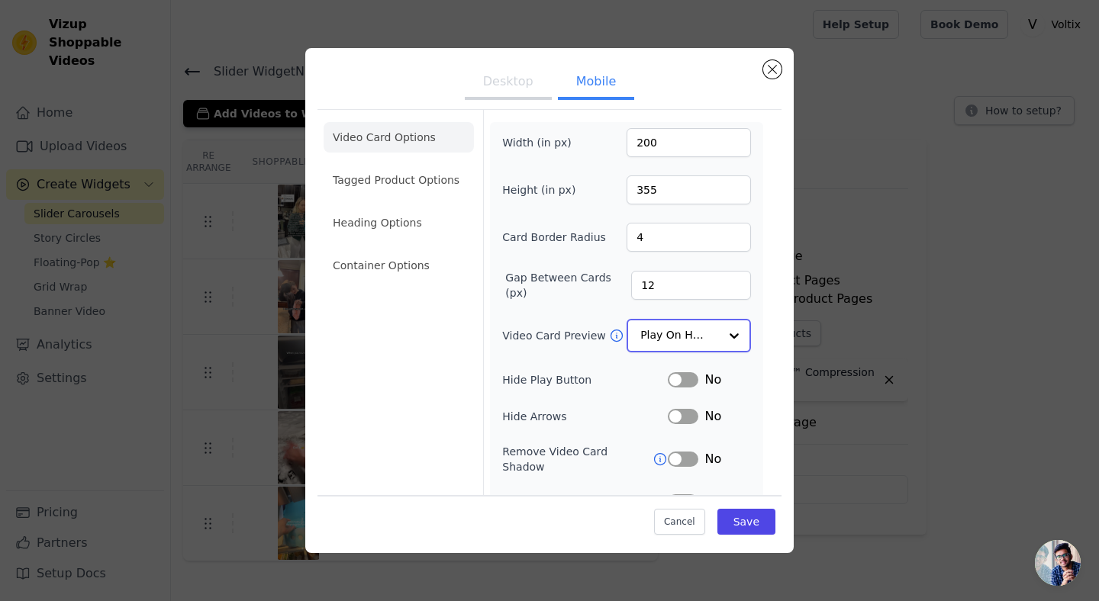
click at [669, 334] on input "Video Card Preview" at bounding box center [679, 336] width 79 height 31
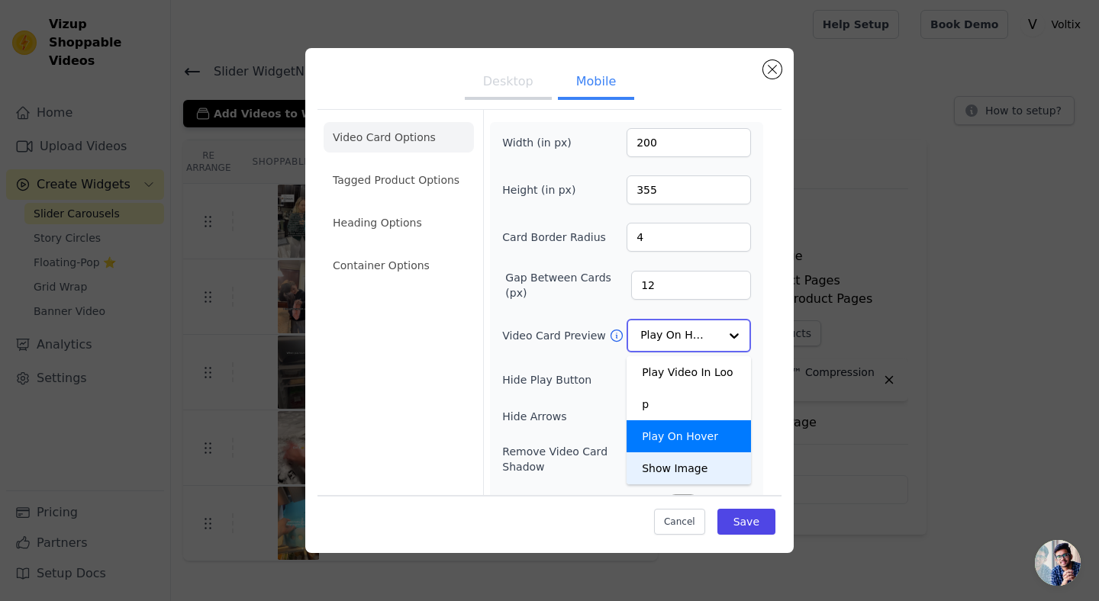
click at [660, 453] on div "Show Image" at bounding box center [689, 469] width 124 height 32
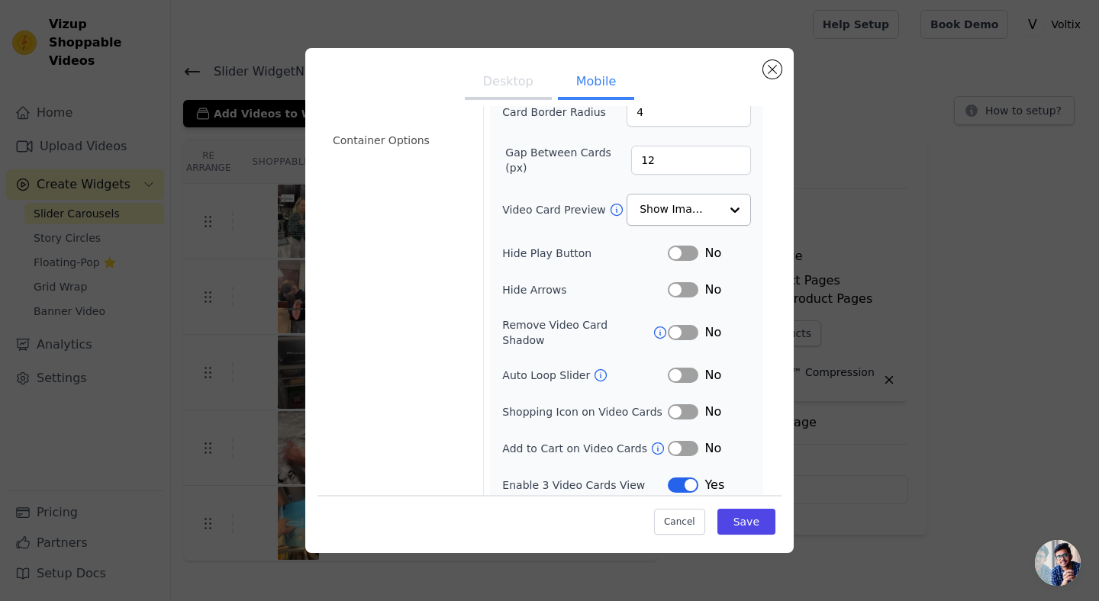
scroll to position [124, 0]
click at [684, 258] on button "Label" at bounding box center [683, 254] width 31 height 15
click at [659, 327] on icon at bounding box center [660, 334] width 15 height 15
click at [595, 369] on icon at bounding box center [600, 376] width 15 height 15
click at [679, 369] on button "Label" at bounding box center [683, 376] width 31 height 15
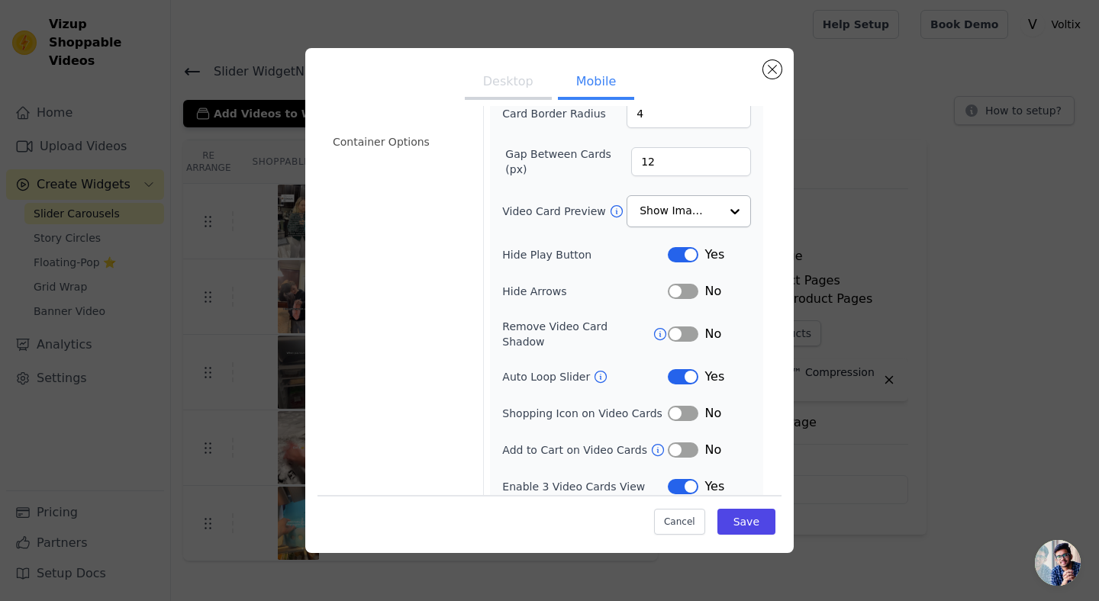
click at [683, 330] on button "Label" at bounding box center [683, 334] width 31 height 15
click at [495, 84] on button "Desktop" at bounding box center [508, 83] width 87 height 34
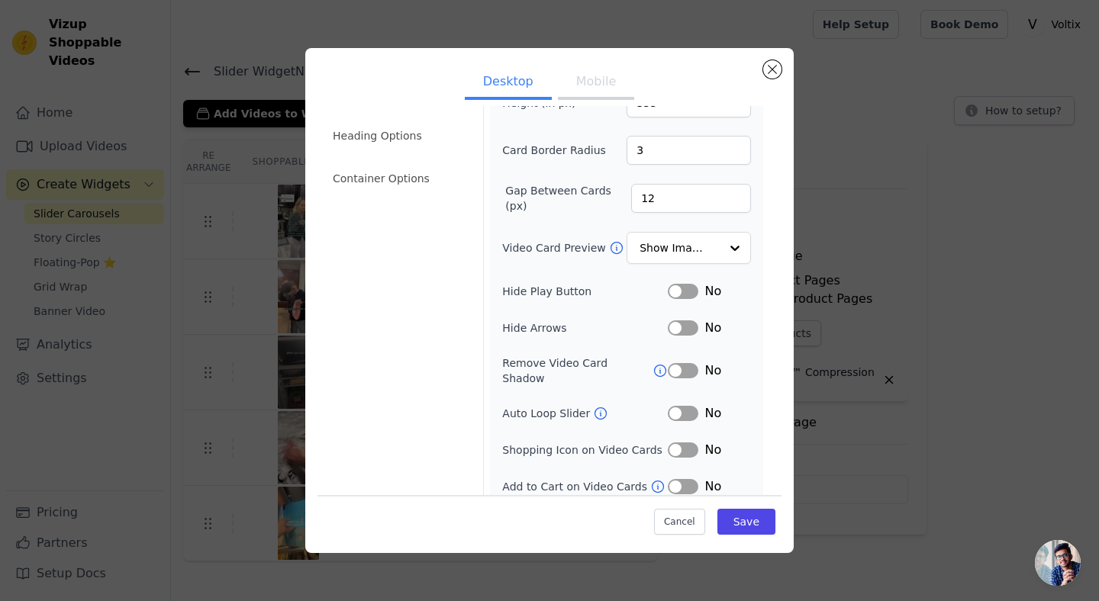
click at [683, 295] on button "Label" at bounding box center [683, 291] width 31 height 15
click at [682, 369] on button "Label" at bounding box center [683, 370] width 31 height 15
click at [564, 85] on button "Mobile" at bounding box center [596, 83] width 76 height 34
click at [530, 86] on button "Desktop" at bounding box center [508, 83] width 87 height 34
click at [684, 406] on button "Label" at bounding box center [683, 413] width 31 height 15
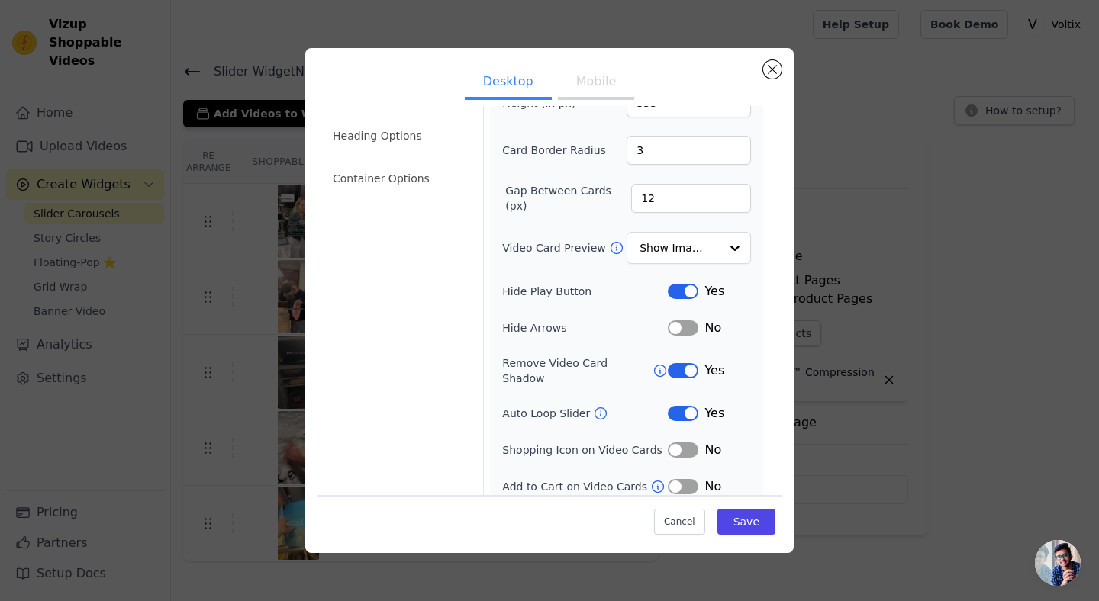
scroll to position [0, 0]
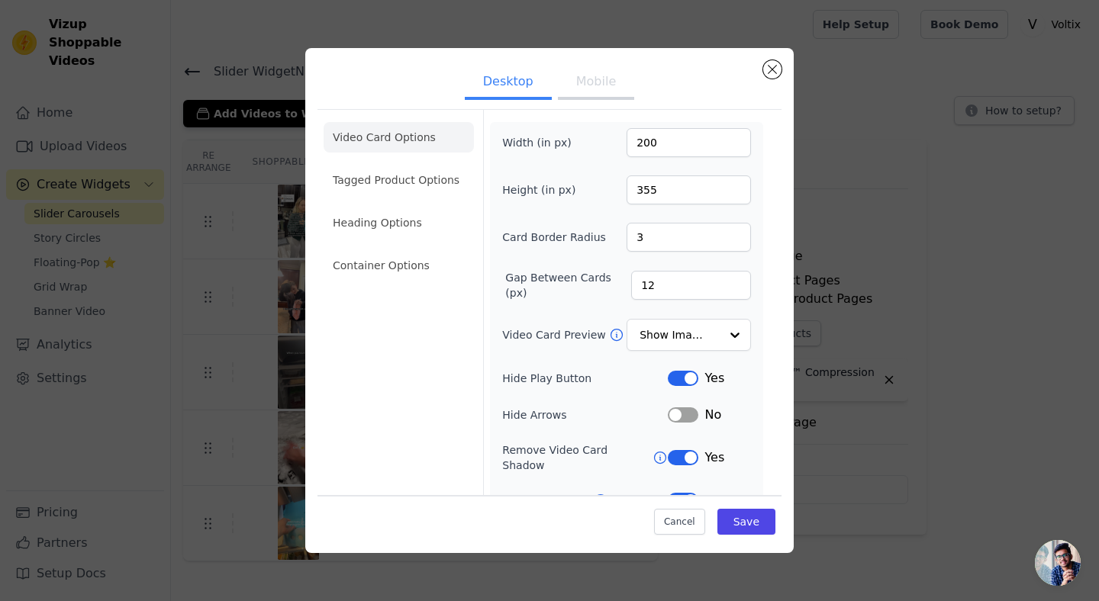
click at [601, 103] on ul "Desktop Mobile" at bounding box center [549, 83] width 464 height 46
click at [597, 96] on button "Mobile" at bounding box center [596, 83] width 76 height 34
click at [506, 85] on button "Desktop" at bounding box center [508, 83] width 87 height 34
type input "4"
click at [734, 233] on input "4" at bounding box center [689, 237] width 124 height 29
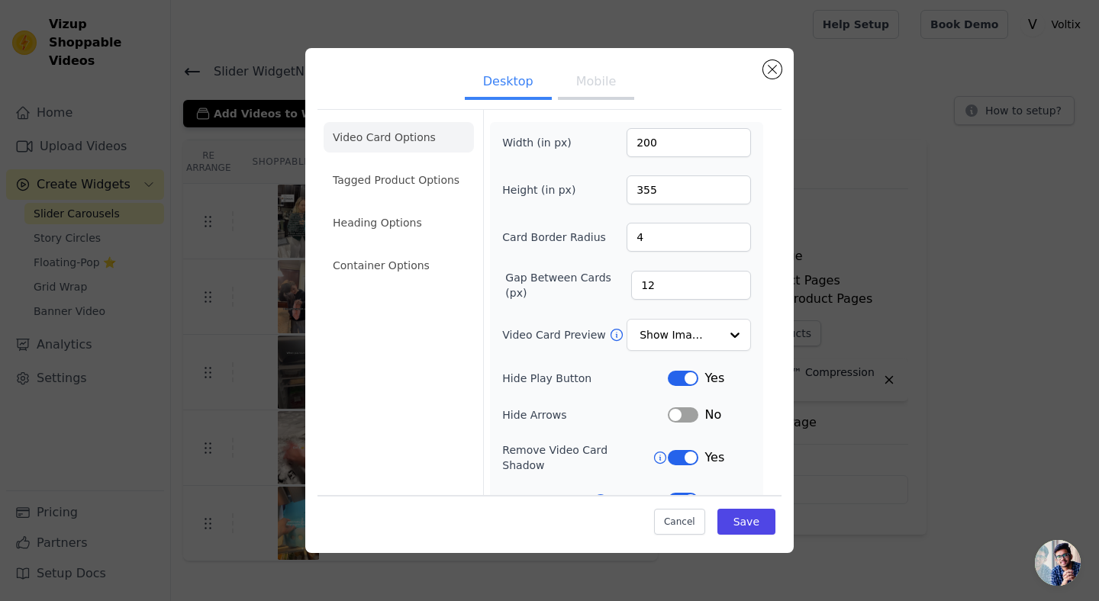
click at [573, 92] on button "Mobile" at bounding box center [596, 83] width 76 height 34
click at [537, 99] on button "Desktop" at bounding box center [508, 83] width 87 height 34
click at [553, 85] on ul "Desktop Mobile" at bounding box center [549, 83] width 464 height 46
click at [571, 85] on button "Mobile" at bounding box center [596, 83] width 76 height 34
click at [746, 525] on button "Save" at bounding box center [746, 522] width 58 height 26
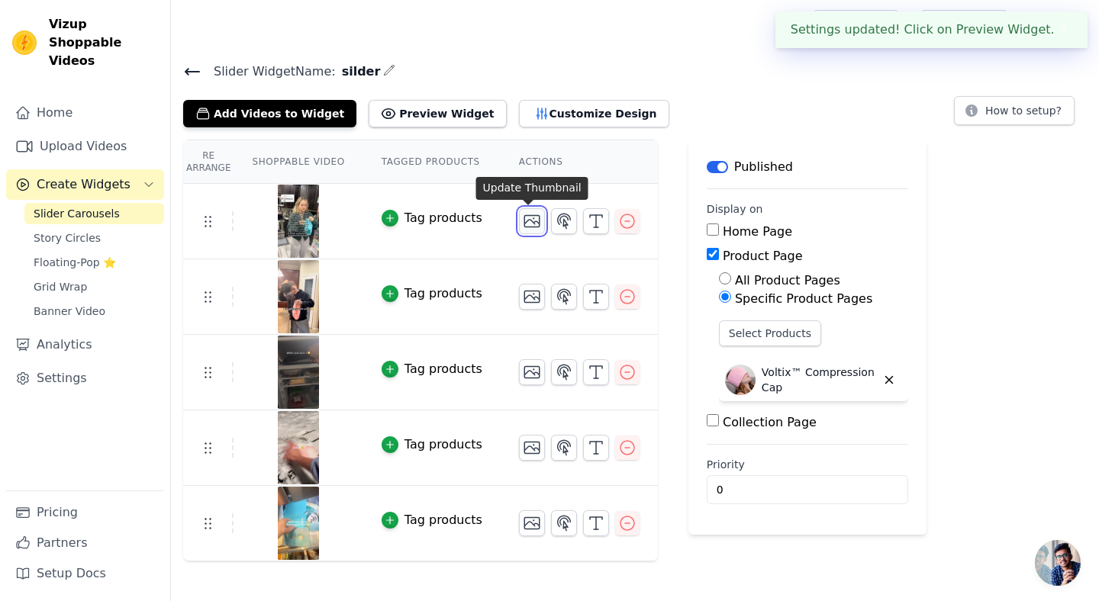
click at [525, 222] on icon "button" at bounding box center [532, 221] width 18 height 18
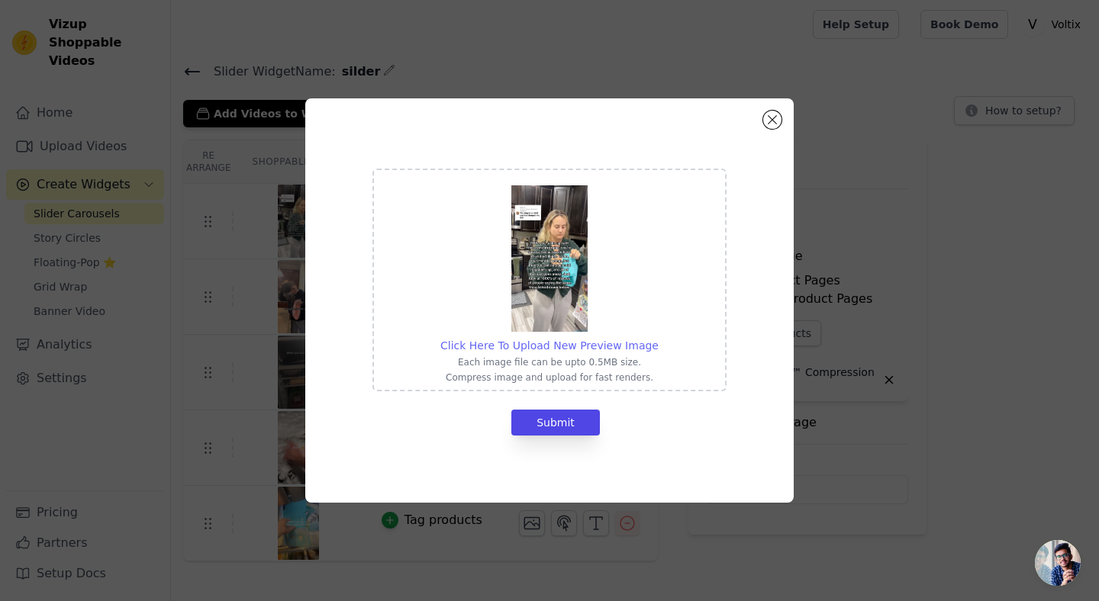
click at [562, 347] on span "Click Here To Upload New Preview Image" at bounding box center [549, 346] width 218 height 12
click at [658, 338] on input "Click Here To Upload New Preview Image Each image file can be upto 0.5MB size. …" at bounding box center [658, 337] width 1 height 1
type input "C:\fakepath\IMG_2077.PNG"
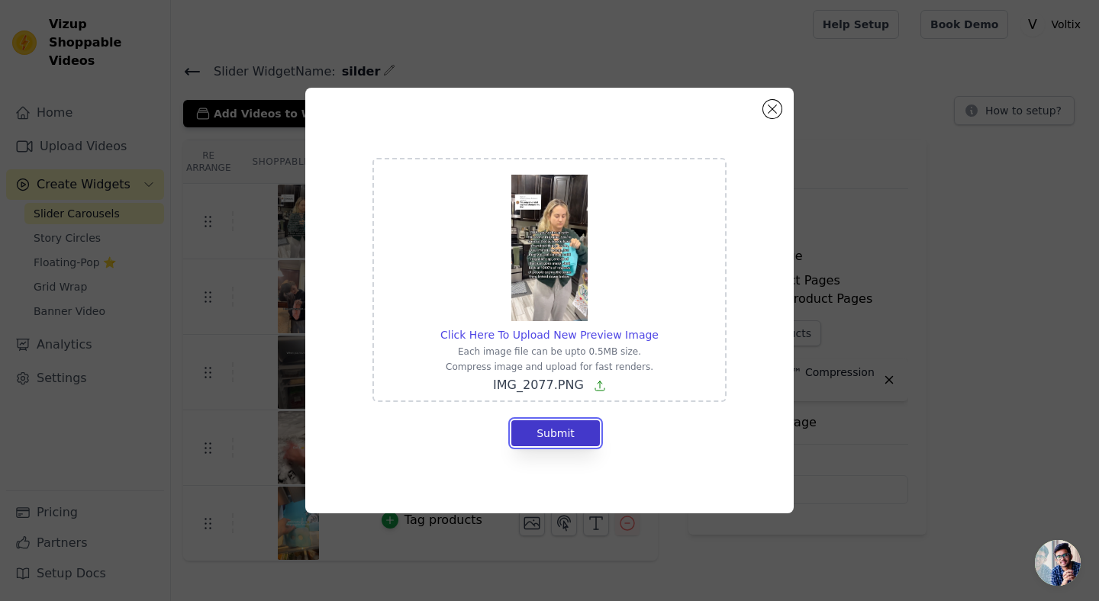
click at [582, 431] on button "Submit" at bounding box center [555, 434] width 89 height 26
click at [598, 388] on icon at bounding box center [600, 386] width 12 height 12
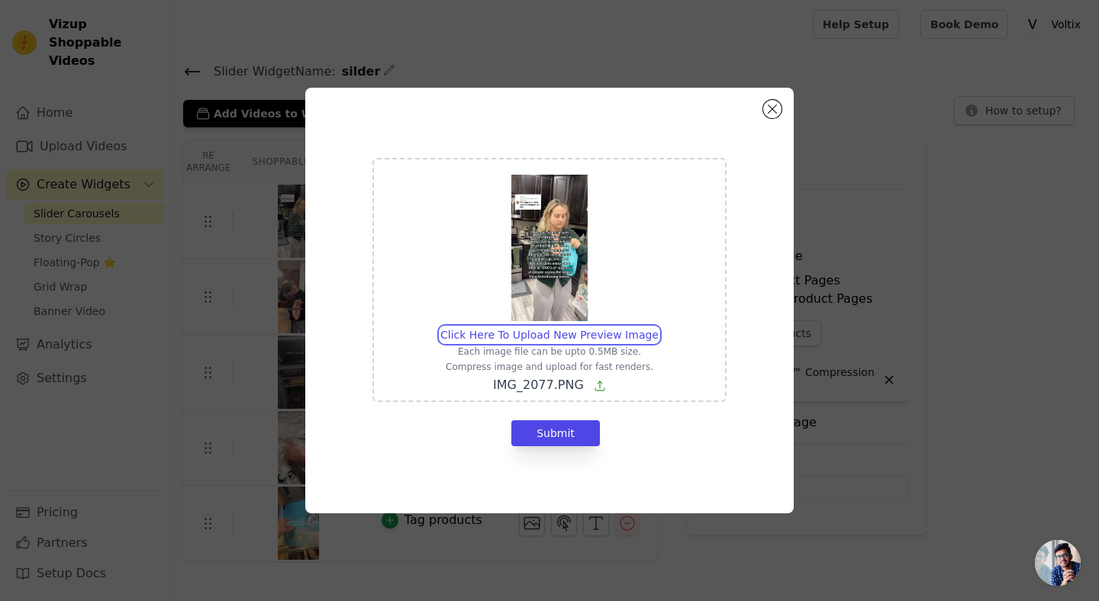
click at [658, 327] on input "Click Here To Upload New Preview Image Each image file can be upto 0.5MB size. …" at bounding box center [658, 327] width 1 height 1
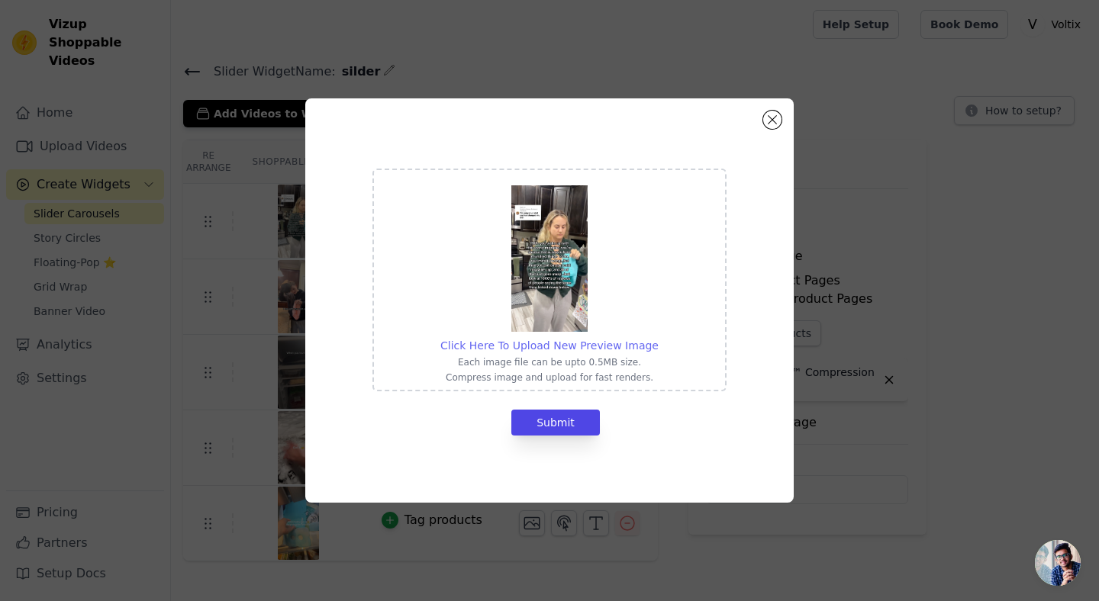
click at [580, 342] on span "Click Here To Upload New Preview Image" at bounding box center [549, 346] width 218 height 12
click at [658, 338] on input "Click Here To Upload New Preview Image Each image file can be upto 0.5MB size. …" at bounding box center [658, 337] width 1 height 1
type input "C:\fakepath\IMG_2083.JPG"
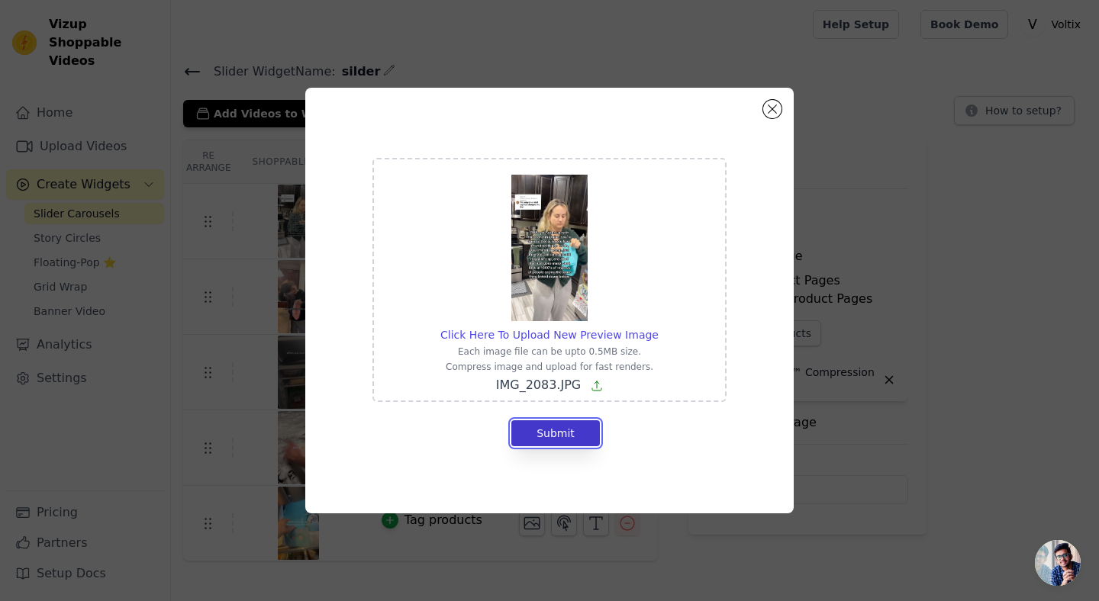
click at [569, 425] on button "Submit" at bounding box center [555, 434] width 89 height 26
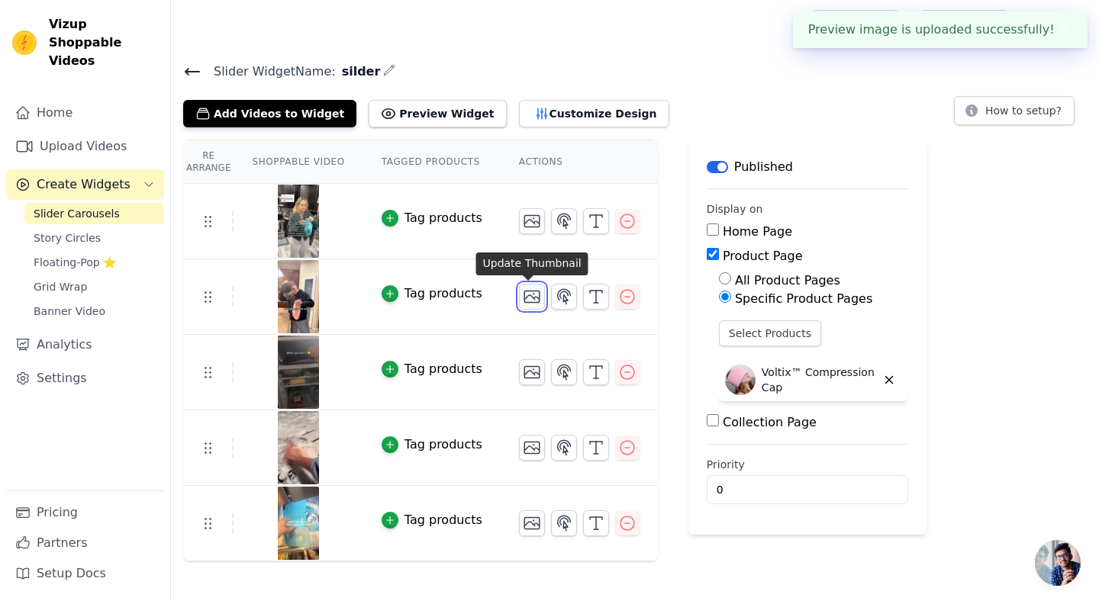
click at [531, 302] on icon "button" at bounding box center [531, 297] width 15 height 11
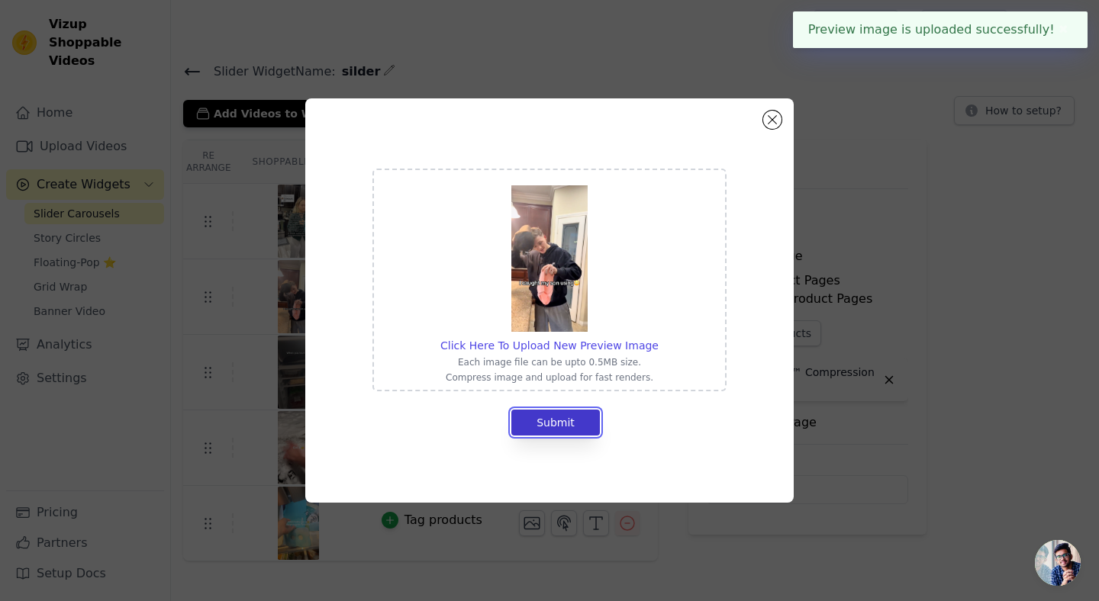
click at [559, 423] on button "Submit" at bounding box center [555, 423] width 89 height 26
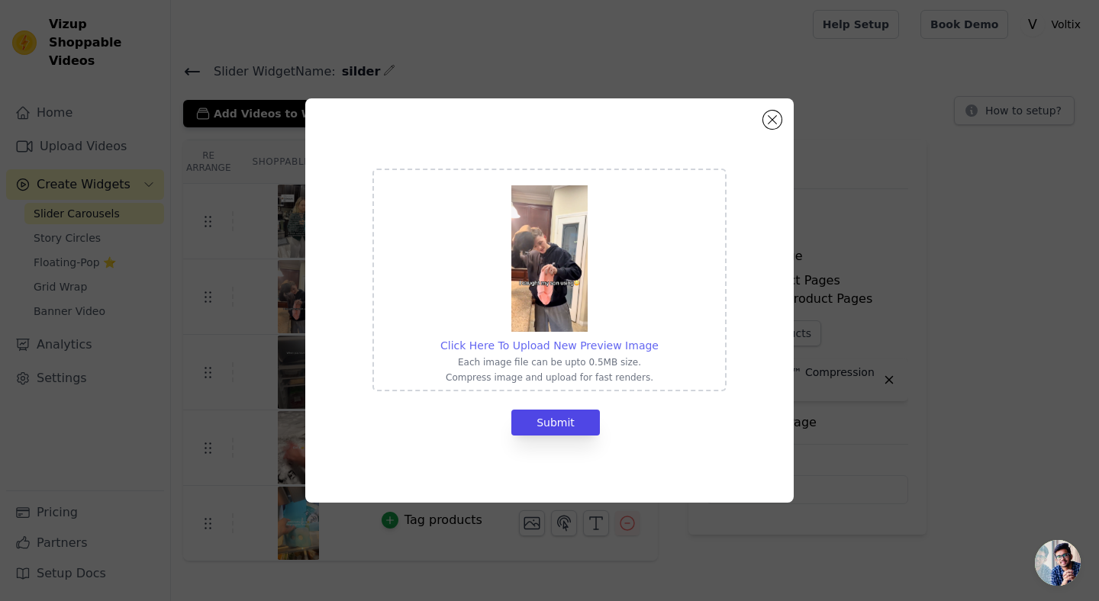
click at [551, 343] on span "Click Here To Upload New Preview Image" at bounding box center [549, 346] width 218 height 12
click at [658, 338] on input "Click Here To Upload New Preview Image Each image file can be upto 0.5MB size. …" at bounding box center [658, 337] width 1 height 1
type input "C:\fakepath\IMG_2081.JPG"
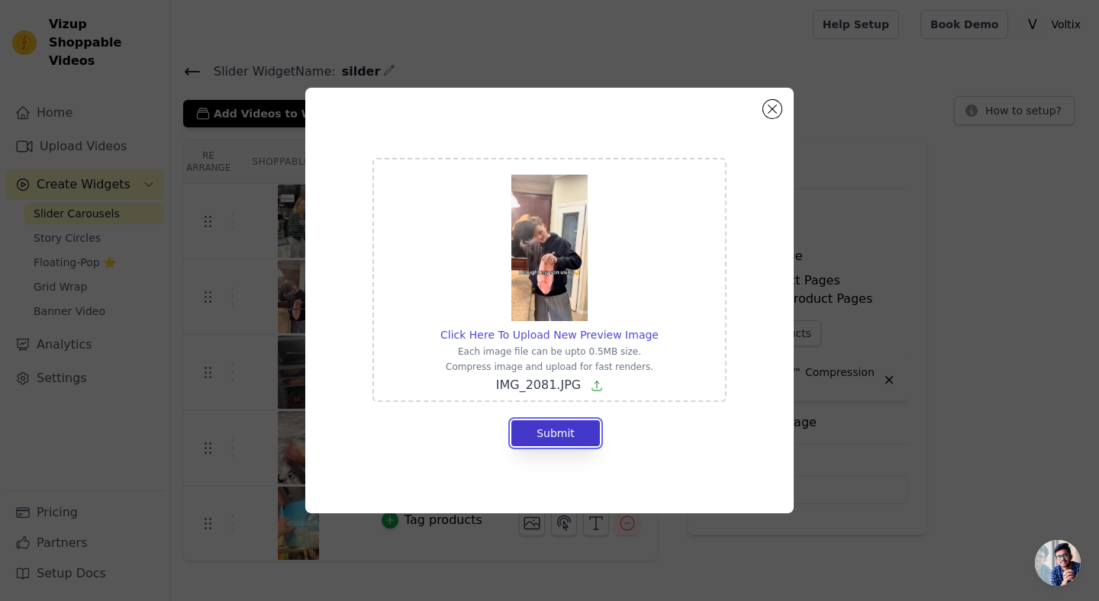
click at [574, 426] on button "Submit" at bounding box center [555, 434] width 89 height 26
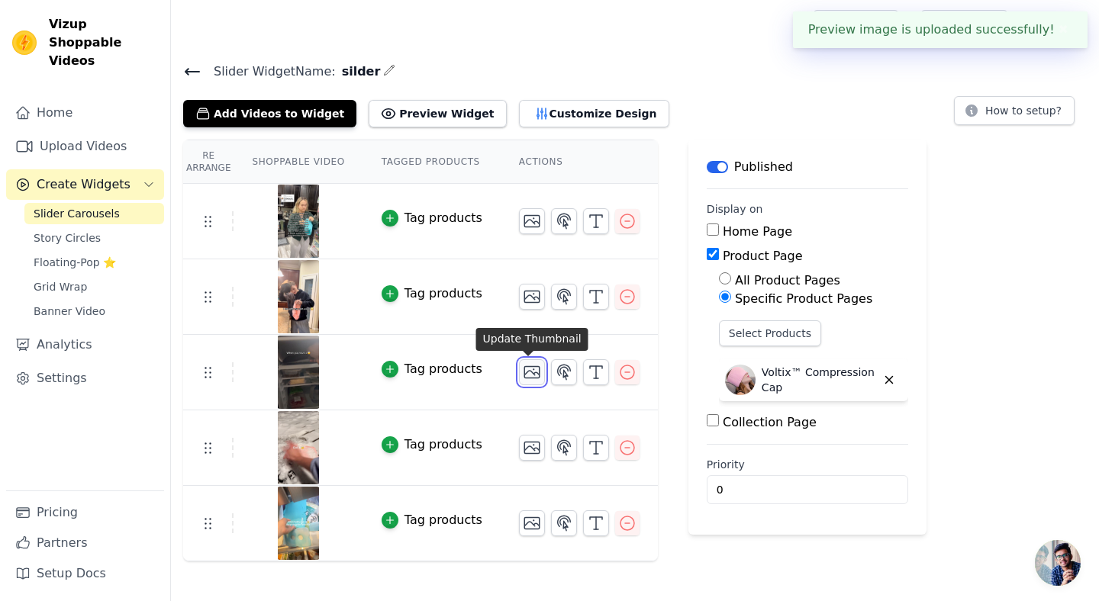
click at [524, 377] on icon "button" at bounding box center [531, 372] width 15 height 11
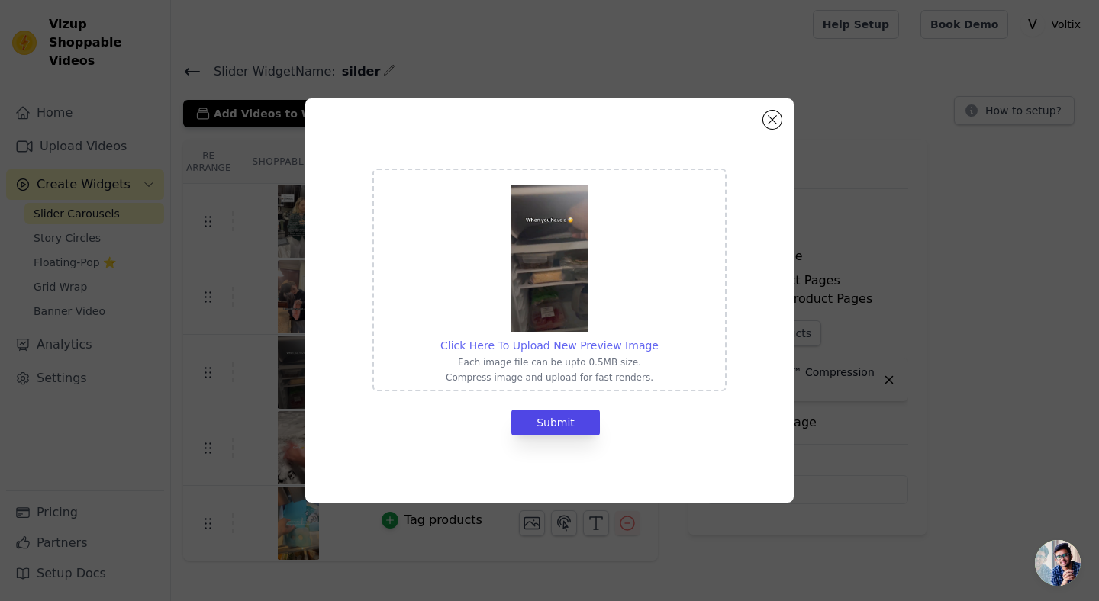
click at [539, 343] on span "Click Here To Upload New Preview Image" at bounding box center [549, 346] width 218 height 12
click at [658, 338] on input "Click Here To Upload New Preview Image Each image file can be upto 0.5MB size. …" at bounding box center [658, 337] width 1 height 1
type input "C:\fakepath\IMG_2084.jpg"
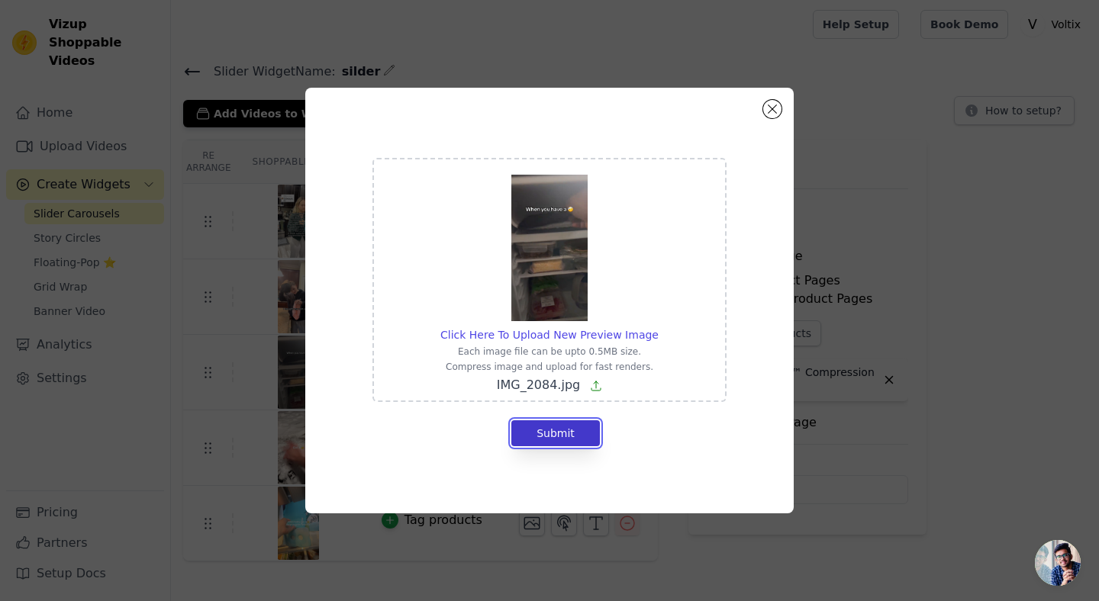
click at [556, 440] on button "Submit" at bounding box center [555, 434] width 89 height 26
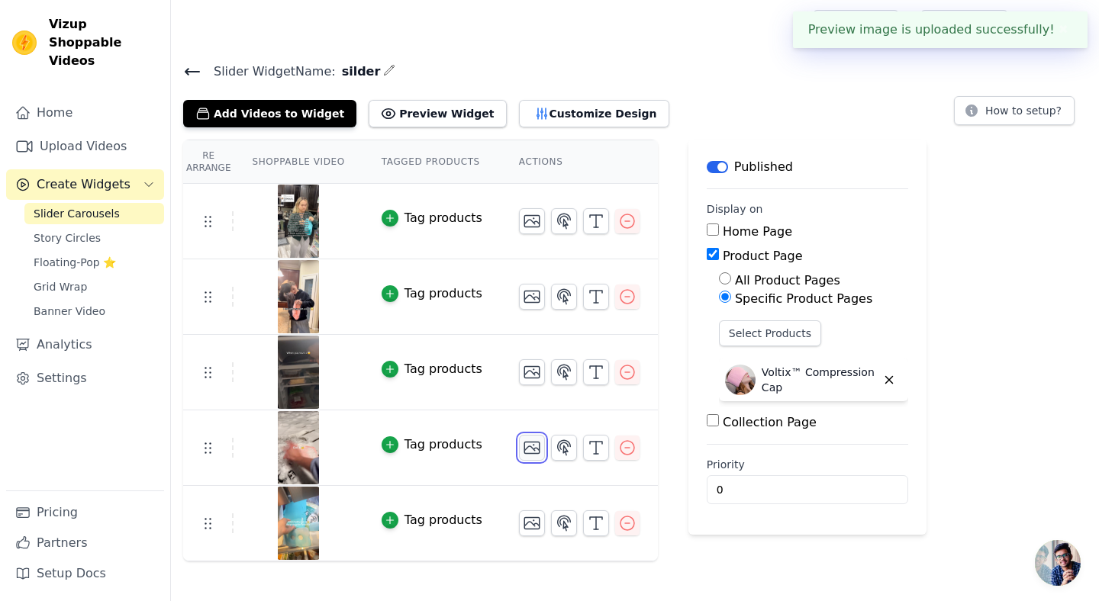
click at [530, 446] on icon "button" at bounding box center [532, 448] width 18 height 18
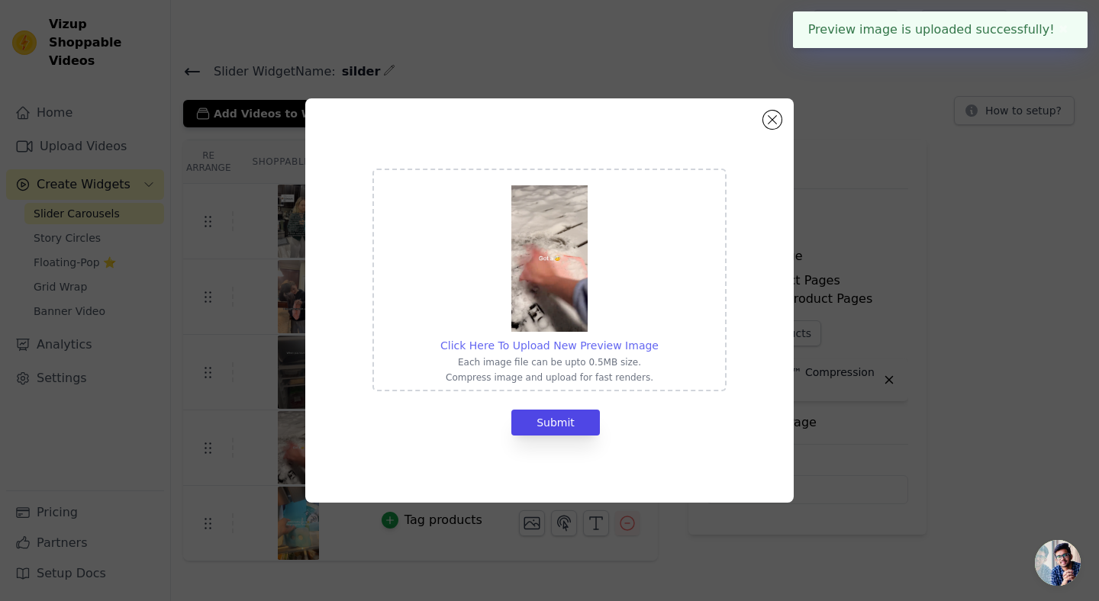
click at [527, 340] on span "Click Here To Upload New Preview Image" at bounding box center [549, 346] width 218 height 12
click at [658, 338] on input "Click Here To Upload New Preview Image Each image file can be upto 0.5MB size. …" at bounding box center [658, 337] width 1 height 1
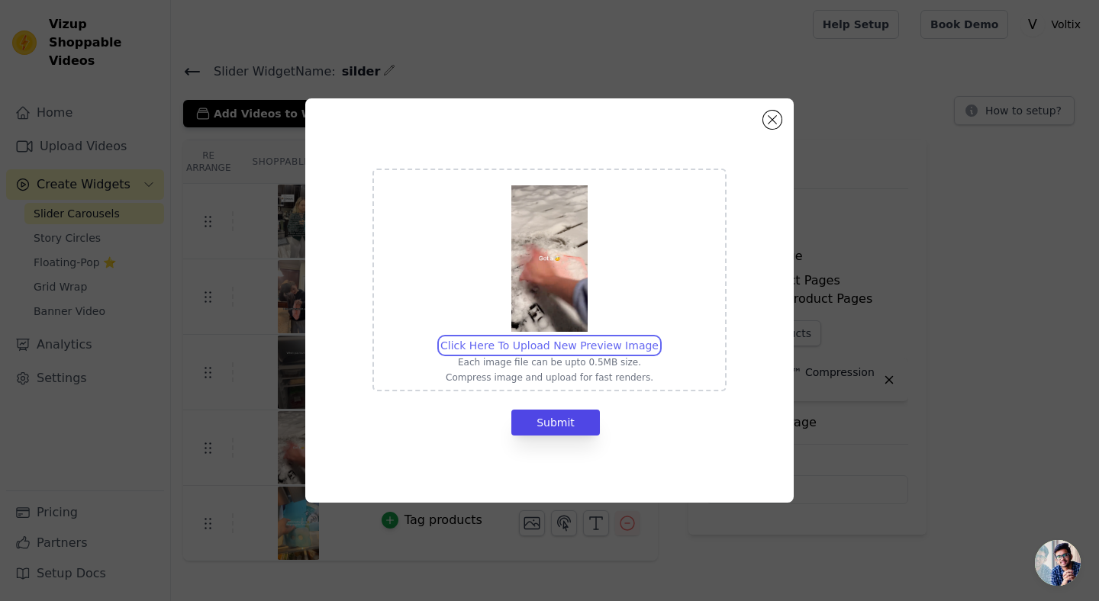
type input "C:\fakepath\IMG_2082.JPG"
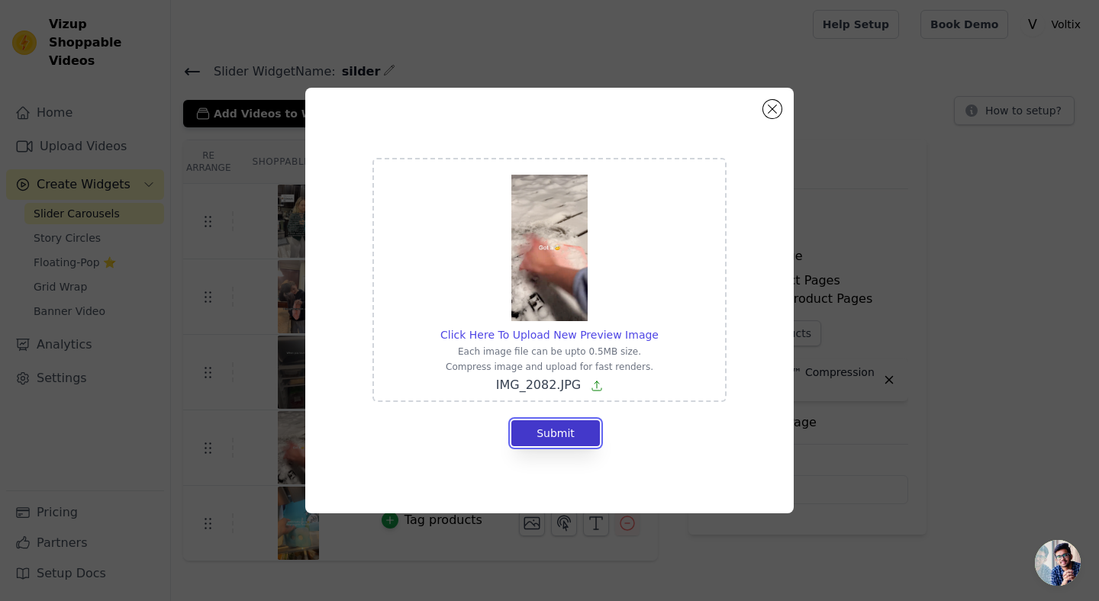
click at [578, 430] on button "Submit" at bounding box center [555, 434] width 89 height 26
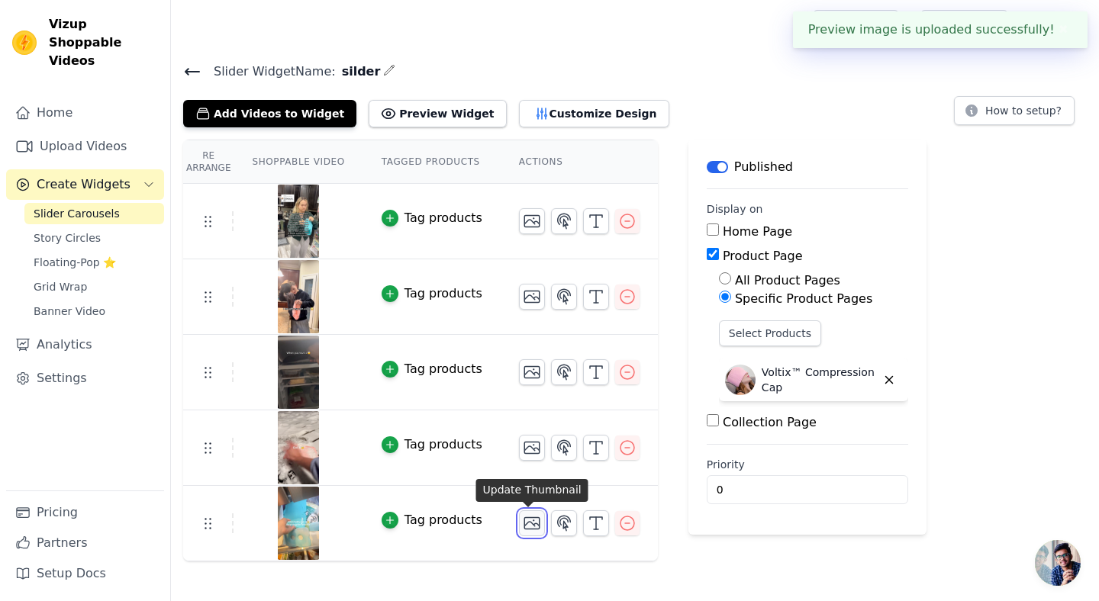
click at [524, 527] on icon "button" at bounding box center [532, 523] width 18 height 18
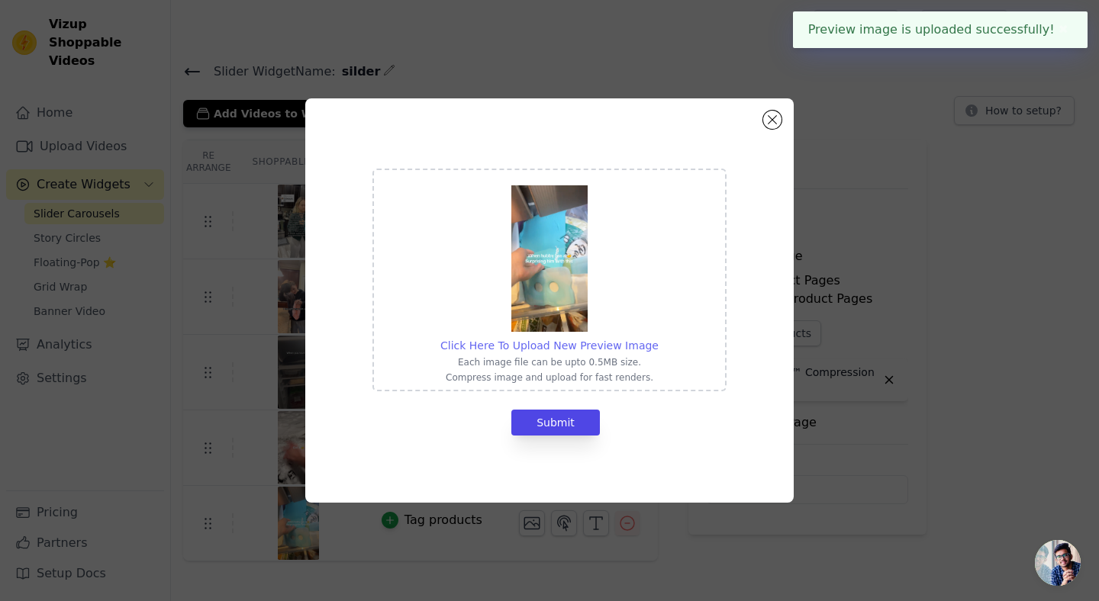
click at [518, 345] on span "Click Here To Upload New Preview Image" at bounding box center [549, 346] width 218 height 12
click at [658, 338] on input "Click Here To Upload New Preview Image Each image file can be upto 0.5MB size. …" at bounding box center [658, 337] width 1 height 1
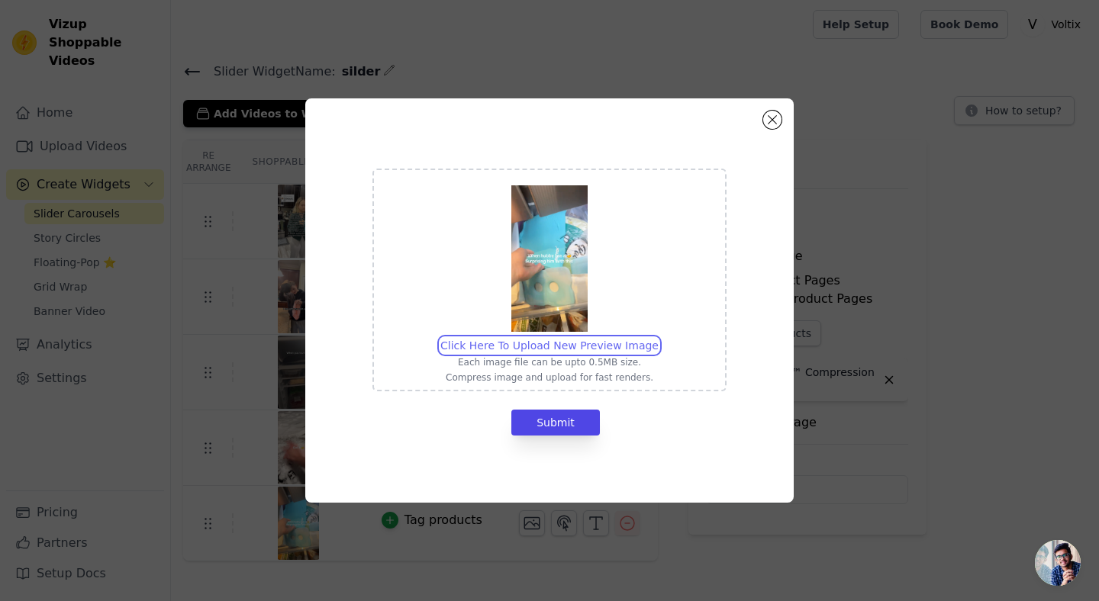
type input "C:\fakepath\IMG_2080.JPG"
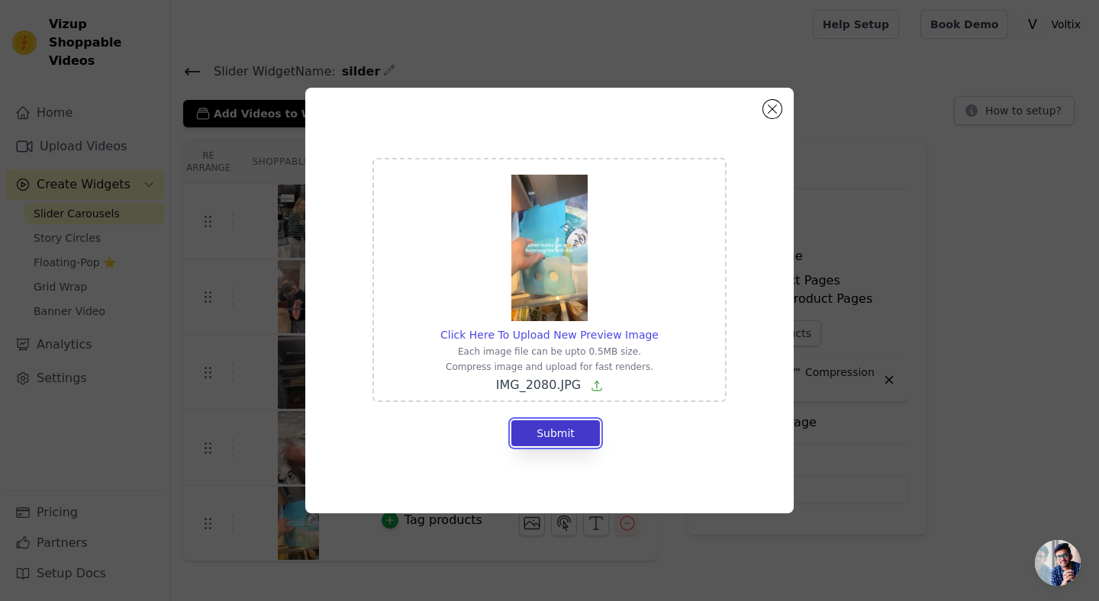
click at [557, 430] on button "Submit" at bounding box center [555, 434] width 89 height 26
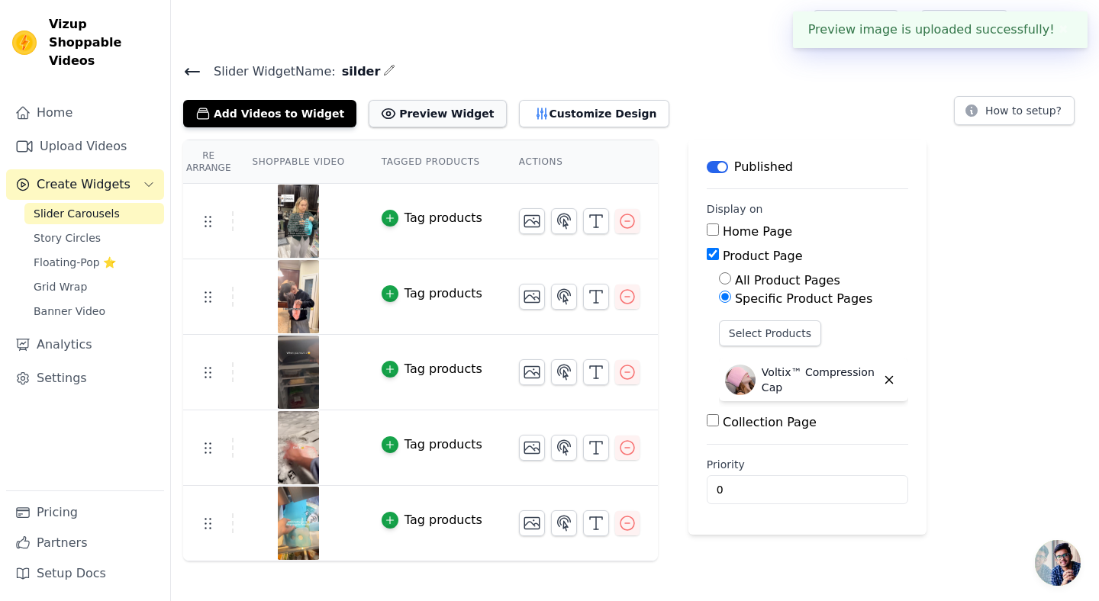
click at [436, 121] on button "Preview Widget" at bounding box center [437, 113] width 137 height 27
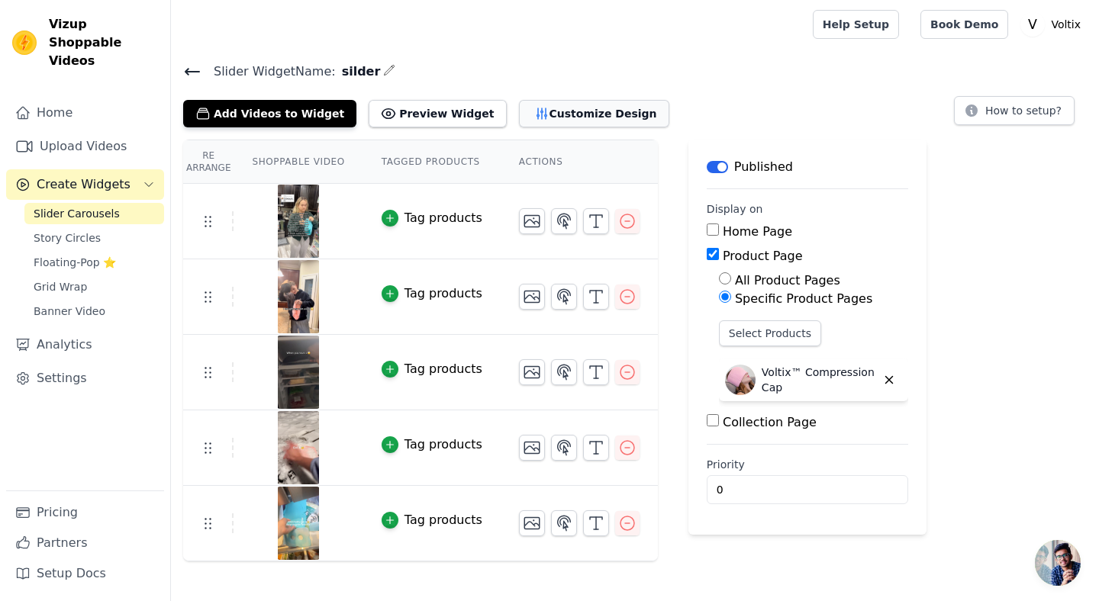
click at [519, 114] on button "Customize Design" at bounding box center [594, 113] width 150 height 27
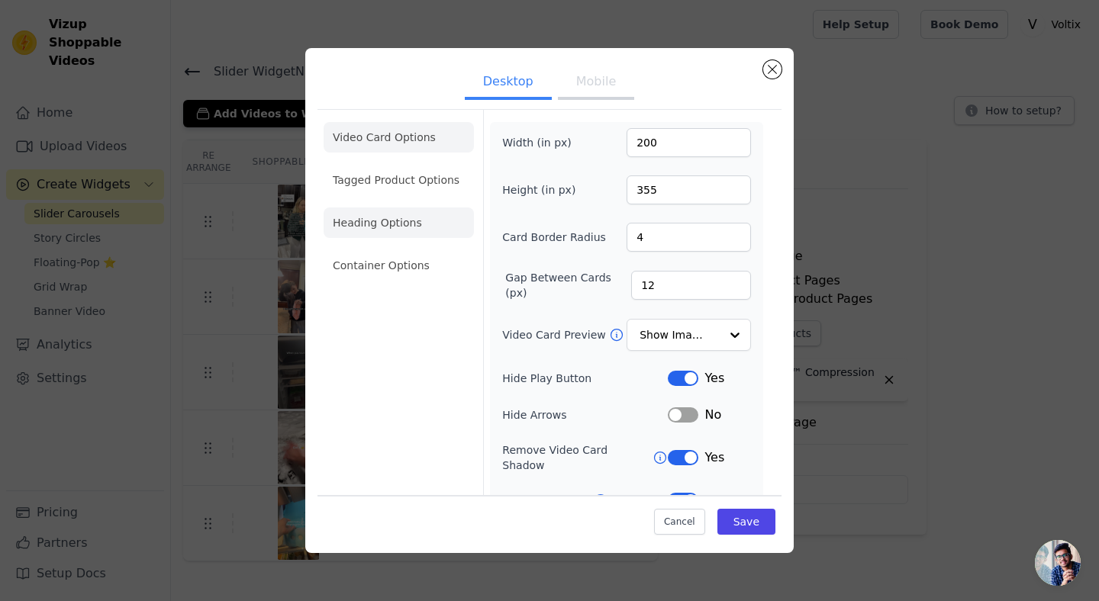
click at [428, 221] on li "Heading Options" at bounding box center [399, 223] width 150 height 31
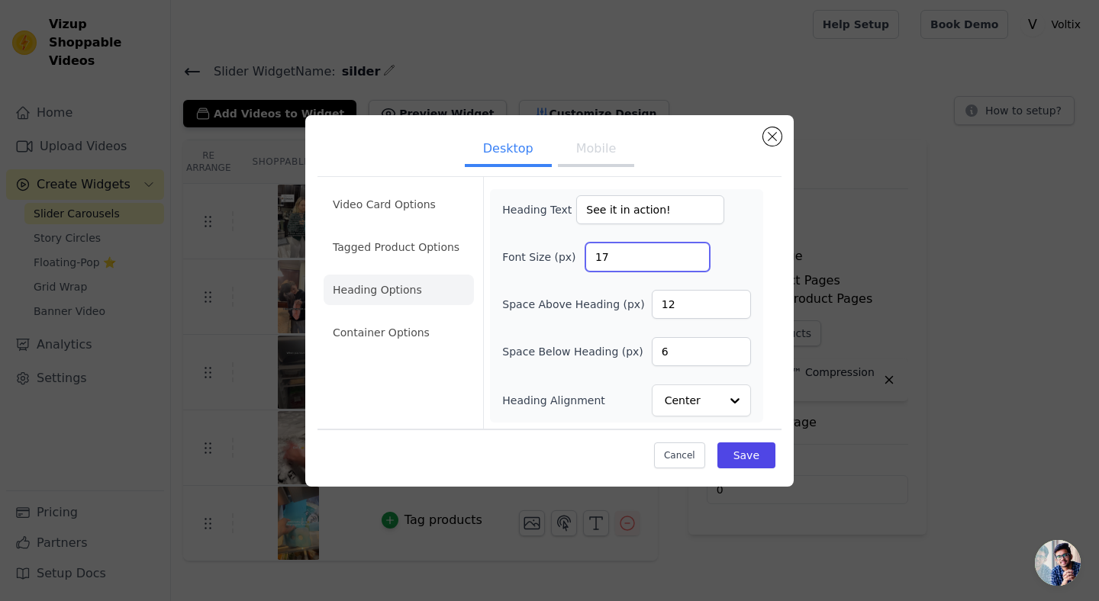
click at [691, 253] on input "17" at bounding box center [647, 257] width 124 height 29
click at [691, 253] on input "18" at bounding box center [647, 257] width 124 height 29
click at [691, 253] on input "19" at bounding box center [647, 257] width 124 height 29
click at [691, 253] on input "20" at bounding box center [647, 257] width 124 height 29
click at [691, 253] on input "21" at bounding box center [647, 257] width 124 height 29
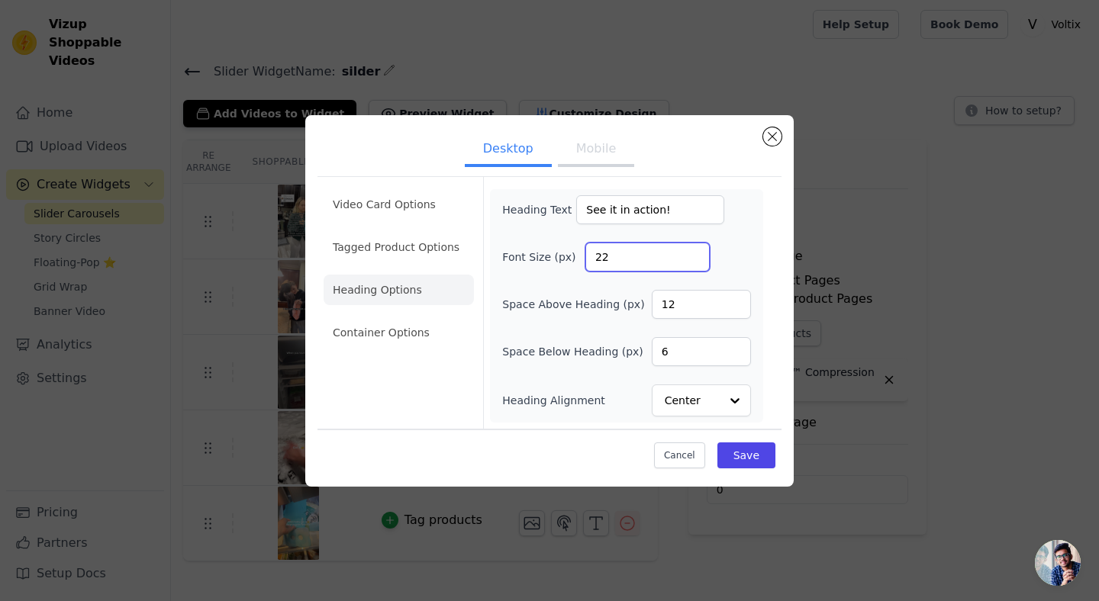
click at [691, 253] on input "22" at bounding box center [647, 257] width 124 height 29
click at [691, 253] on input "23" at bounding box center [647, 257] width 124 height 29
click at [691, 253] on input "24" at bounding box center [647, 257] width 124 height 29
click at [691, 253] on input "25" at bounding box center [647, 257] width 124 height 29
click at [694, 253] on input "26" at bounding box center [647, 257] width 124 height 29
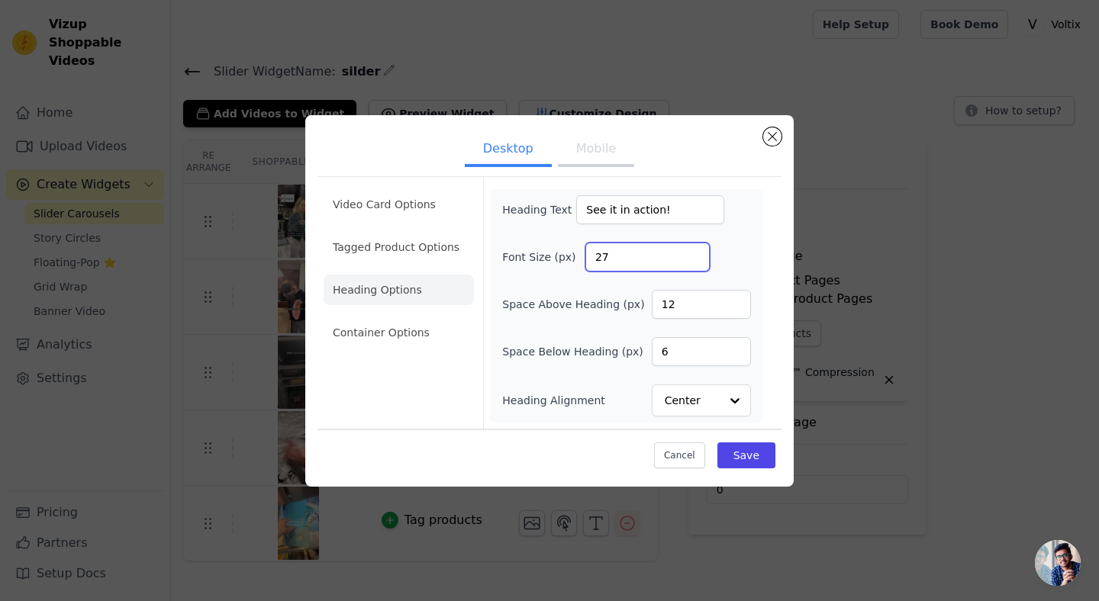
click at [694, 253] on input "27" at bounding box center [647, 257] width 124 height 29
click at [694, 253] on input "28" at bounding box center [647, 257] width 124 height 29
click at [694, 253] on input "29" at bounding box center [647, 257] width 124 height 29
click at [694, 253] on input "30" at bounding box center [647, 257] width 124 height 29
click at [694, 253] on input "31" at bounding box center [647, 257] width 124 height 29
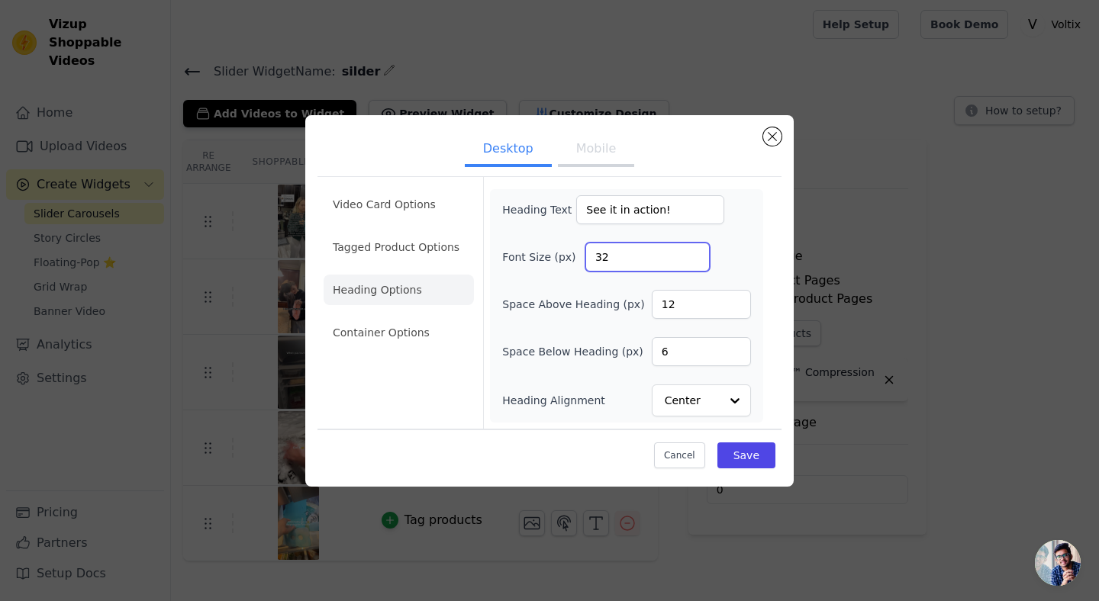
click at [694, 253] on input "32" at bounding box center [647, 257] width 124 height 29
click at [694, 253] on input "33" at bounding box center [647, 257] width 124 height 29
click at [694, 253] on input "34" at bounding box center [647, 257] width 124 height 29
type input "35"
click at [694, 253] on input "35" at bounding box center [647, 257] width 124 height 29
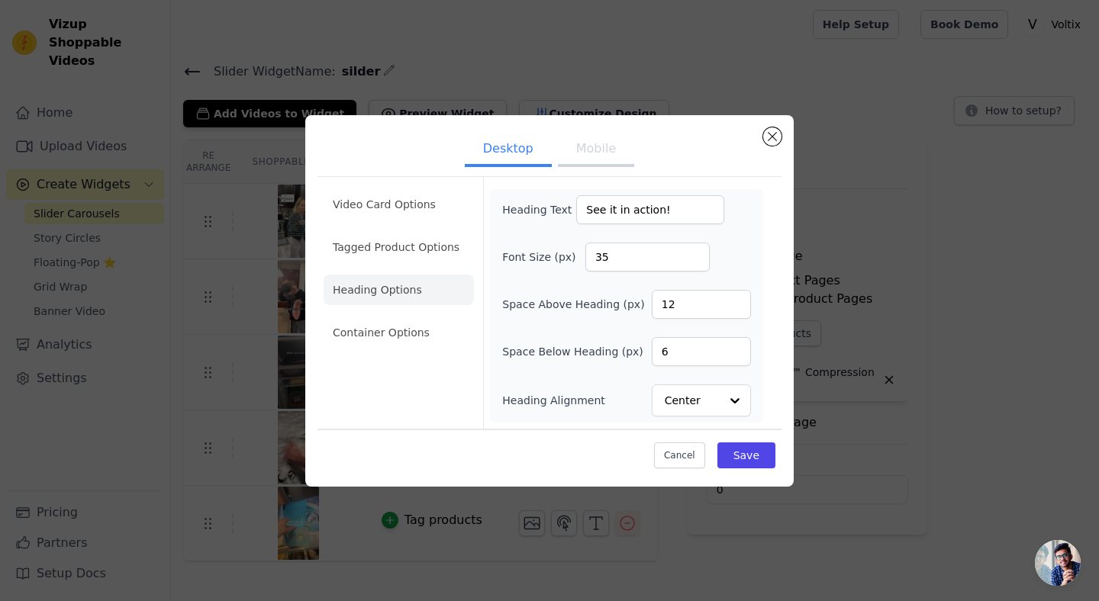
click at [599, 163] on button "Mobile" at bounding box center [596, 151] width 76 height 34
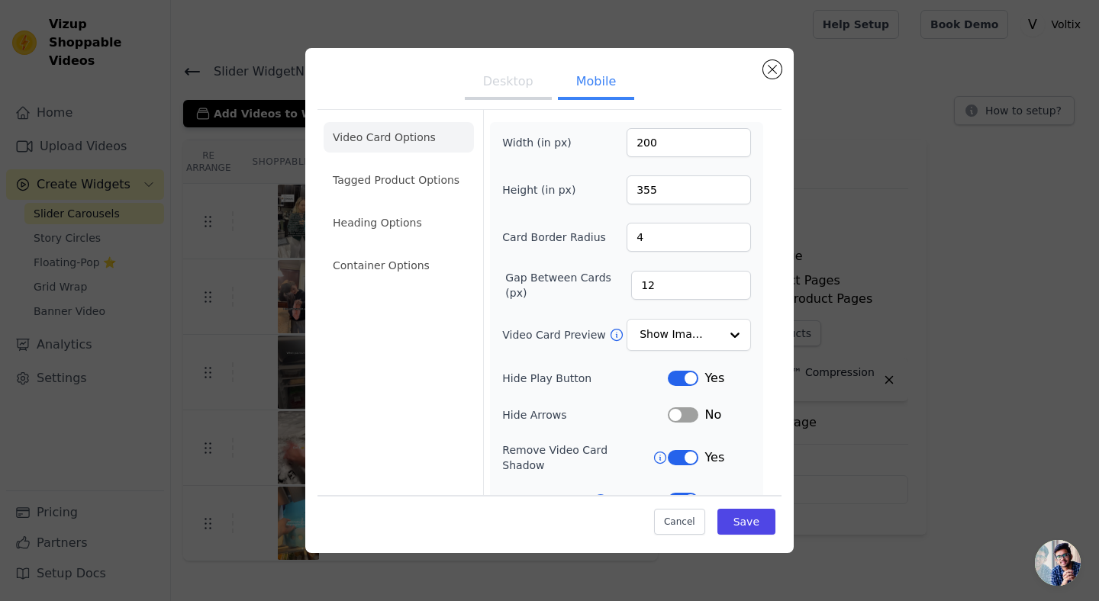
click at [418, 199] on ul "Video Card Options Tagged Product Options Heading Options Container Options" at bounding box center [399, 201] width 150 height 171
click at [416, 216] on li "Heading Options" at bounding box center [399, 223] width 150 height 31
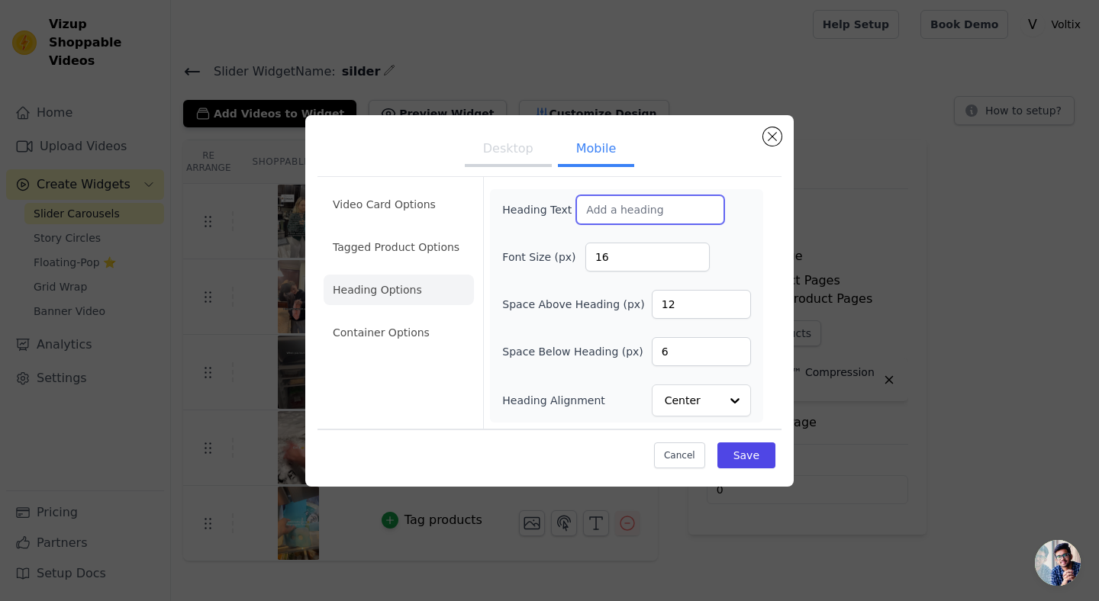
click at [619, 214] on input "Heading Text" at bounding box center [650, 209] width 148 height 29
type input "See it in action!"
click at [521, 148] on button "Desktop" at bounding box center [508, 151] width 87 height 34
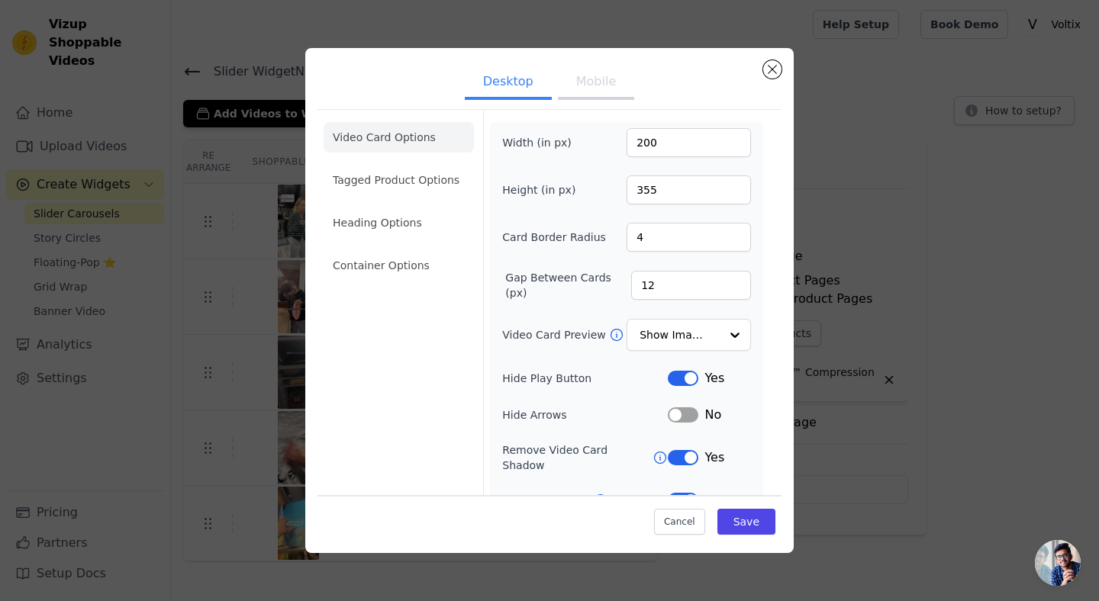
click at [583, 89] on button "Mobile" at bounding box center [596, 83] width 76 height 34
click at [429, 181] on li "Tagged Product Options" at bounding box center [399, 180] width 150 height 31
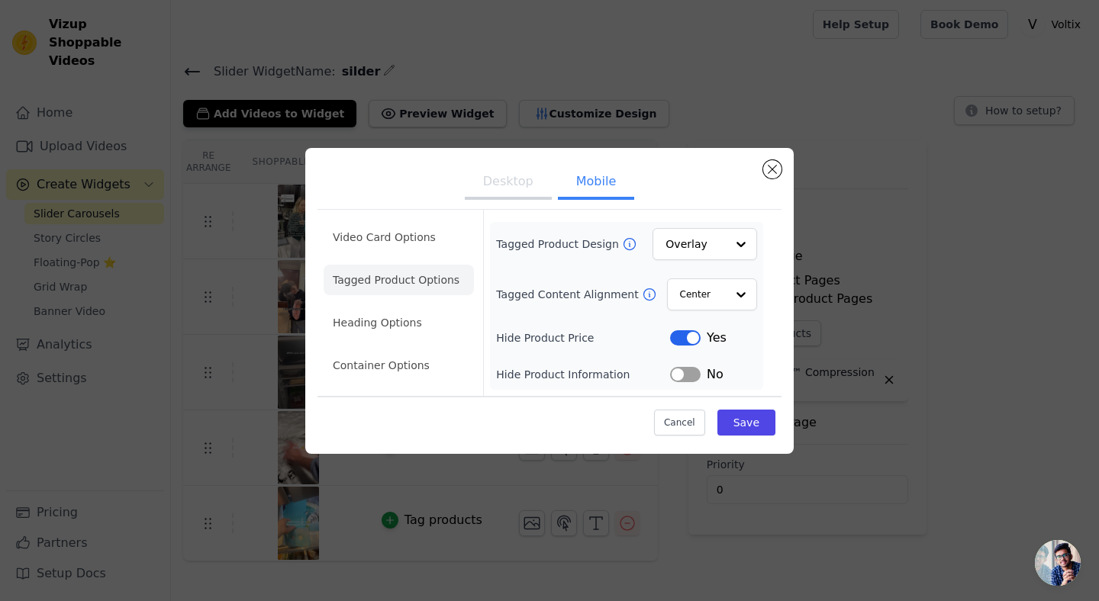
click at [502, 176] on button "Desktop" at bounding box center [508, 183] width 87 height 34
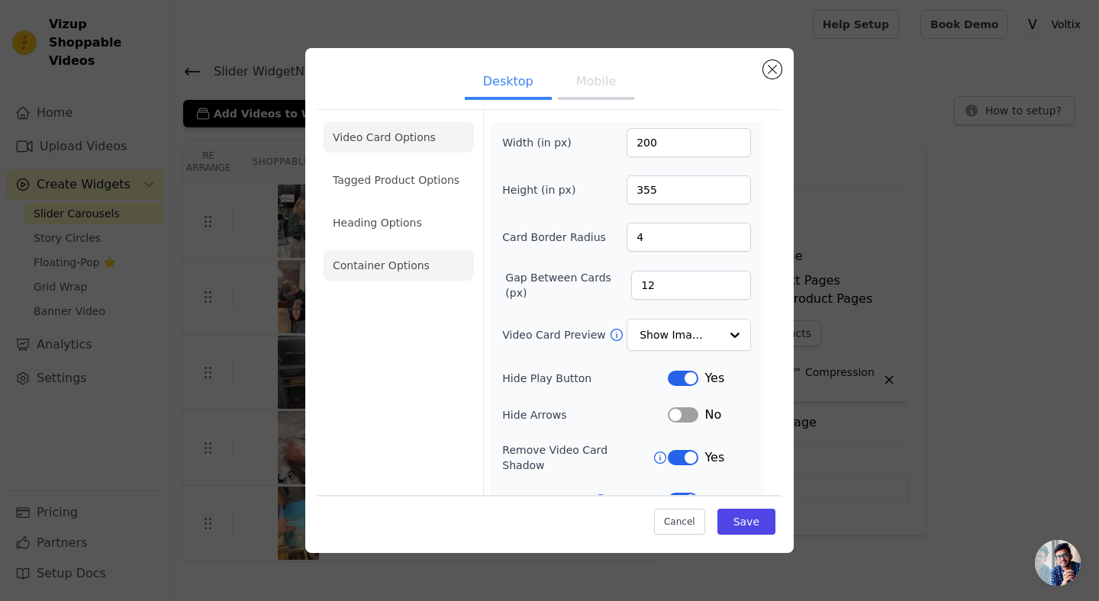
click at [429, 269] on li "Container Options" at bounding box center [399, 265] width 150 height 31
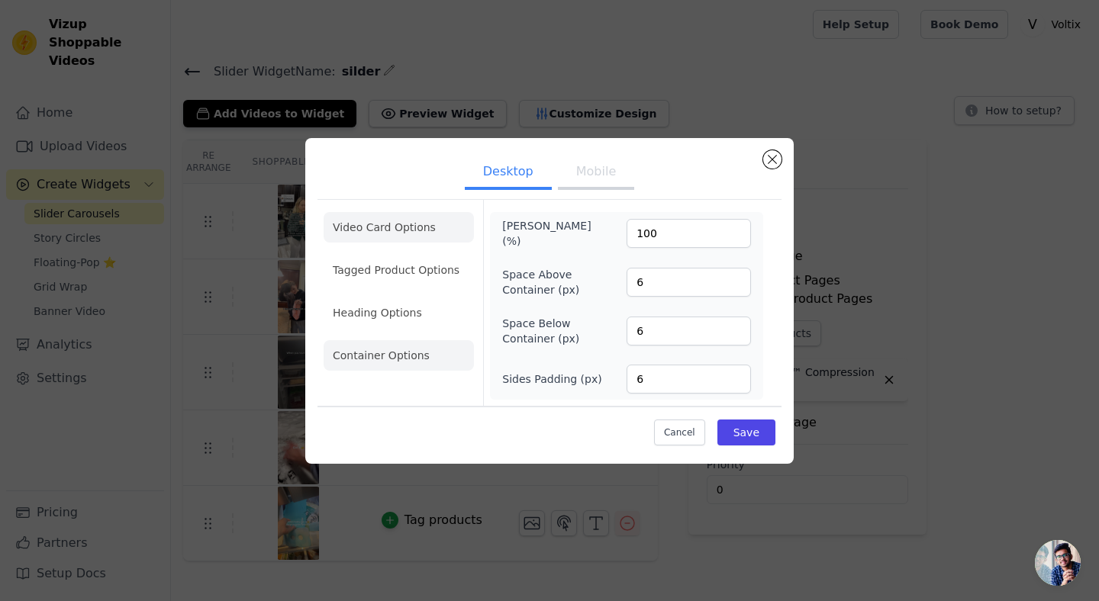
click at [412, 227] on li "Video Card Options" at bounding box center [399, 227] width 150 height 31
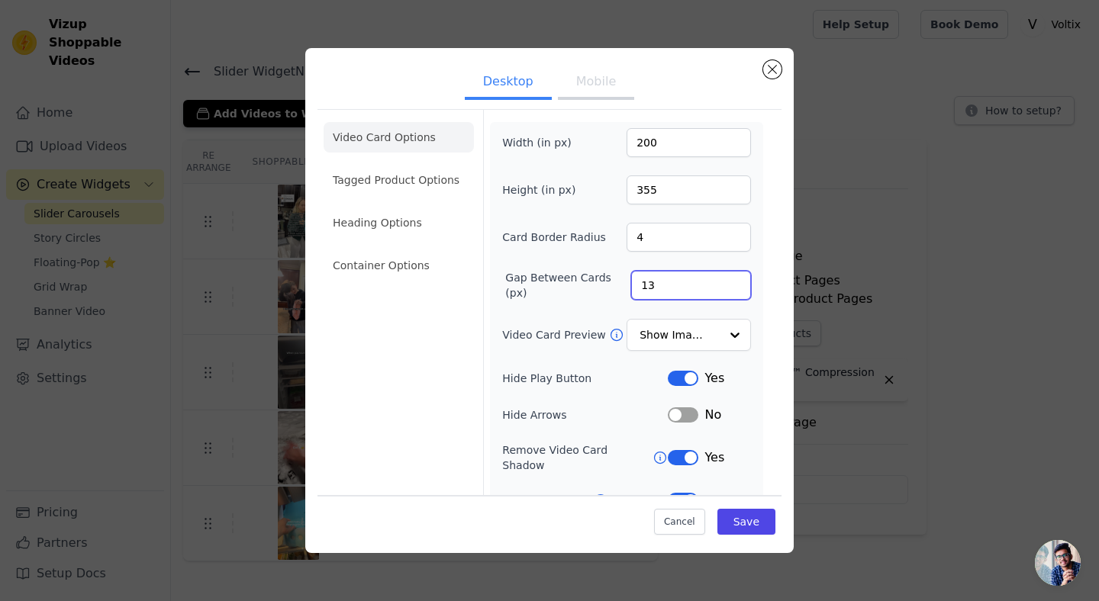
click at [737, 282] on input "13" at bounding box center [691, 285] width 120 height 29
click at [737, 282] on input "14" at bounding box center [691, 285] width 120 height 29
click at [737, 282] on input "15" at bounding box center [691, 285] width 120 height 29
click at [737, 282] on input "16" at bounding box center [691, 285] width 120 height 29
click at [737, 282] on input "17" at bounding box center [691, 285] width 120 height 29
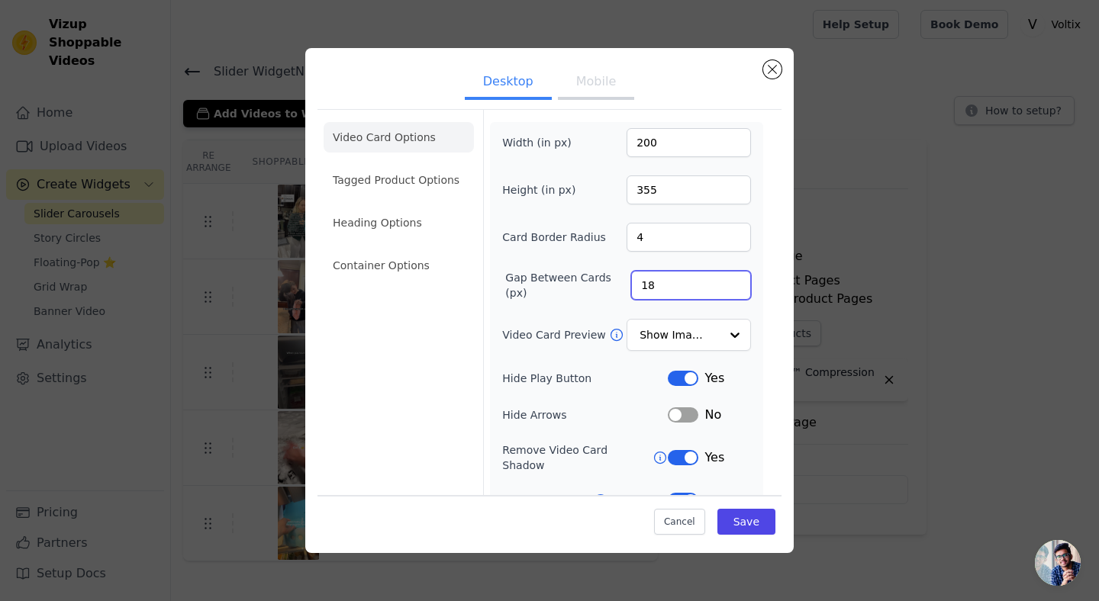
click at [737, 282] on input "18" at bounding box center [691, 285] width 120 height 29
click at [737, 282] on input "19" at bounding box center [691, 285] width 120 height 29
click at [737, 282] on input "20" at bounding box center [691, 285] width 120 height 29
click at [737, 282] on input "21" at bounding box center [691, 285] width 120 height 29
click at [737, 282] on input "22" at bounding box center [691, 285] width 120 height 29
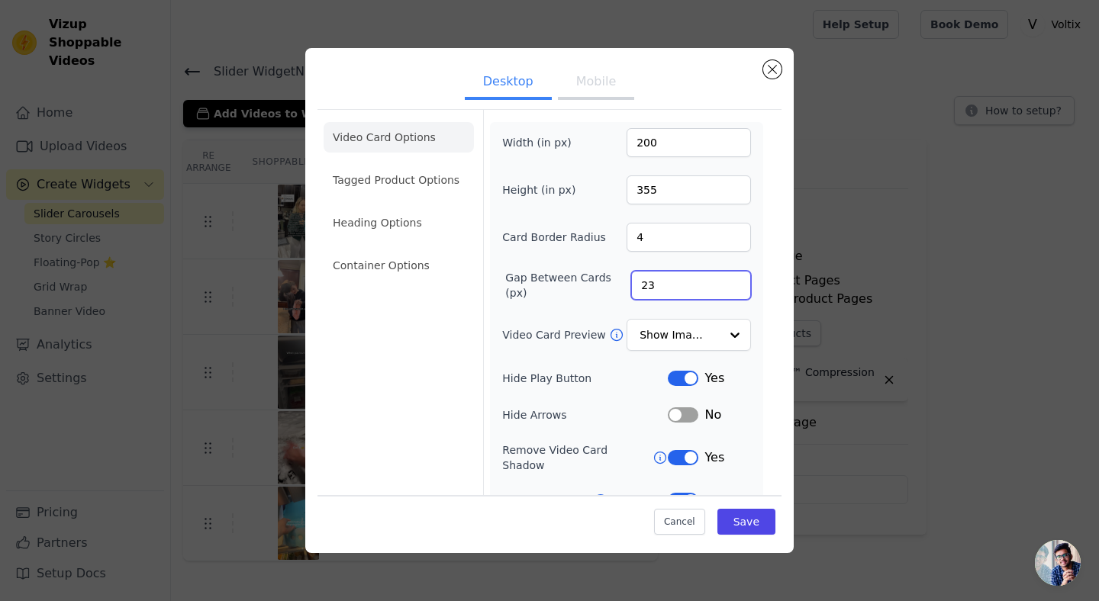
click at [737, 282] on input "23" at bounding box center [691, 285] width 120 height 29
click at [737, 282] on input "24" at bounding box center [691, 285] width 120 height 29
type input "25"
click at [737, 282] on input "25" at bounding box center [691, 285] width 120 height 29
click at [572, 84] on button "Mobile" at bounding box center [596, 83] width 76 height 34
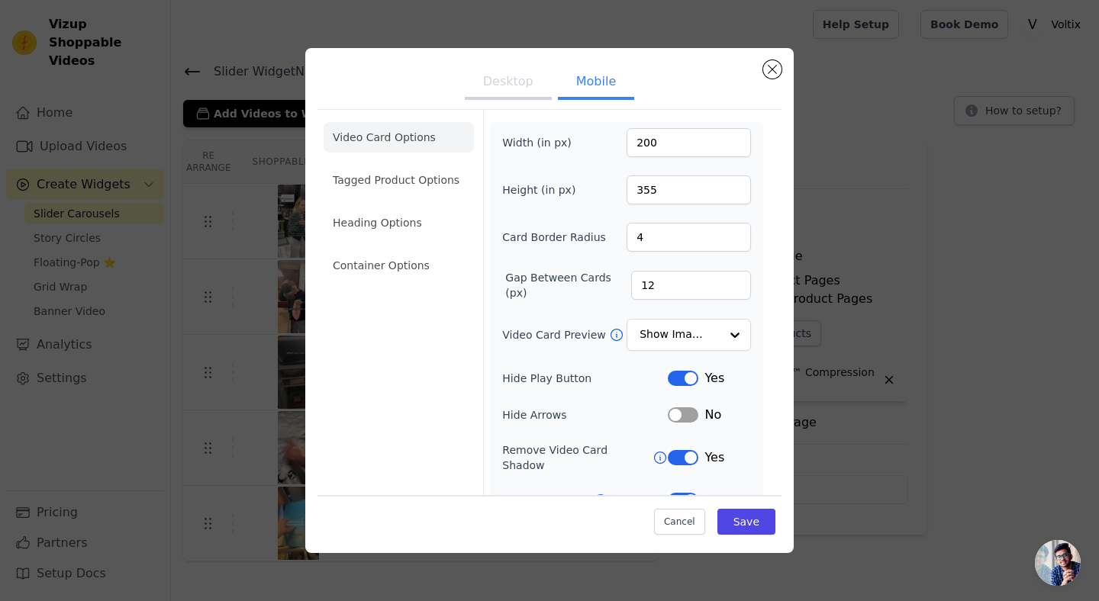
click at [504, 80] on button "Desktop" at bounding box center [508, 83] width 87 height 34
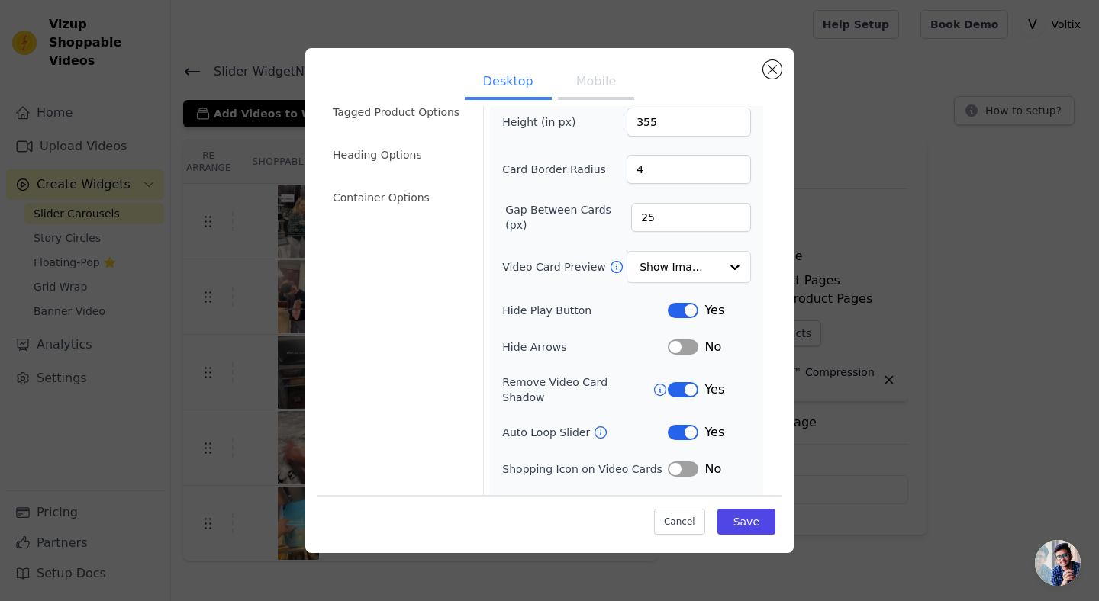
scroll to position [87, 0]
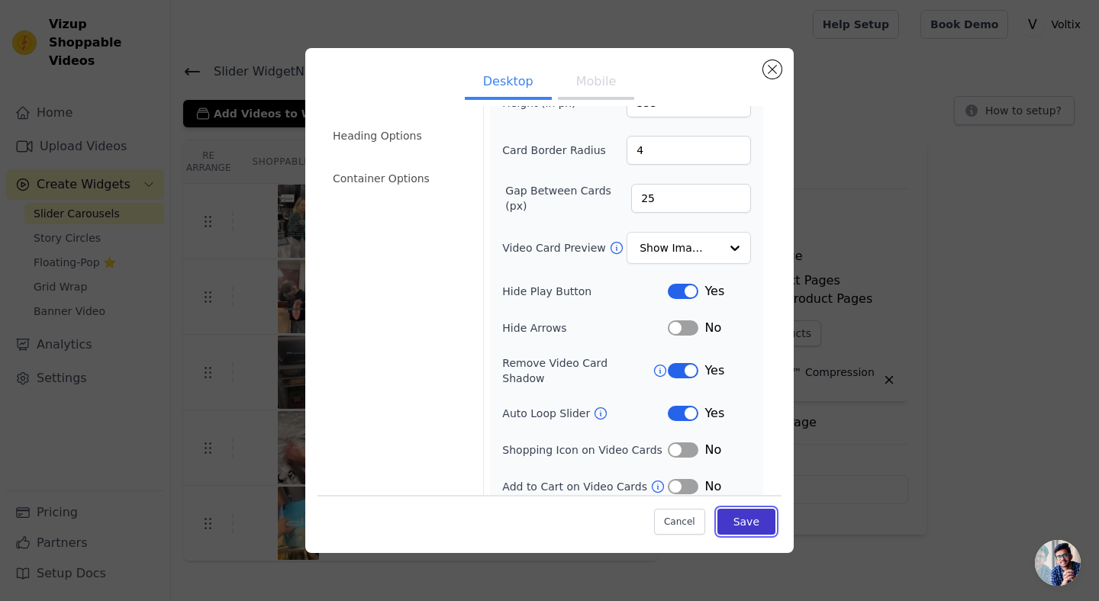
click at [742, 515] on button "Save" at bounding box center [746, 522] width 58 height 26
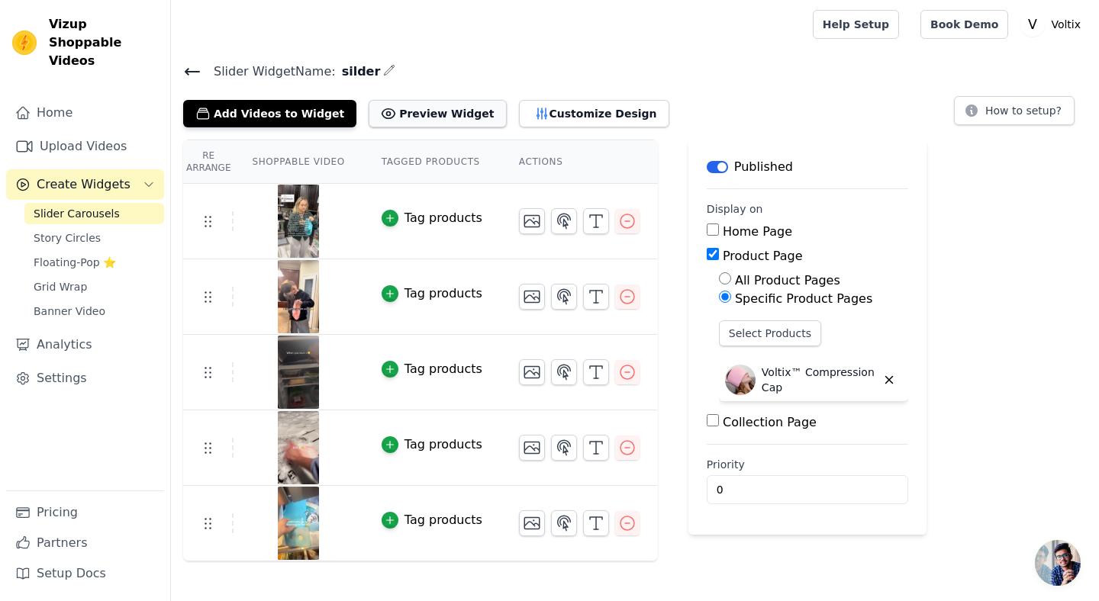
click at [455, 121] on button "Preview Widget" at bounding box center [437, 113] width 137 height 27
click at [534, 109] on icon "button" at bounding box center [541, 113] width 15 height 15
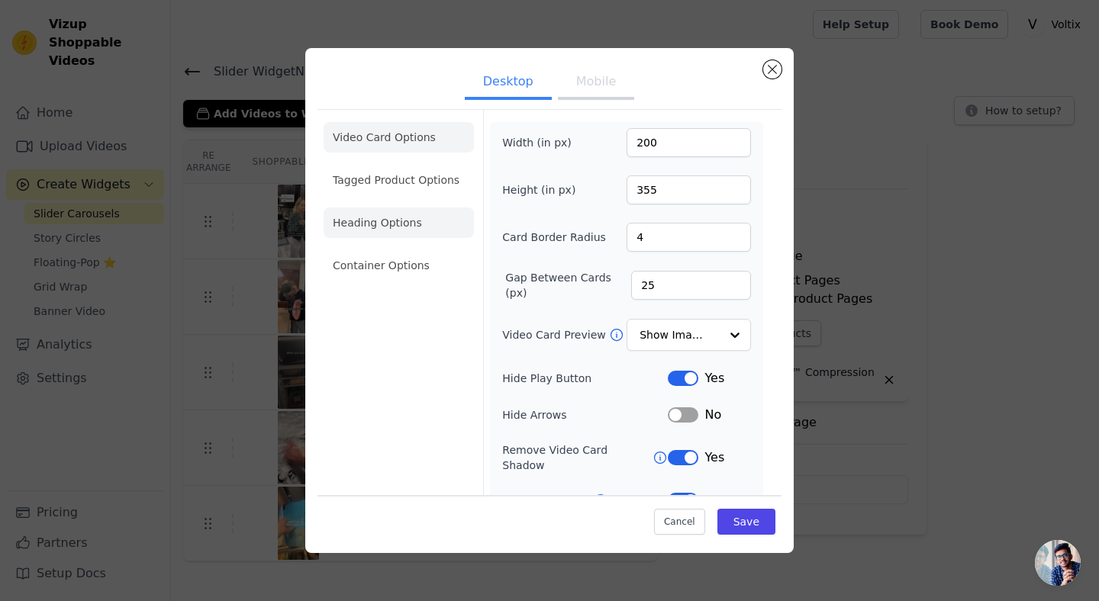
click at [426, 231] on li "Heading Options" at bounding box center [399, 223] width 150 height 31
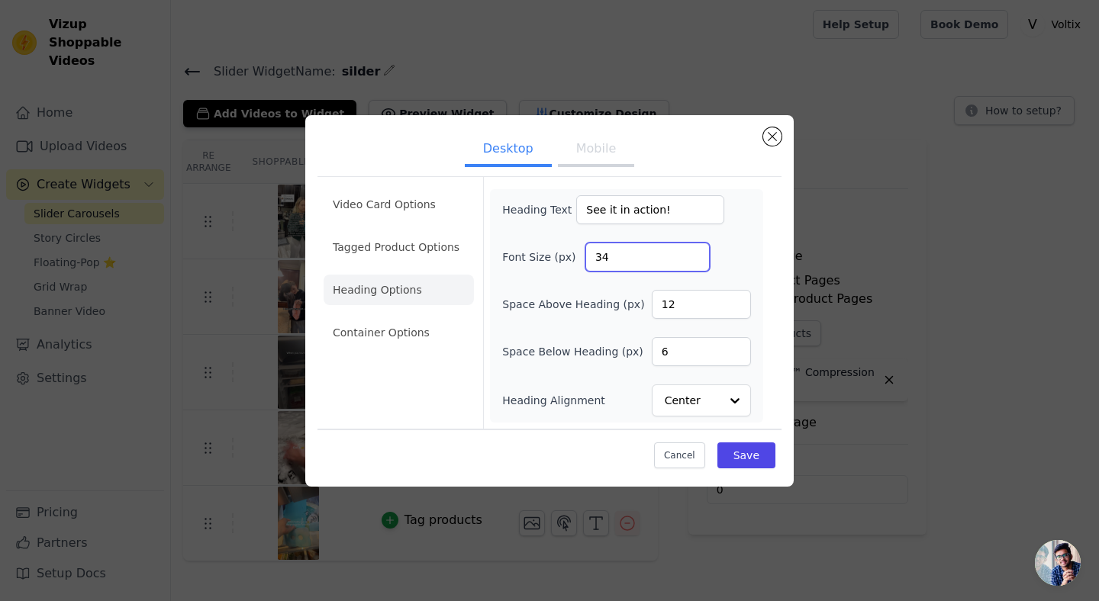
click at [691, 259] on input "34" at bounding box center [647, 257] width 124 height 29
click at [691, 259] on input "33" at bounding box center [647, 257] width 124 height 29
click at [691, 259] on input "32" at bounding box center [647, 257] width 124 height 29
click at [691, 259] on input "31" at bounding box center [647, 257] width 124 height 29
click at [691, 259] on input "30" at bounding box center [647, 257] width 124 height 29
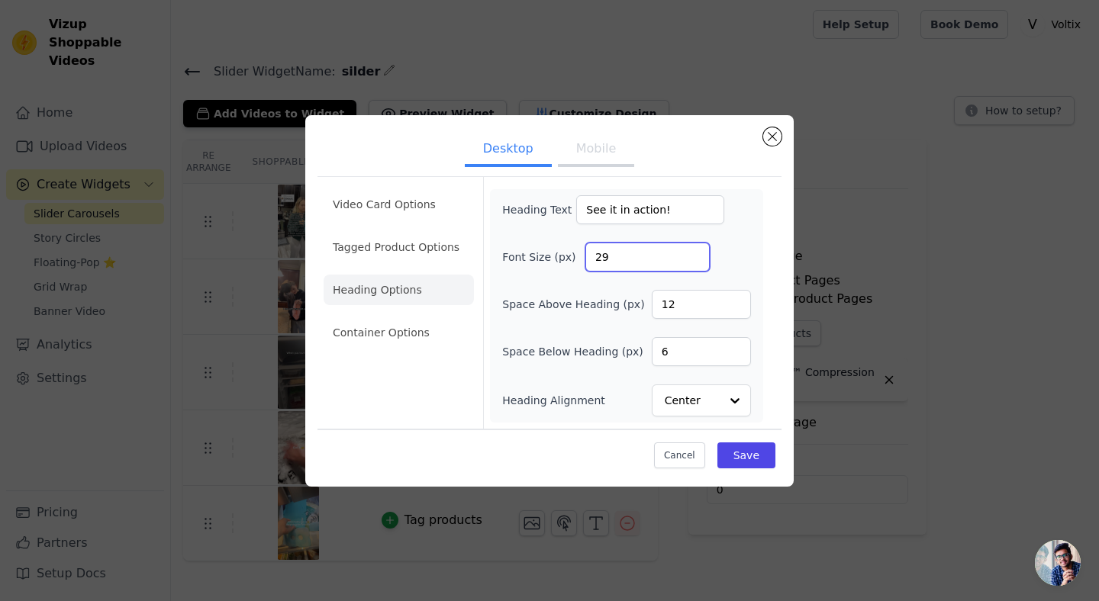
click at [691, 259] on input "29" at bounding box center [647, 257] width 124 height 29
click at [691, 259] on input "28" at bounding box center [647, 257] width 124 height 29
click at [691, 259] on input "27" at bounding box center [647, 257] width 124 height 29
click at [691, 259] on input "26" at bounding box center [647, 257] width 124 height 29
type input "25"
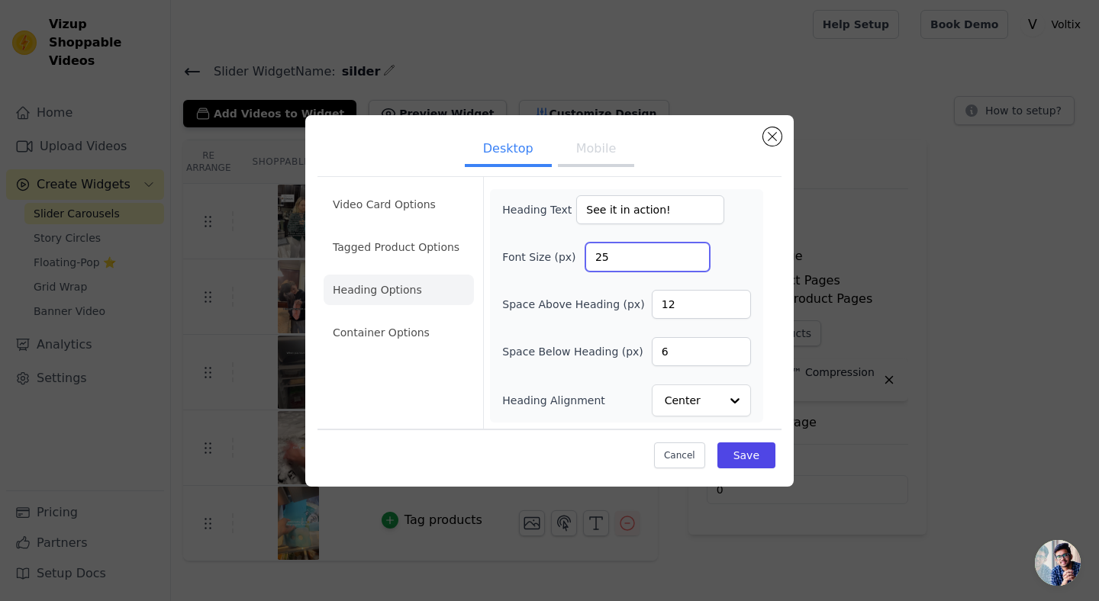
click at [691, 259] on input "25" at bounding box center [647, 257] width 124 height 29
click at [437, 239] on li "Tagged Product Options" at bounding box center [399, 247] width 150 height 31
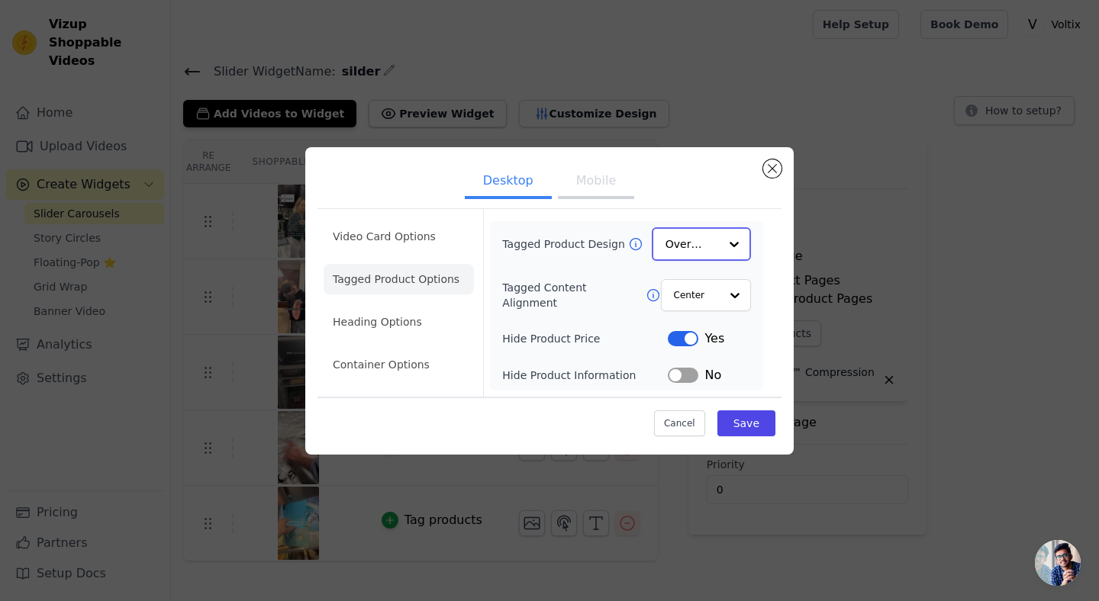
click at [704, 252] on input "Tagged Product Design" at bounding box center [692, 244] width 53 height 31
click at [394, 236] on li "Video Card Options" at bounding box center [399, 237] width 150 height 31
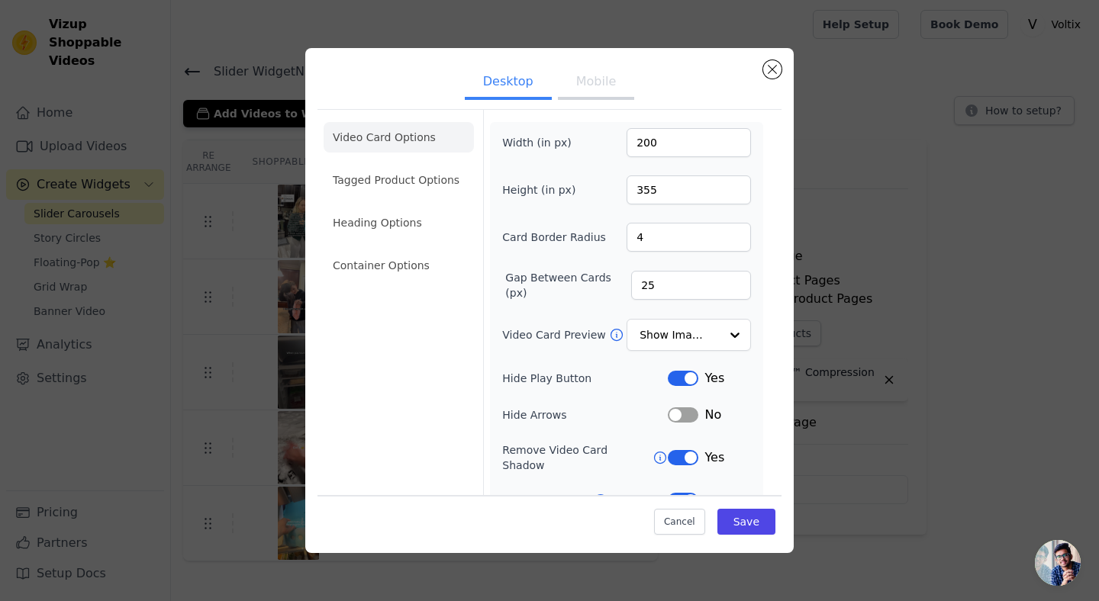
click at [707, 60] on div "Desktop Mobile Video Card Options Tagged Product Options Heading Options Contai…" at bounding box center [549, 300] width 488 height 505
click at [731, 282] on input "26" at bounding box center [691, 285] width 120 height 29
click at [731, 282] on input "27" at bounding box center [691, 285] width 120 height 29
click at [731, 282] on input "28" at bounding box center [691, 285] width 120 height 29
click at [731, 282] on input "29" at bounding box center [691, 285] width 120 height 29
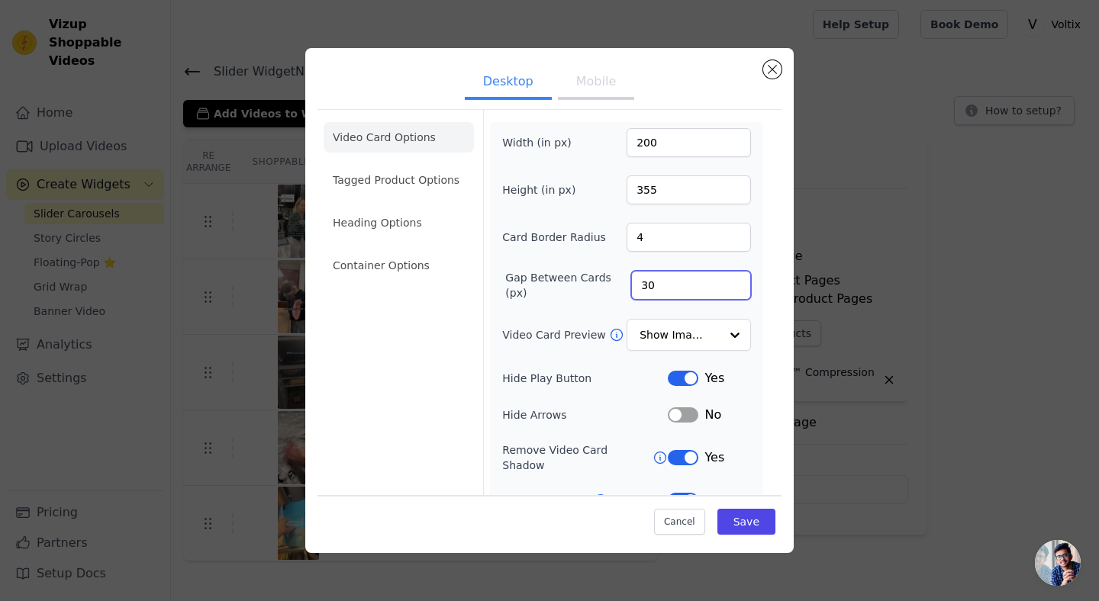
type input "30"
click at [731, 282] on input "30" at bounding box center [691, 285] width 120 height 29
click at [733, 234] on input "5" at bounding box center [689, 237] width 124 height 29
click at [733, 234] on input "6" at bounding box center [689, 237] width 124 height 29
click at [739, 236] on input "7" at bounding box center [689, 237] width 124 height 29
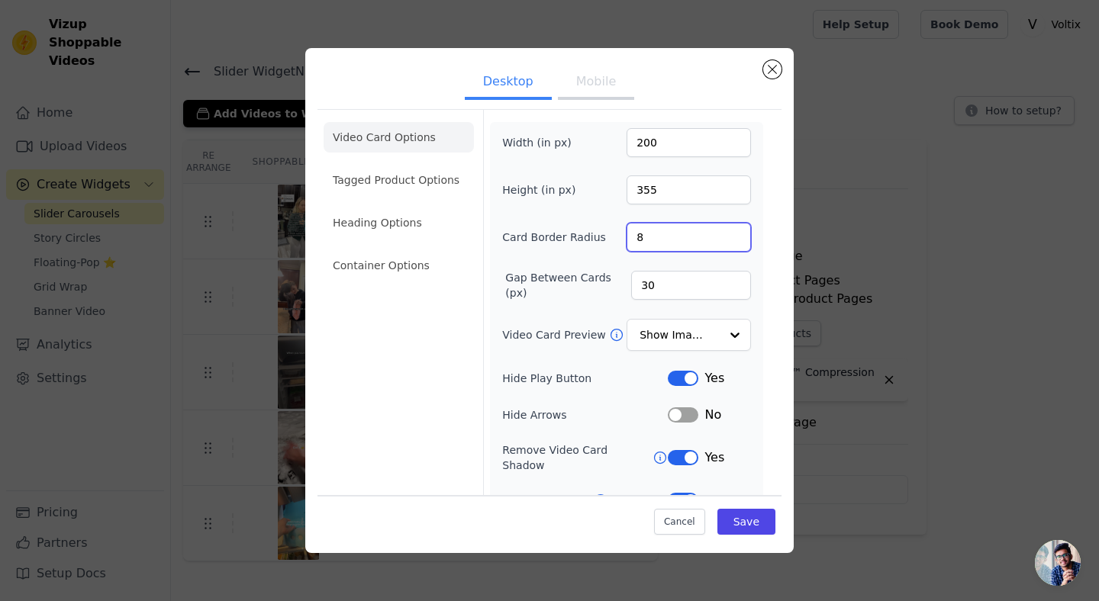
type input "8"
click at [739, 236] on input "8" at bounding box center [689, 237] width 124 height 29
click at [743, 519] on button "Save" at bounding box center [746, 522] width 58 height 26
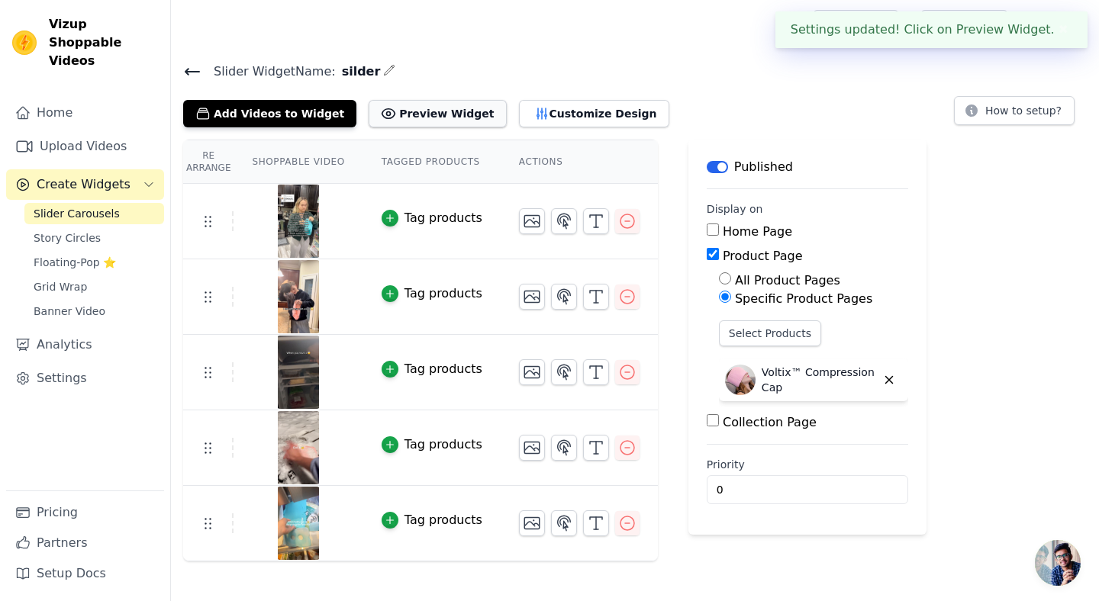
click at [429, 110] on button "Preview Widget" at bounding box center [437, 113] width 137 height 27
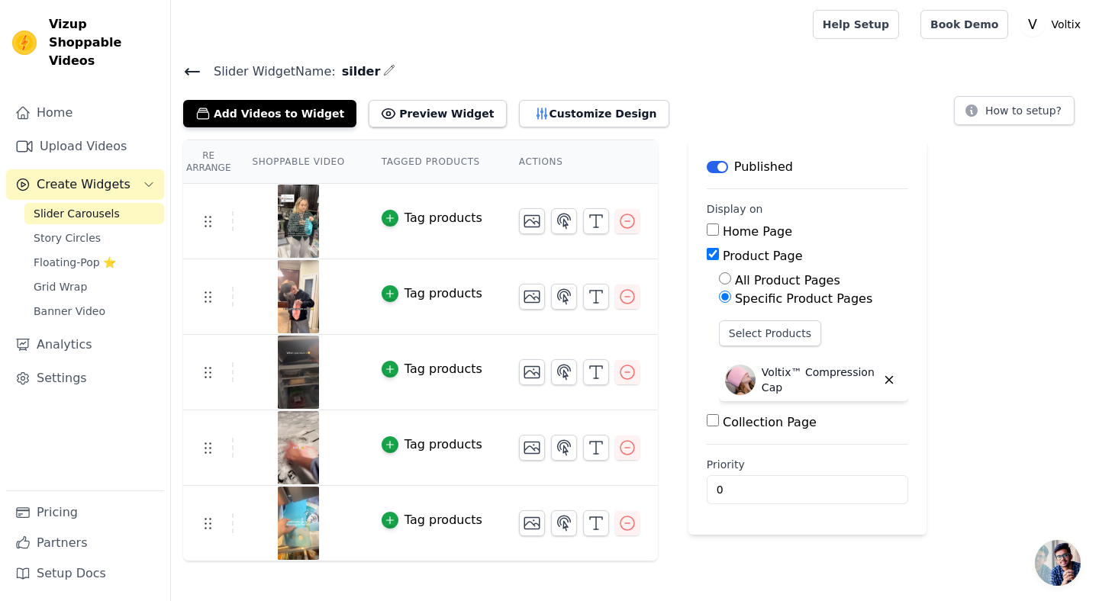
click at [530, 127] on div "Slider Widget Name: silder Add Videos to Widget Preview Widget Customize Design…" at bounding box center [635, 311] width 928 height 501
click at [533, 118] on button "Customize Design" at bounding box center [594, 113] width 150 height 27
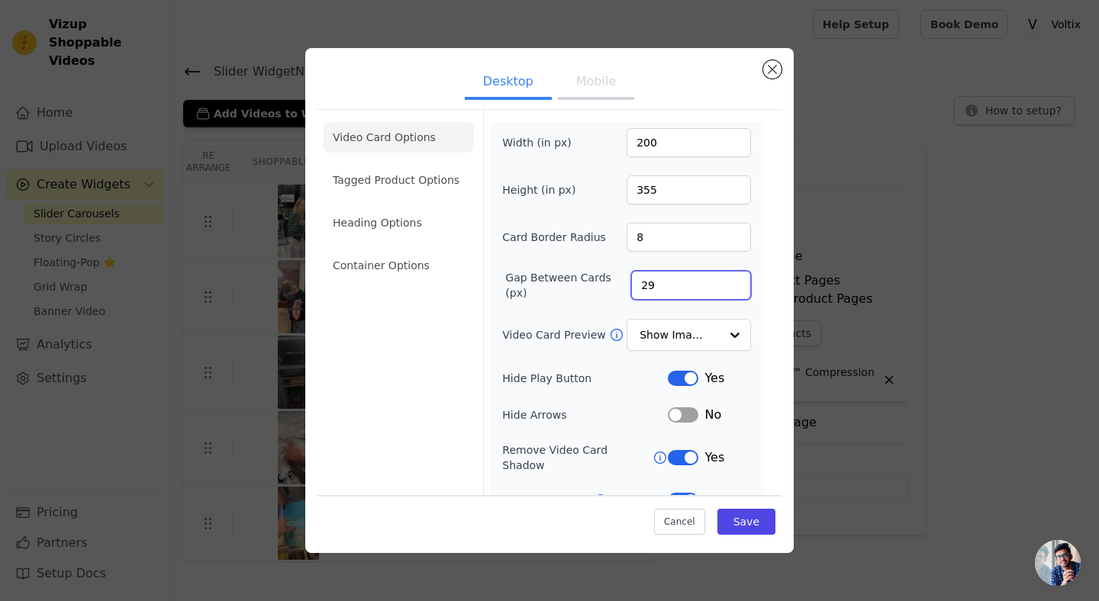
click at [736, 285] on input "29" at bounding box center [691, 285] width 120 height 29
click at [736, 285] on input "28" at bounding box center [691, 285] width 120 height 29
click at [736, 281] on input "29" at bounding box center [691, 285] width 120 height 29
click at [736, 281] on input "30" at bounding box center [691, 285] width 120 height 29
click at [736, 281] on input "31" at bounding box center [691, 285] width 120 height 29
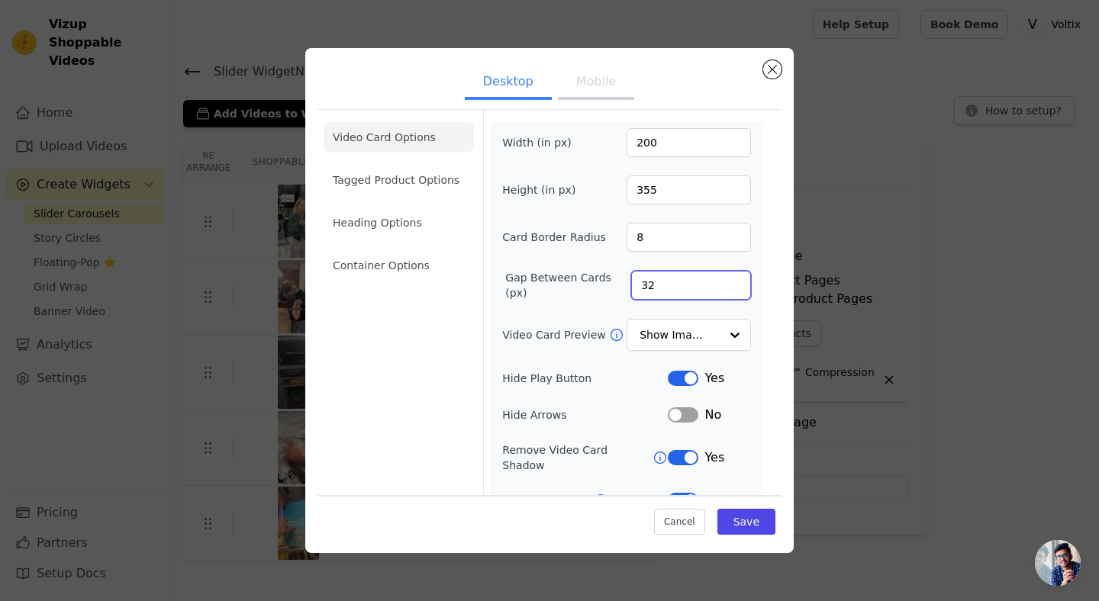
click at [736, 281] on input "32" at bounding box center [691, 285] width 120 height 29
click at [736, 281] on input "33" at bounding box center [691, 285] width 120 height 29
click at [736, 281] on input "34" at bounding box center [691, 285] width 120 height 29
click at [736, 281] on input "35" at bounding box center [691, 285] width 120 height 29
click at [736, 281] on input "36" at bounding box center [691, 285] width 120 height 29
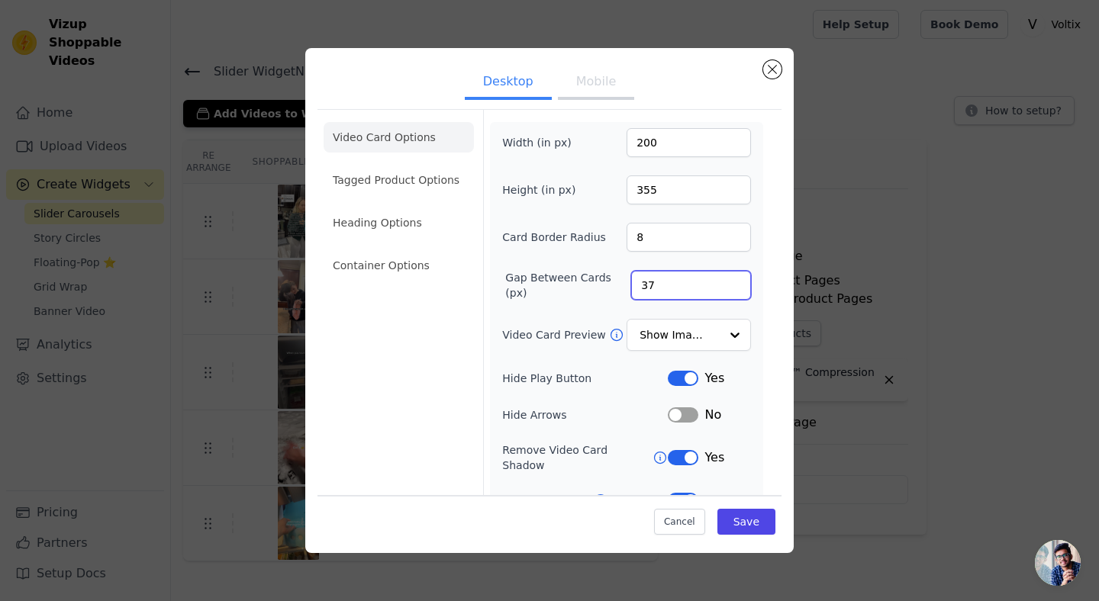
click at [736, 281] on input "37" at bounding box center [691, 285] width 120 height 29
click at [736, 281] on input "38" at bounding box center [691, 285] width 120 height 29
click at [736, 281] on input "39" at bounding box center [691, 285] width 120 height 29
type input "40"
click at [736, 281] on input "40" at bounding box center [691, 285] width 120 height 29
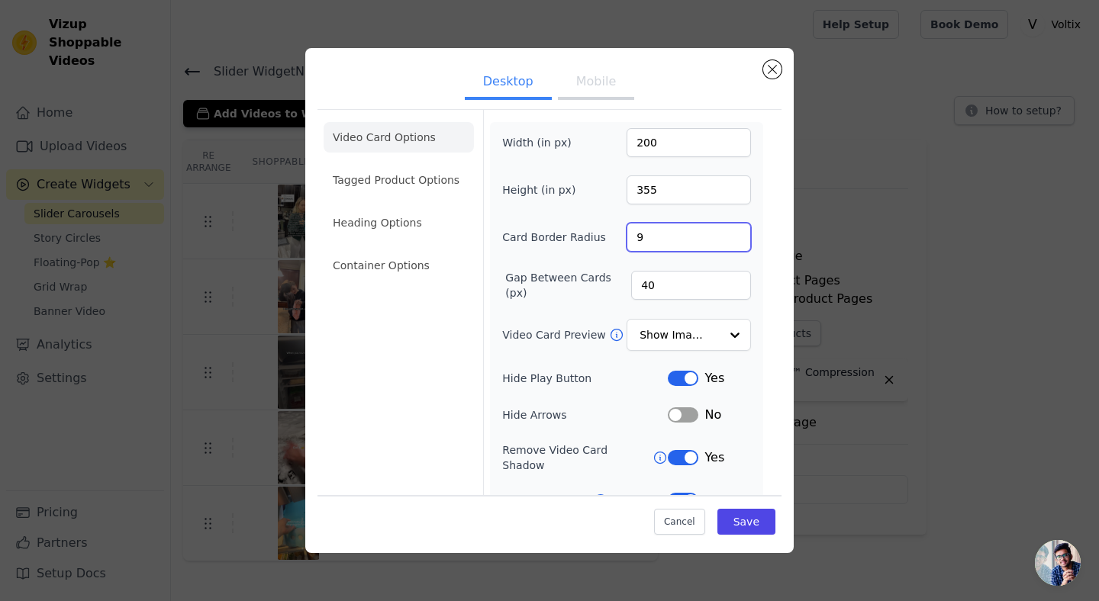
click at [738, 234] on input "9" at bounding box center [689, 237] width 124 height 29
click at [738, 234] on input "10" at bounding box center [689, 237] width 124 height 29
click at [738, 235] on input "11" at bounding box center [689, 237] width 124 height 29
click at [738, 235] on input "12" at bounding box center [689, 237] width 124 height 29
click at [738, 235] on input "13" at bounding box center [689, 237] width 124 height 29
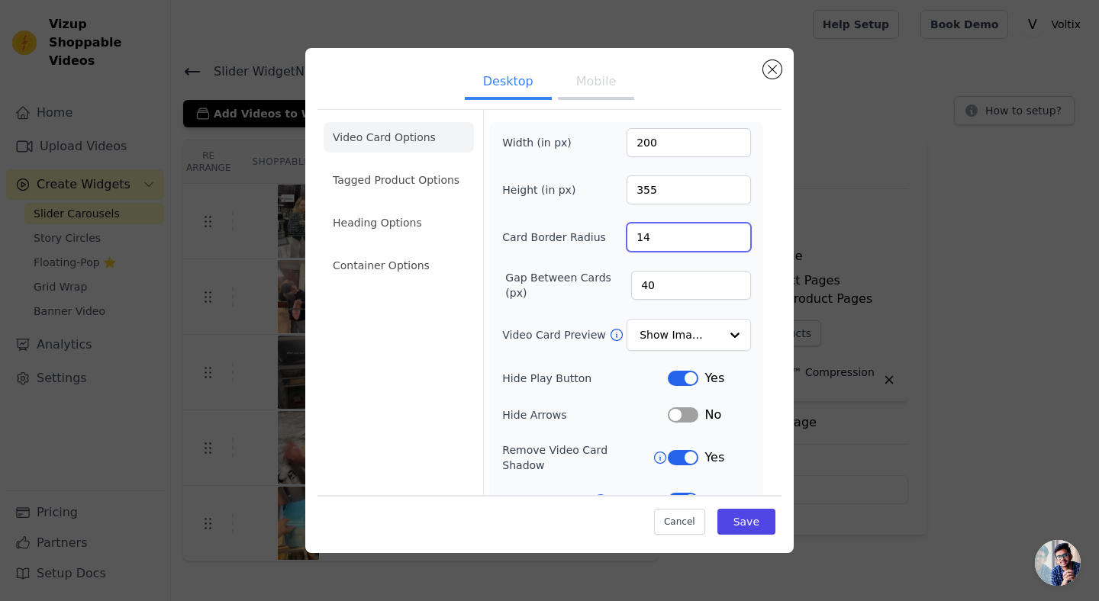
click at [738, 235] on input "14" at bounding box center [689, 237] width 124 height 29
type input "15"
click at [738, 235] on input "15" at bounding box center [689, 237] width 124 height 29
click at [746, 514] on button "Save" at bounding box center [746, 522] width 58 height 26
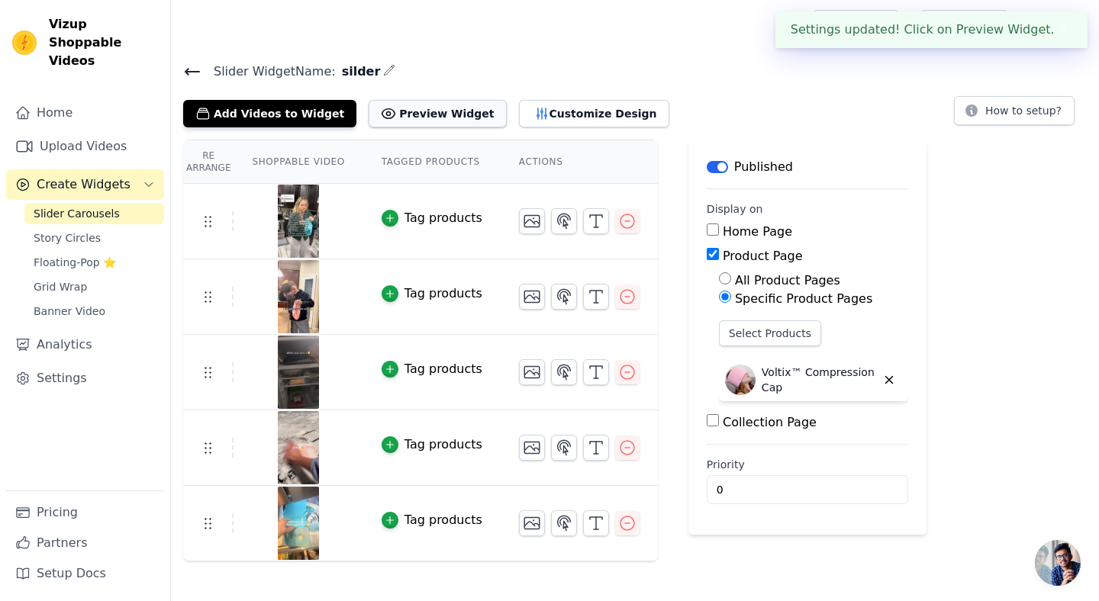
click at [453, 119] on button "Preview Widget" at bounding box center [437, 113] width 137 height 27
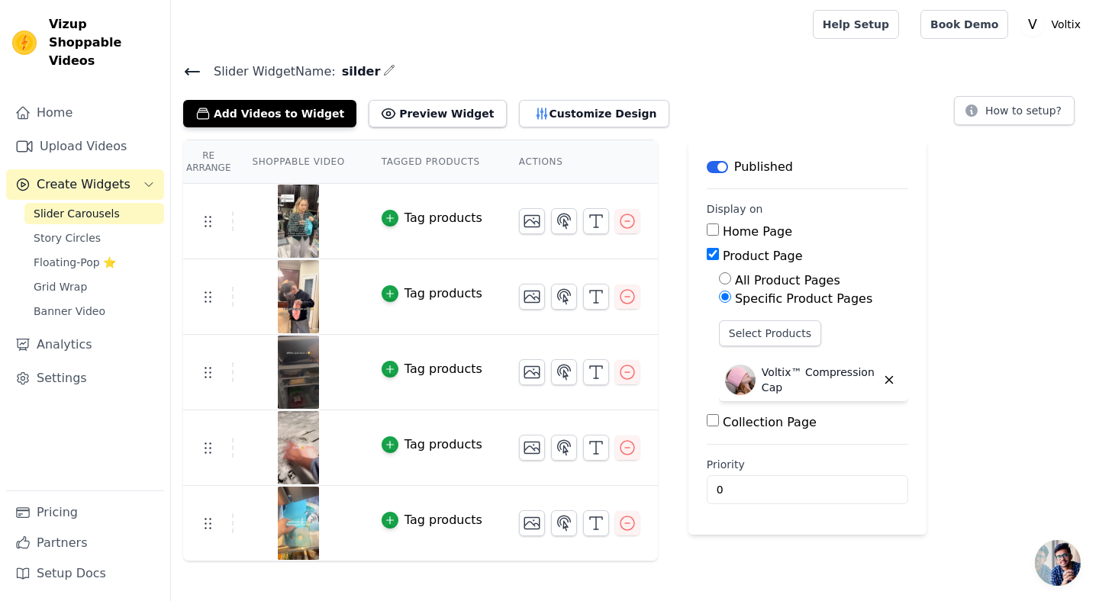
click at [720, 468] on label "Priority" at bounding box center [807, 464] width 201 height 15
click at [720, 475] on input "0" at bounding box center [807, 489] width 201 height 29
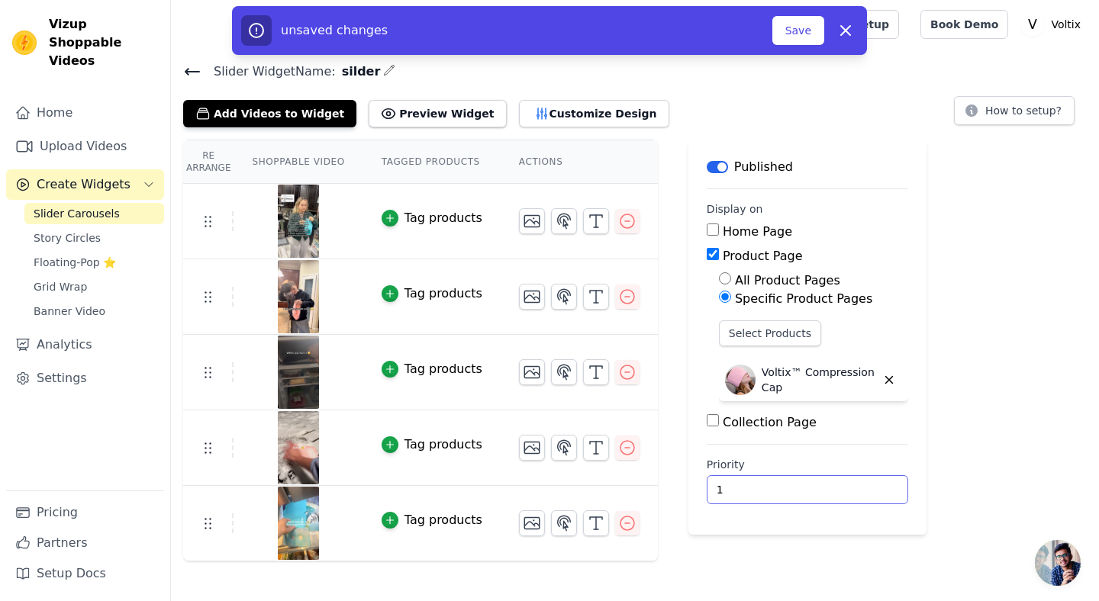
click at [867, 485] on input "1" at bounding box center [807, 489] width 201 height 29
click at [867, 485] on input "2" at bounding box center [807, 489] width 201 height 29
click at [867, 498] on input "2" at bounding box center [807, 489] width 201 height 29
click at [868, 494] on input "1" at bounding box center [807, 489] width 201 height 29
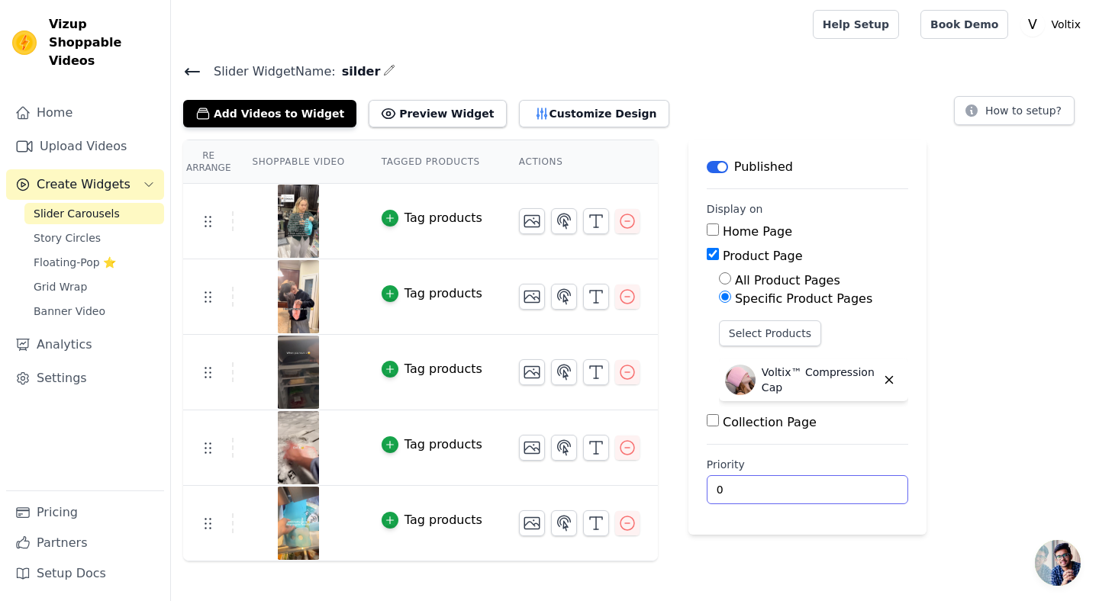
type input "0"
click at [868, 494] on input "0" at bounding box center [807, 489] width 201 height 29
click at [519, 110] on button "Customize Design" at bounding box center [594, 113] width 150 height 27
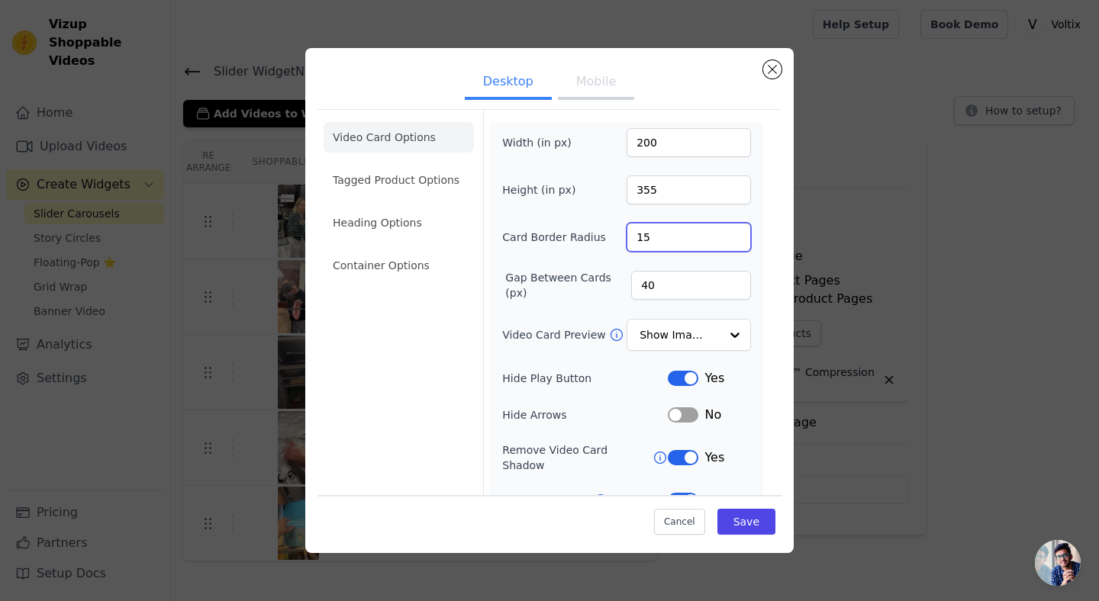
click at [740, 247] on input "15" at bounding box center [689, 237] width 124 height 29
click at [735, 288] on input "39" at bounding box center [691, 285] width 120 height 29
click at [735, 288] on input "38" at bounding box center [691, 285] width 120 height 29
click at [735, 288] on input "37" at bounding box center [691, 285] width 120 height 29
click at [735, 288] on input "36" at bounding box center [691, 285] width 120 height 29
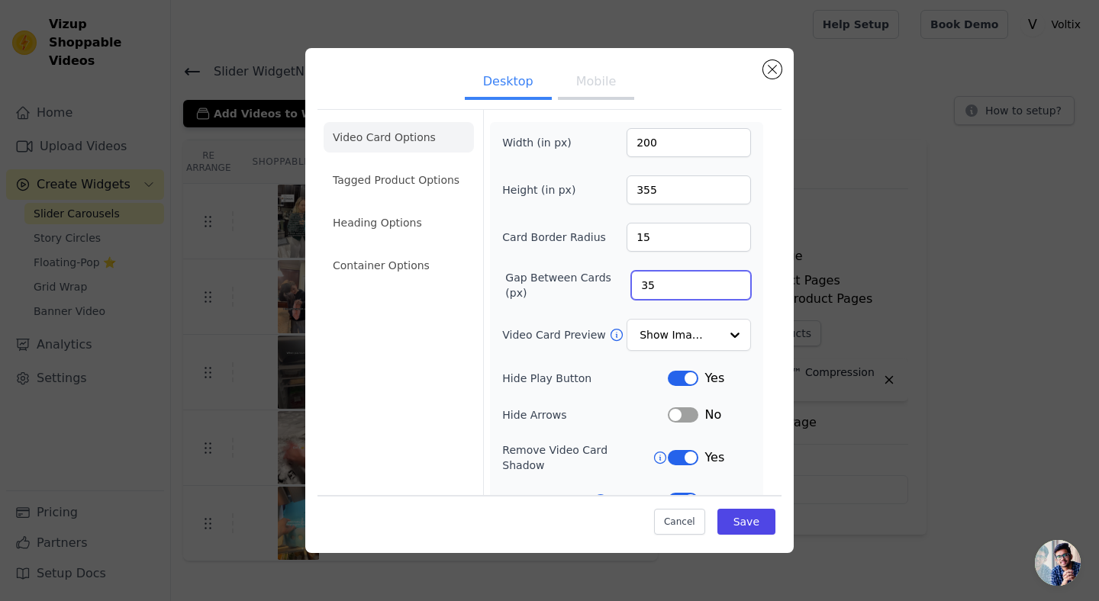
click at [735, 288] on input "35" at bounding box center [691, 285] width 120 height 29
click at [735, 288] on input "34" at bounding box center [691, 285] width 120 height 29
click at [735, 288] on input "33" at bounding box center [691, 285] width 120 height 29
click at [735, 288] on input "32" at bounding box center [691, 285] width 120 height 29
click at [735, 288] on input "31" at bounding box center [691, 285] width 120 height 29
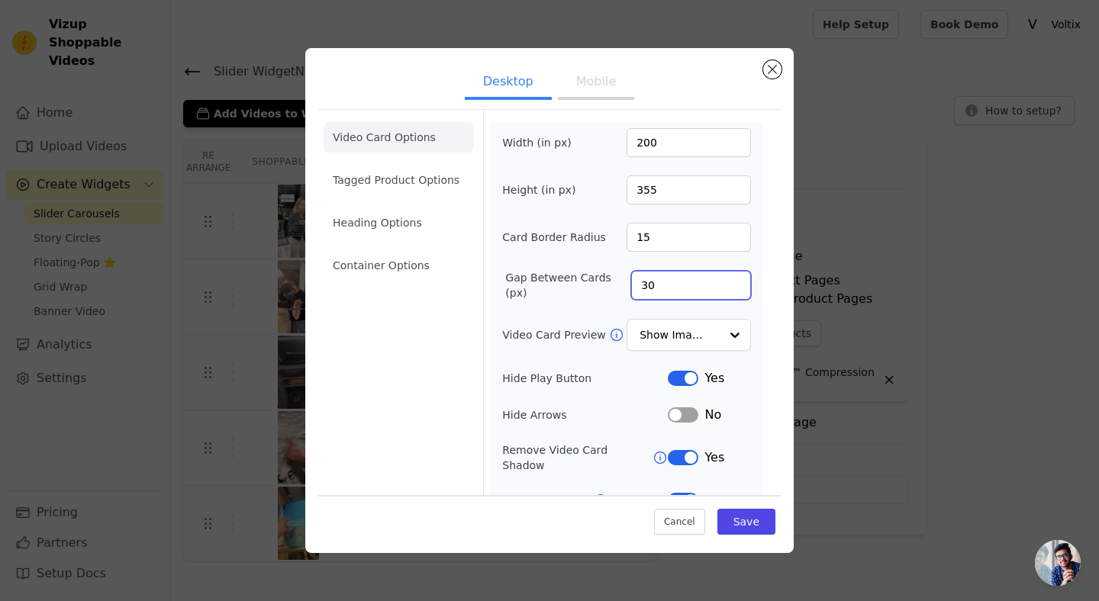
type input "30"
click at [735, 288] on input "30" at bounding box center [691, 285] width 120 height 29
click at [731, 506] on div "Cancel Save" at bounding box center [549, 518] width 464 height 46
click at [731, 511] on button "Save" at bounding box center [746, 522] width 58 height 26
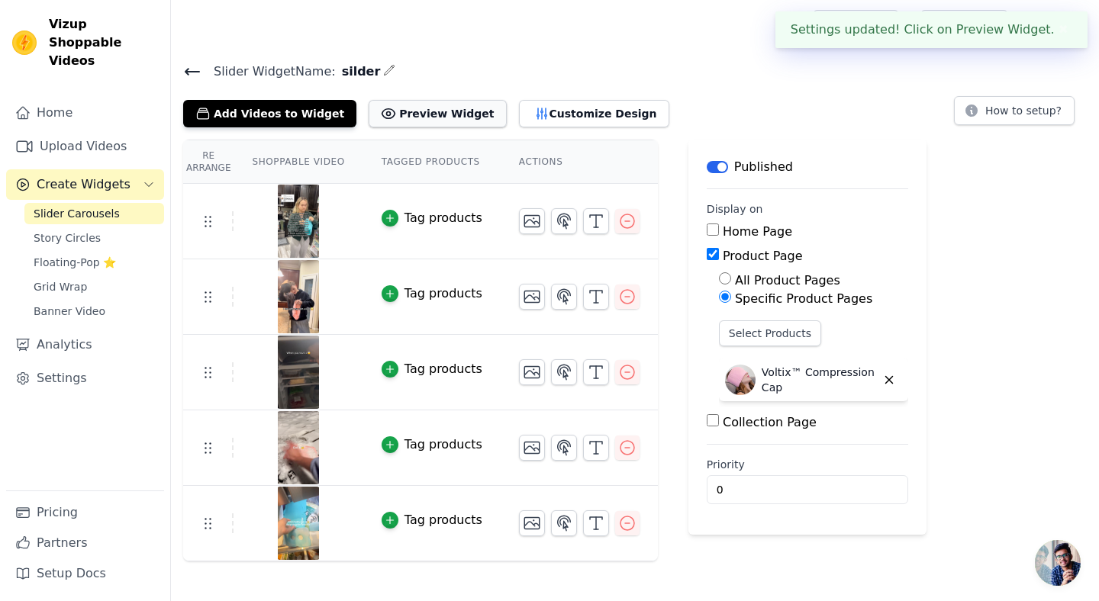
click at [424, 121] on button "Preview Widget" at bounding box center [437, 113] width 137 height 27
